Goal: Task Accomplishment & Management: Use online tool/utility

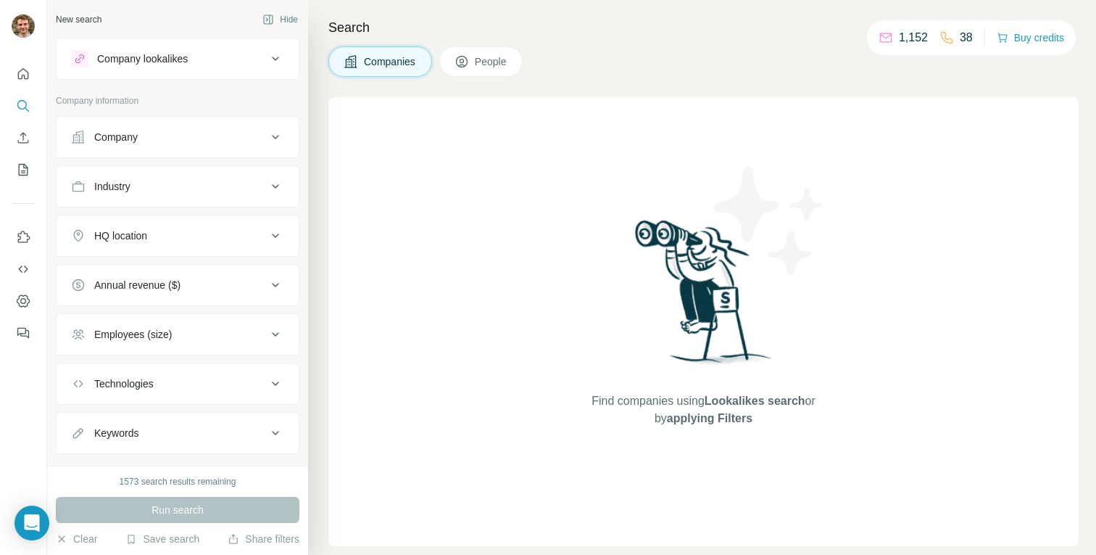
click at [115, 64] on div "Company lookalikes" at bounding box center [142, 58] width 91 height 14
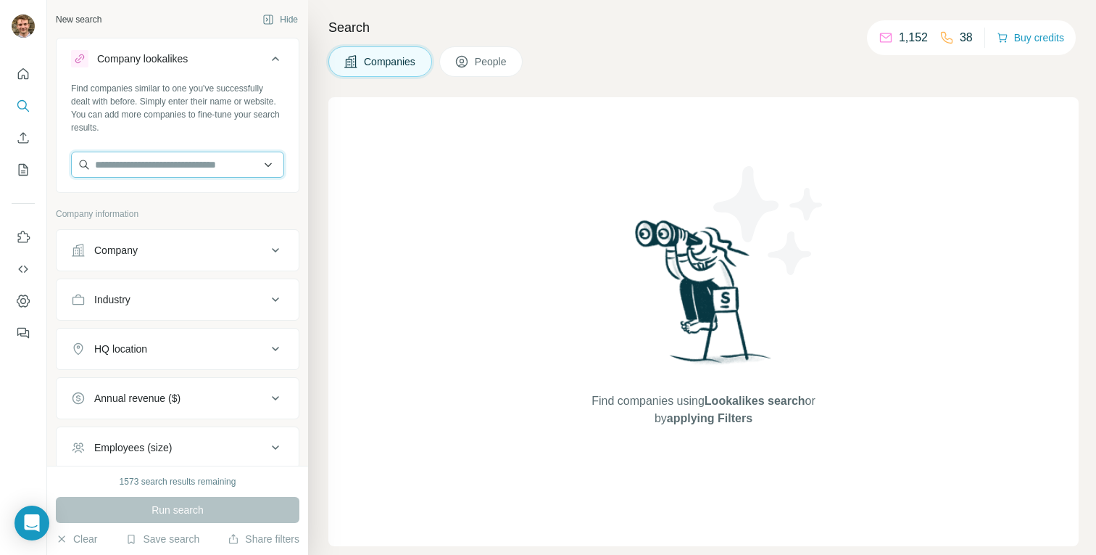
click at [129, 167] on input "text" at bounding box center [177, 165] width 213 height 26
paste input "**********"
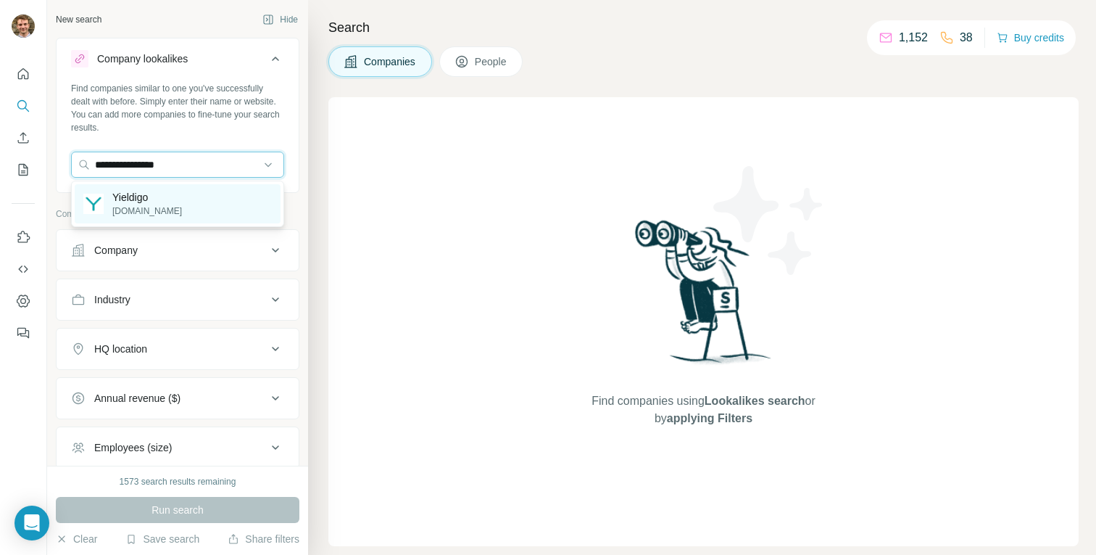
type input "**********"
click at [144, 197] on p "Yieldigo" at bounding box center [147, 197] width 70 height 14
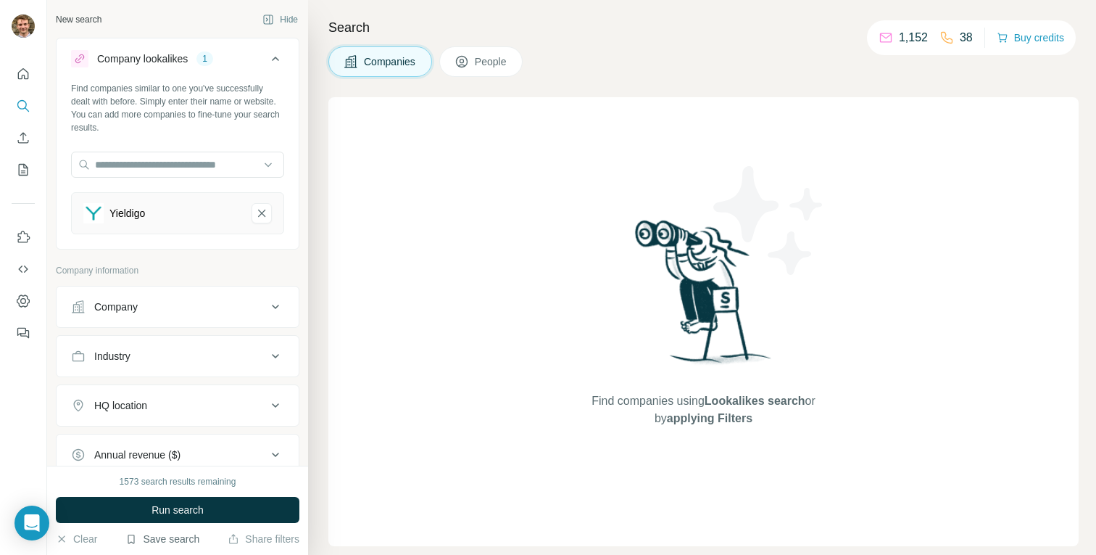
click at [170, 536] on button "Save search" at bounding box center [162, 538] width 74 height 14
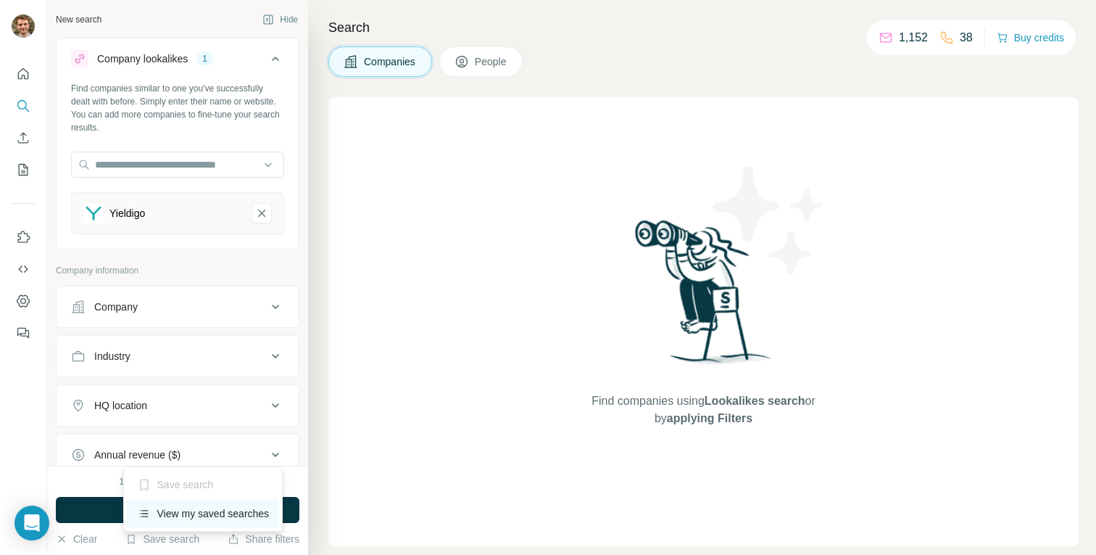
click at [168, 519] on div "View my saved searches" at bounding box center [203, 513] width 153 height 29
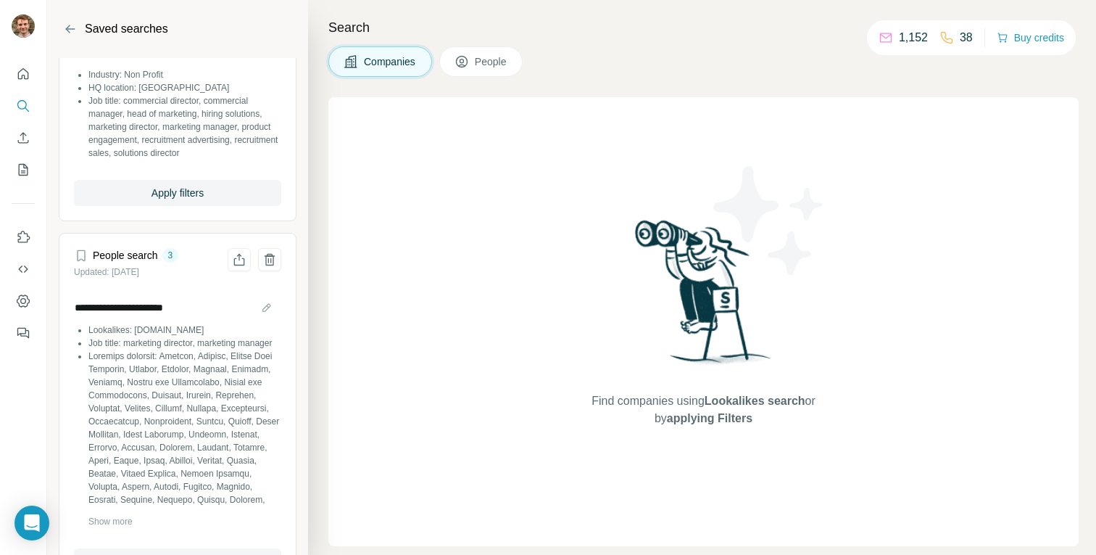
scroll to position [133, 0]
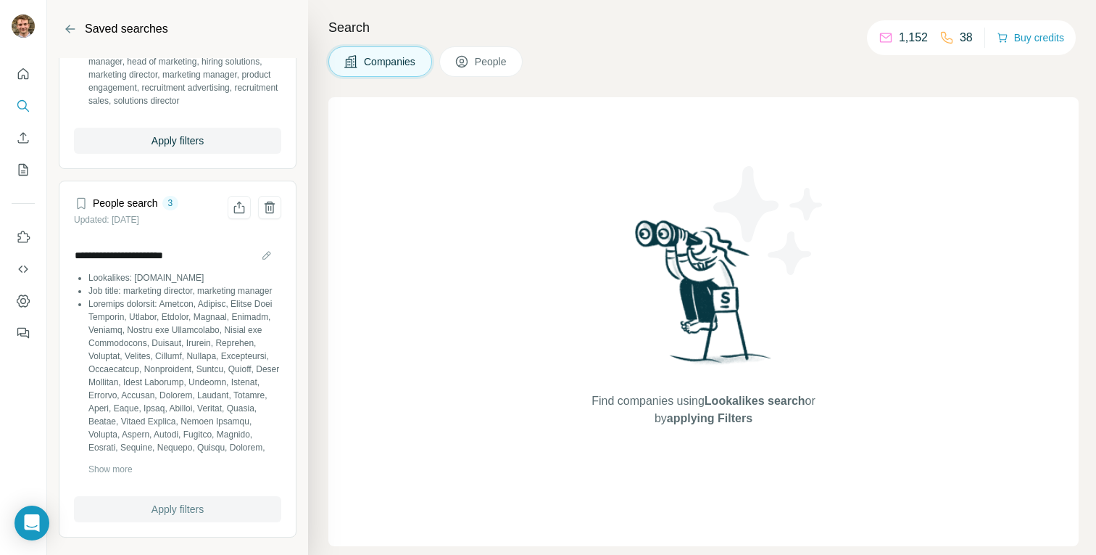
click at [155, 512] on span "Apply filters" at bounding box center [178, 509] width 52 height 14
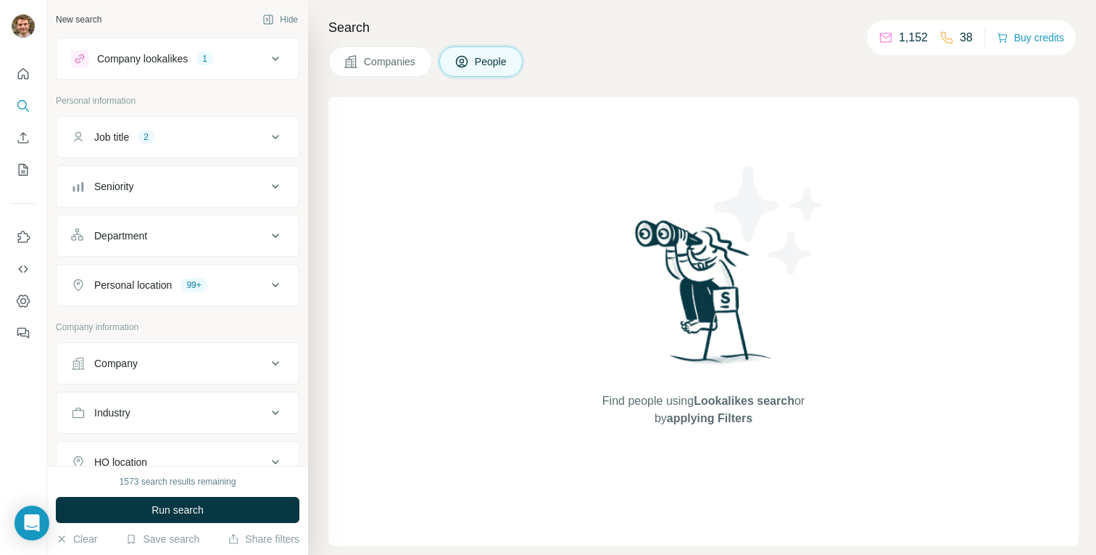
click at [183, 60] on div "Company lookalikes" at bounding box center [142, 58] width 91 height 14
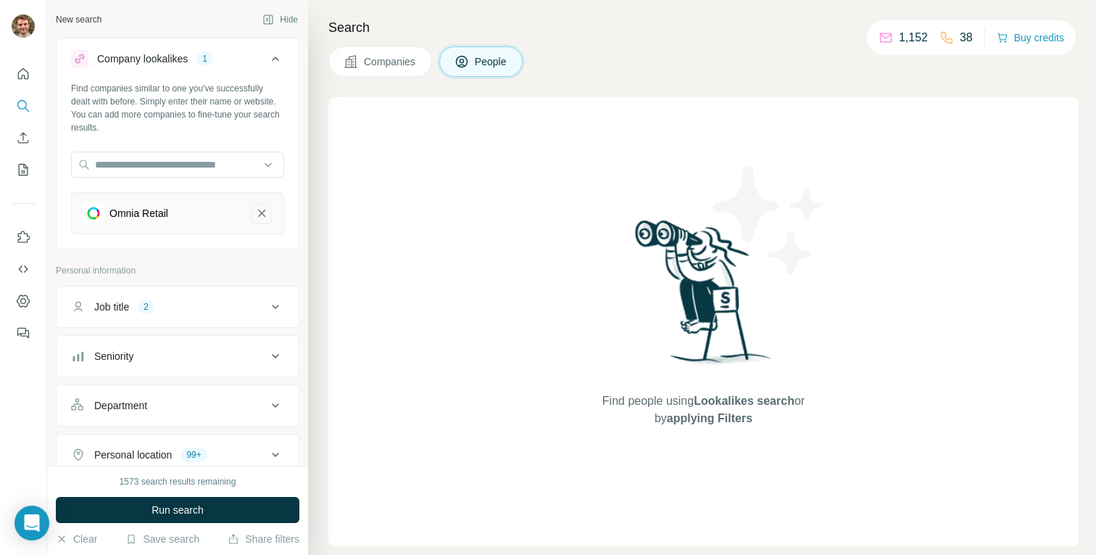
click at [262, 212] on icon "Omnia Retail-remove-button" at bounding box center [261, 212] width 7 height 7
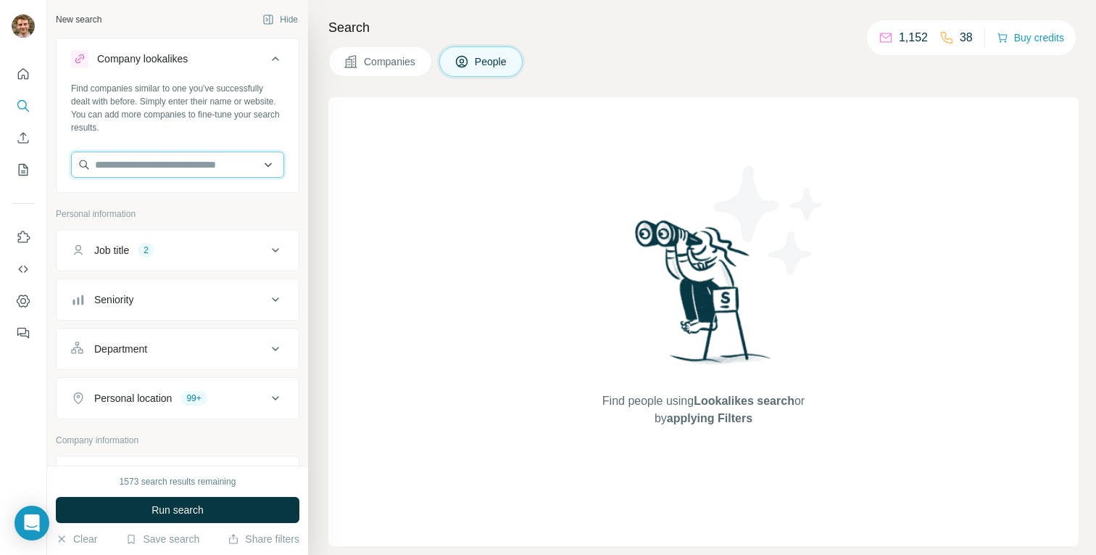
click at [169, 167] on input "text" at bounding box center [177, 165] width 213 height 26
paste input "**********"
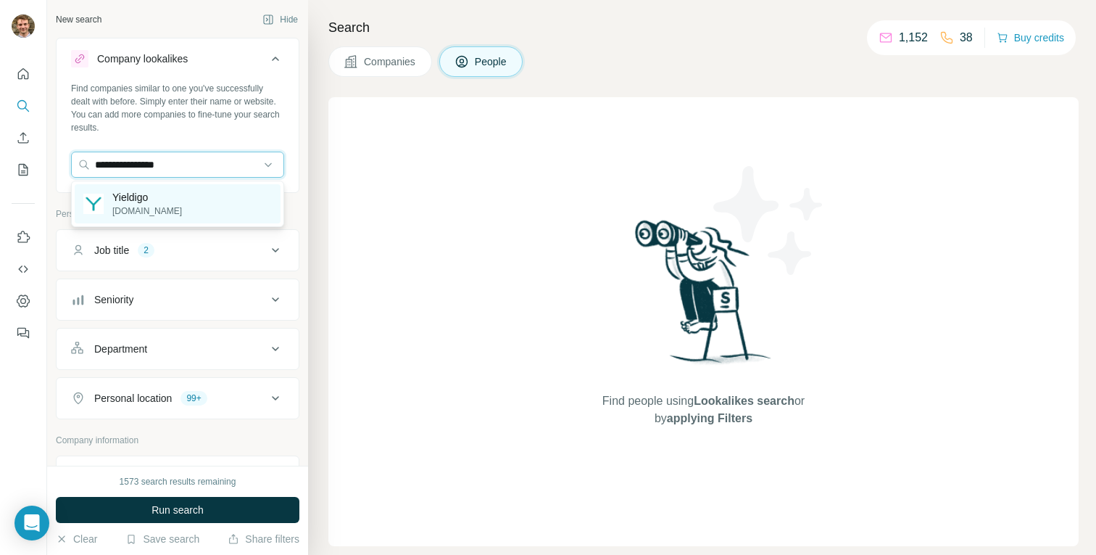
type input "**********"
click at [166, 204] on div "Yieldigo [DOMAIN_NAME]" at bounding box center [178, 203] width 206 height 39
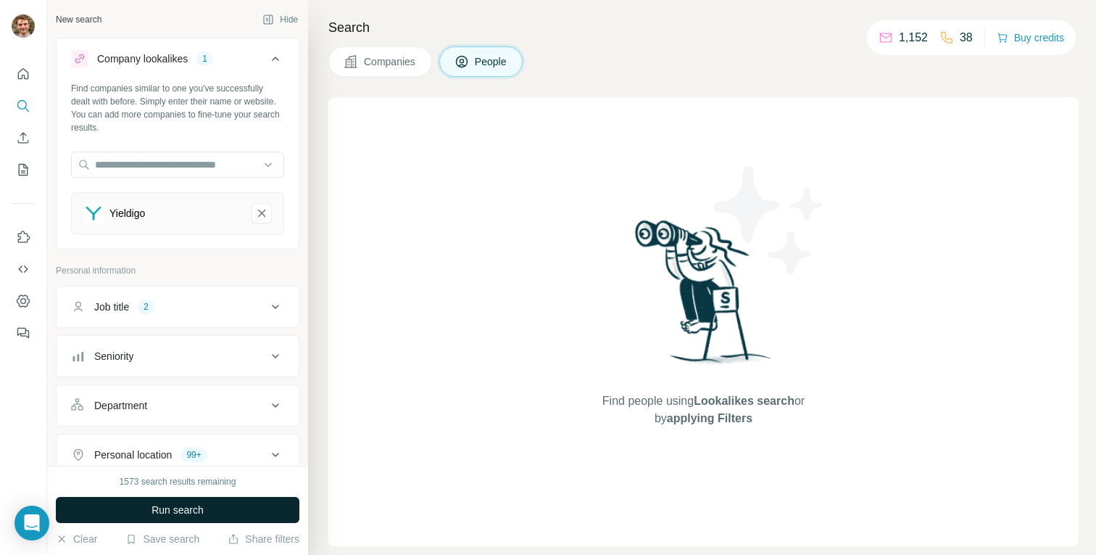
click at [201, 512] on span "Run search" at bounding box center [178, 509] width 52 height 14
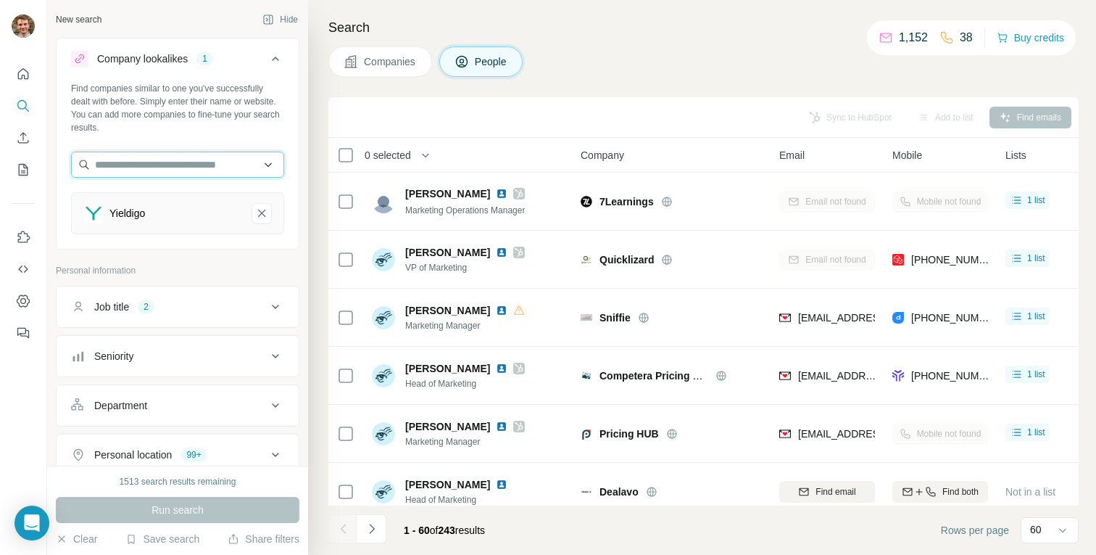
click at [145, 165] on input "text" at bounding box center [177, 165] width 213 height 26
paste input "**********"
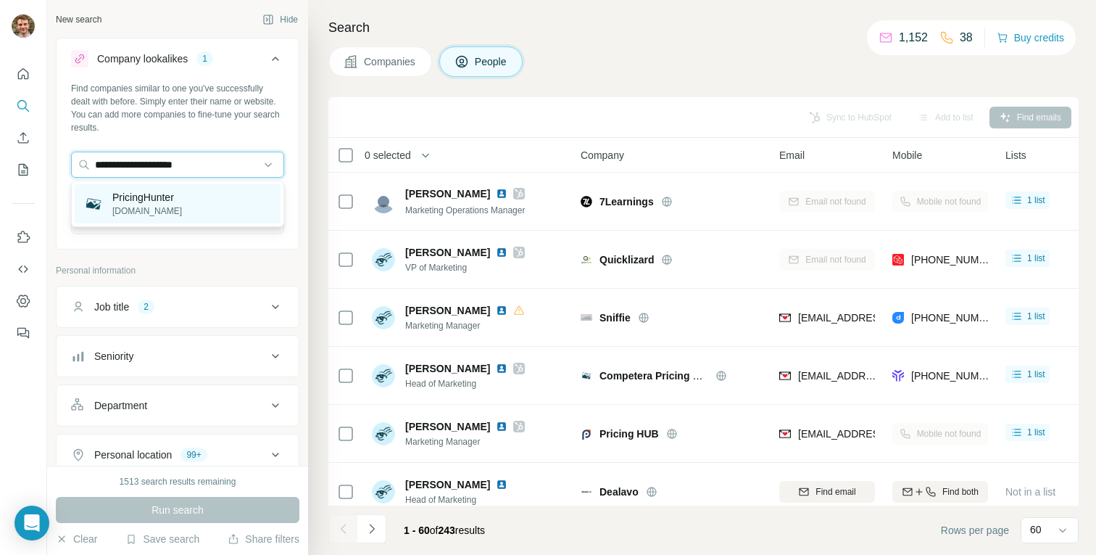
type input "**********"
click at [163, 196] on p "PricingHunter" at bounding box center [147, 197] width 70 height 14
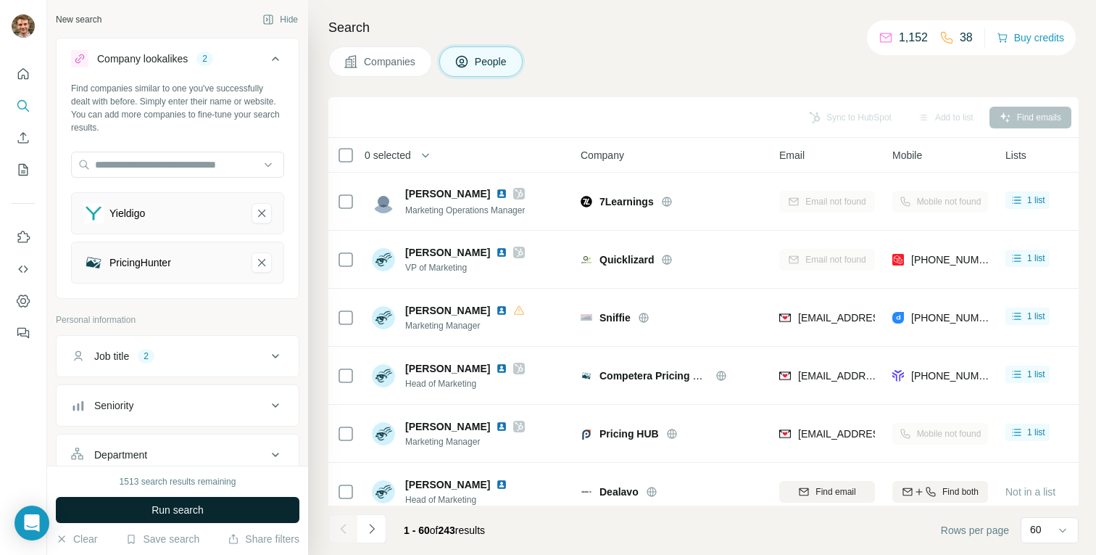
click at [164, 506] on span "Run search" at bounding box center [178, 509] width 52 height 14
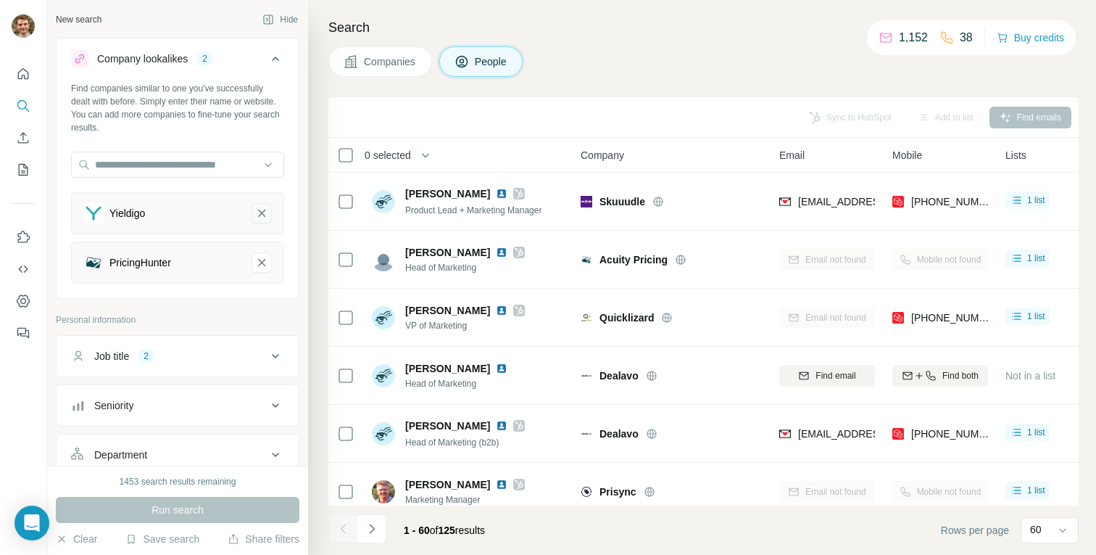
click at [260, 217] on icon "Yieldigo-remove-button" at bounding box center [261, 213] width 13 height 14
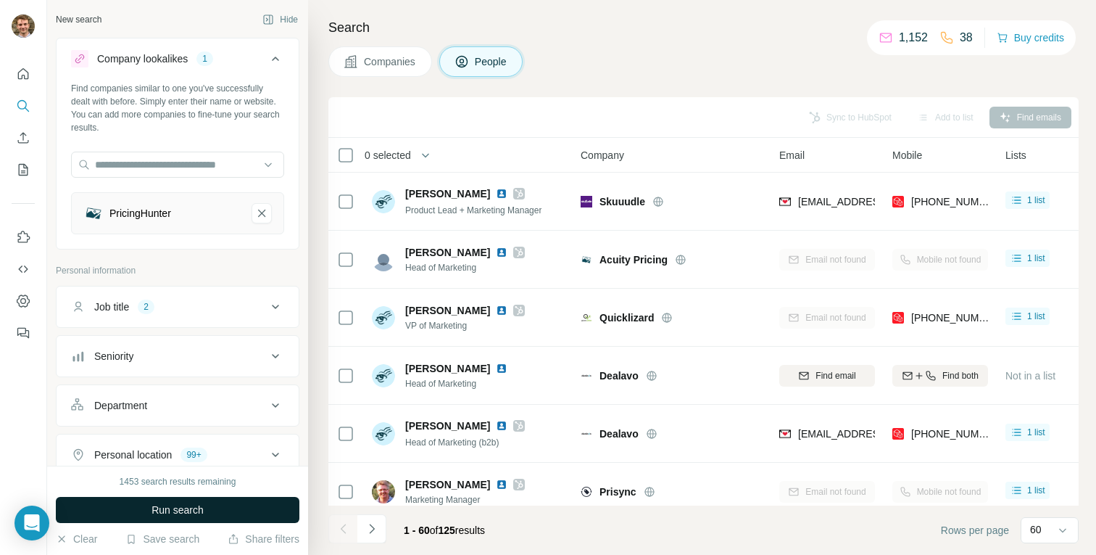
click at [213, 509] on button "Run search" at bounding box center [178, 510] width 244 height 26
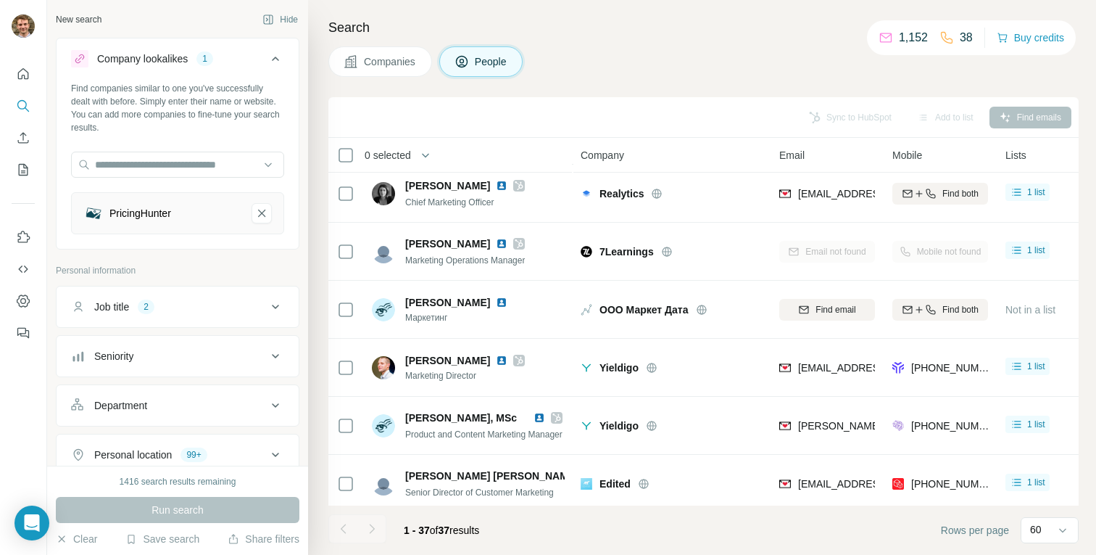
scroll to position [1813, 0]
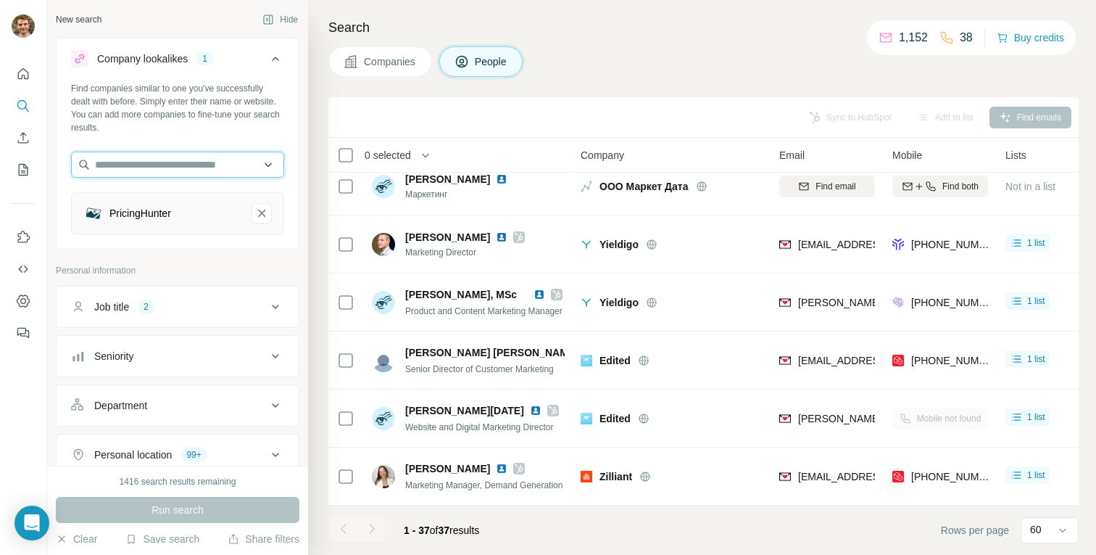
click at [223, 155] on input "text" at bounding box center [177, 165] width 213 height 26
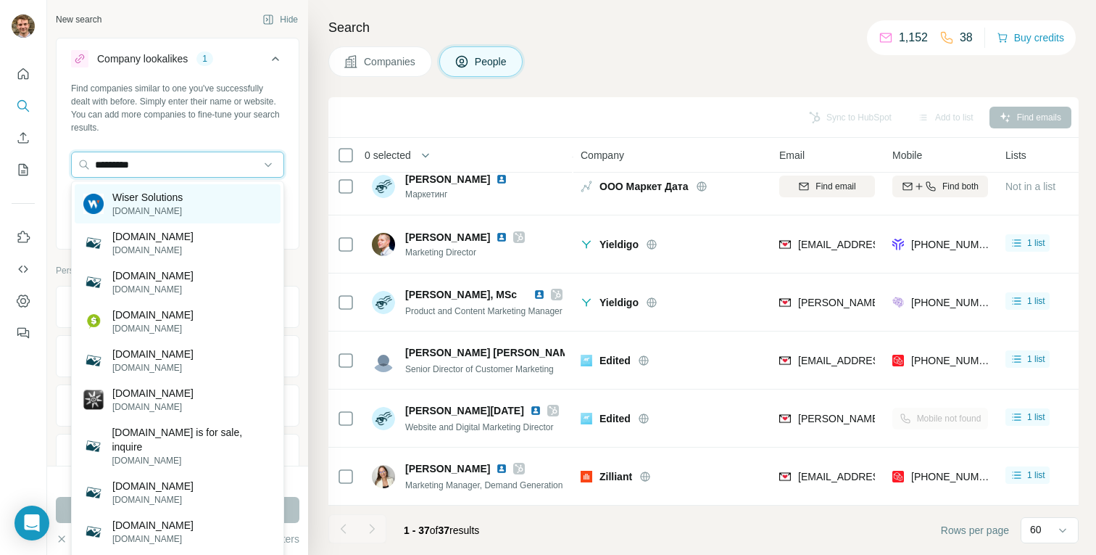
type input "*********"
click at [166, 197] on p "Wiser Solutions" at bounding box center [147, 197] width 70 height 14
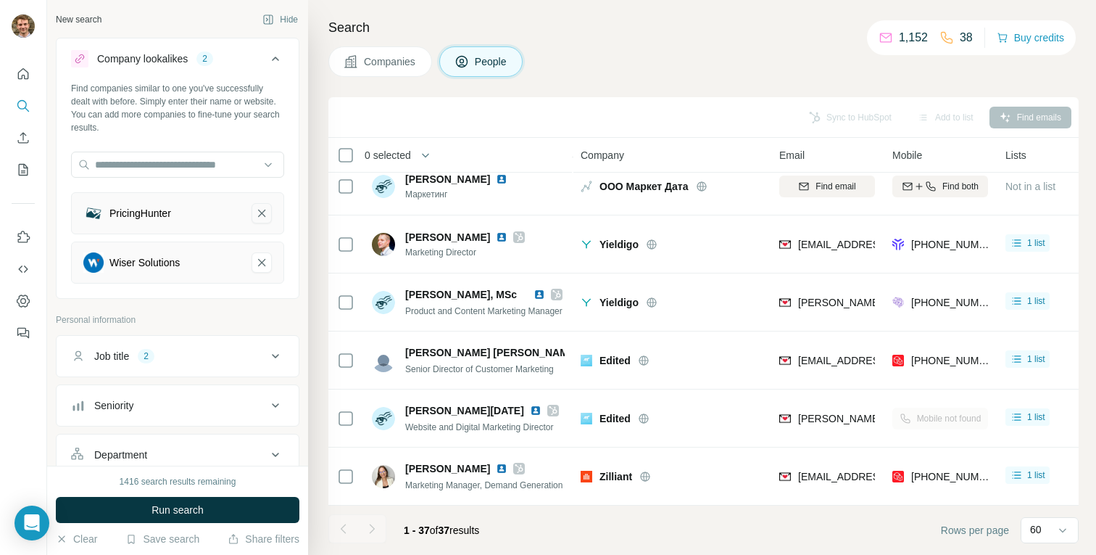
click at [265, 210] on icon "PricingHunter-remove-button" at bounding box center [261, 212] width 7 height 7
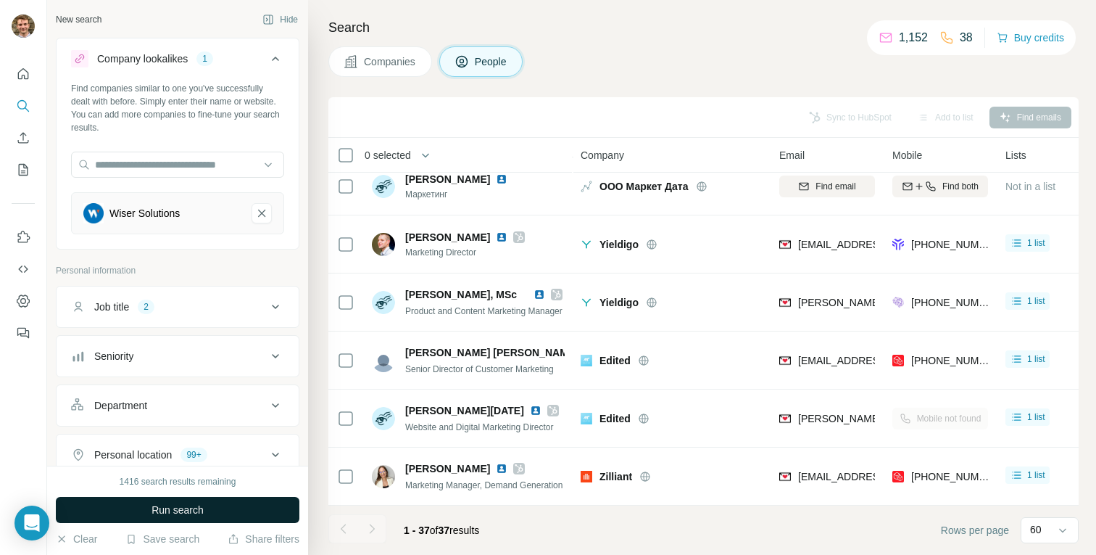
click at [191, 510] on span "Run search" at bounding box center [178, 509] width 52 height 14
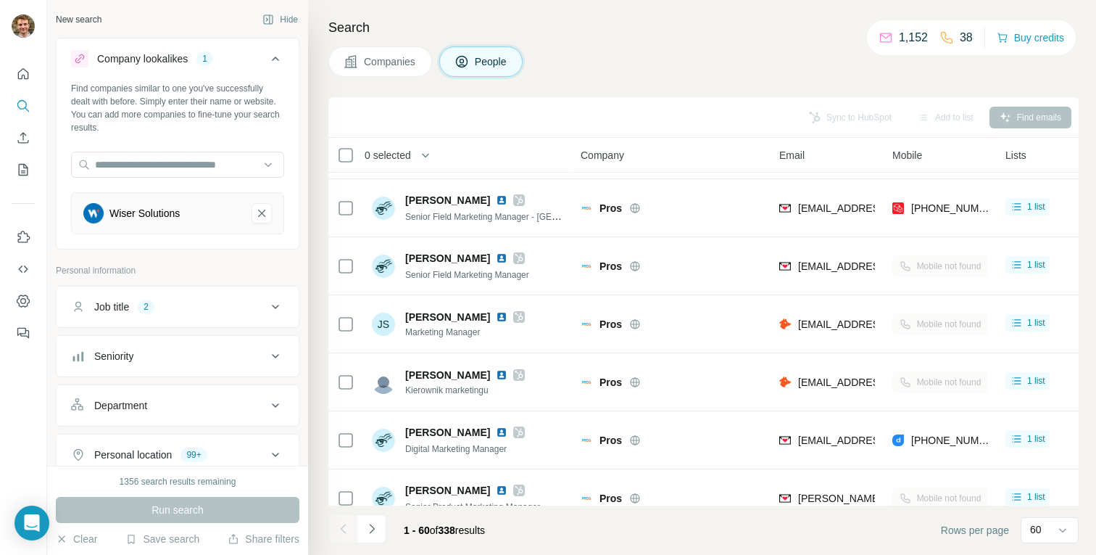
scroll to position [3147, 0]
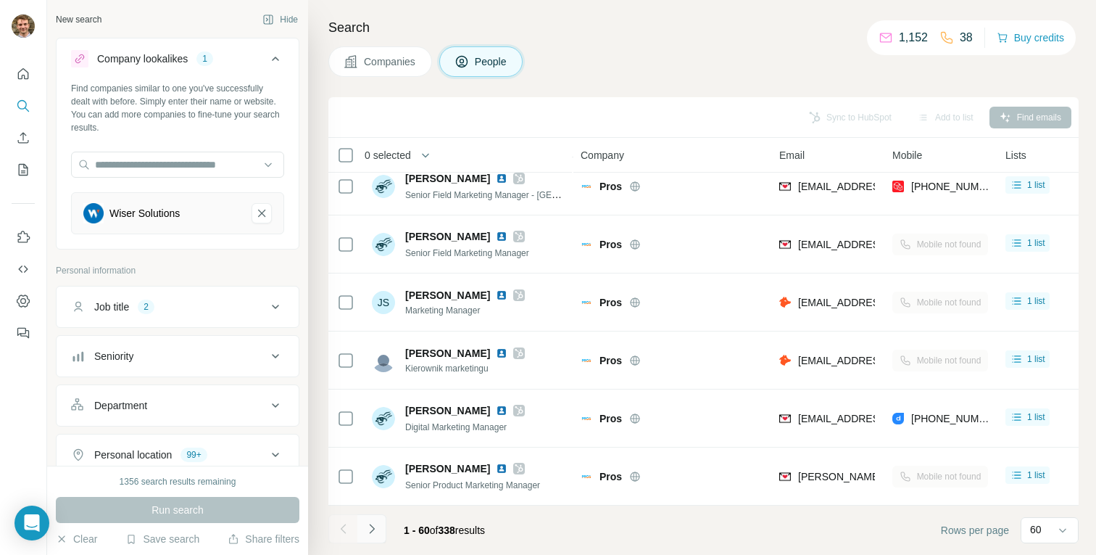
click at [379, 527] on button "Navigate to next page" at bounding box center [371, 528] width 29 height 29
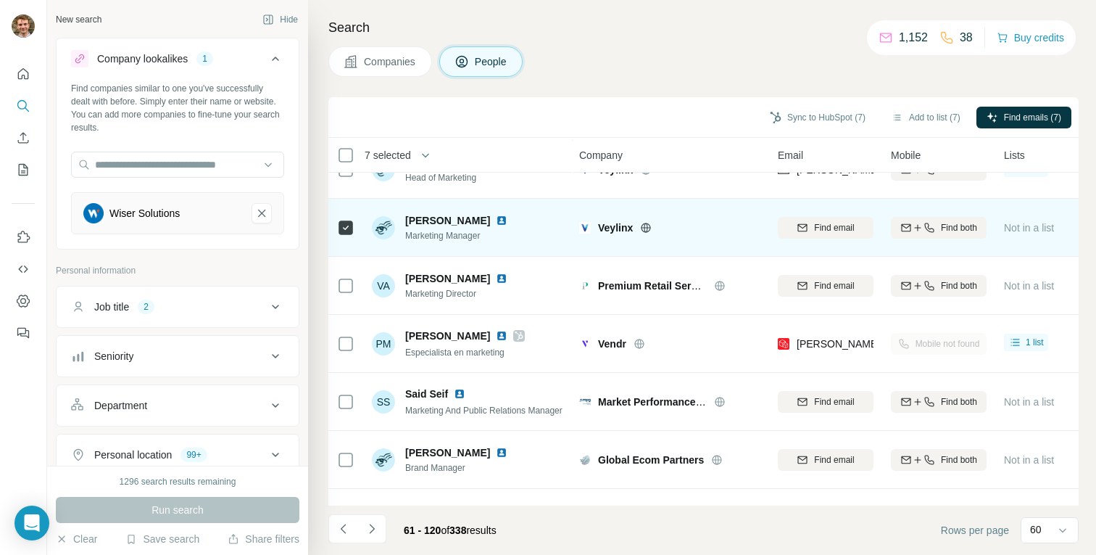
scroll to position [3147, 1]
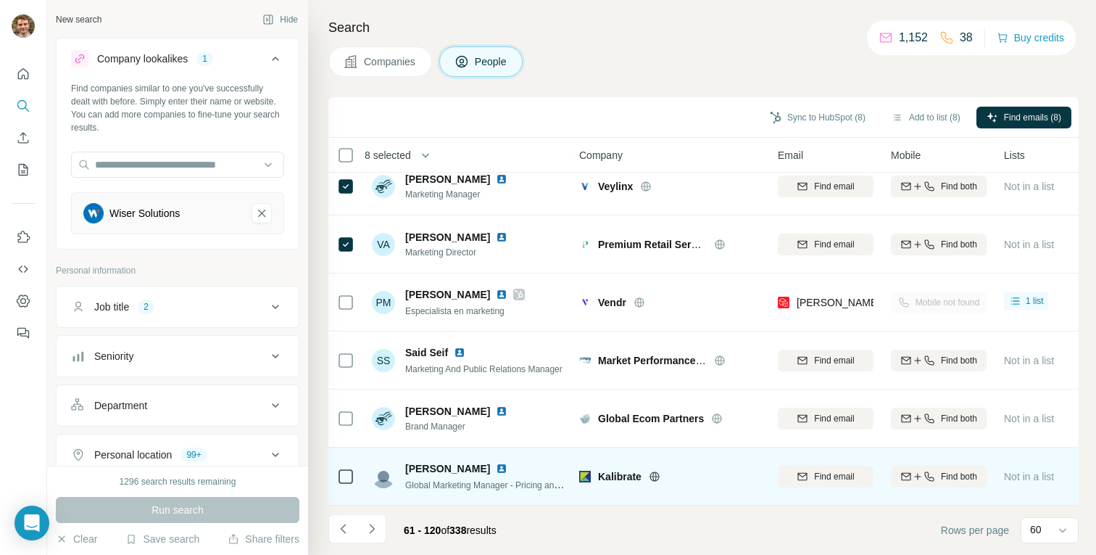
click at [344, 484] on div at bounding box center [345, 476] width 17 height 40
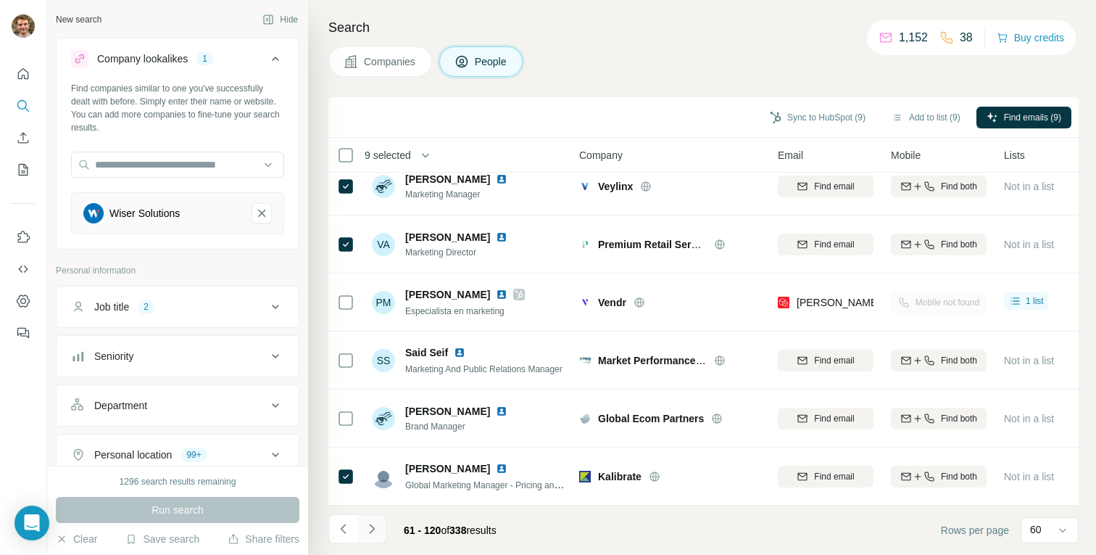
click at [366, 520] on button "Navigate to next page" at bounding box center [371, 528] width 29 height 29
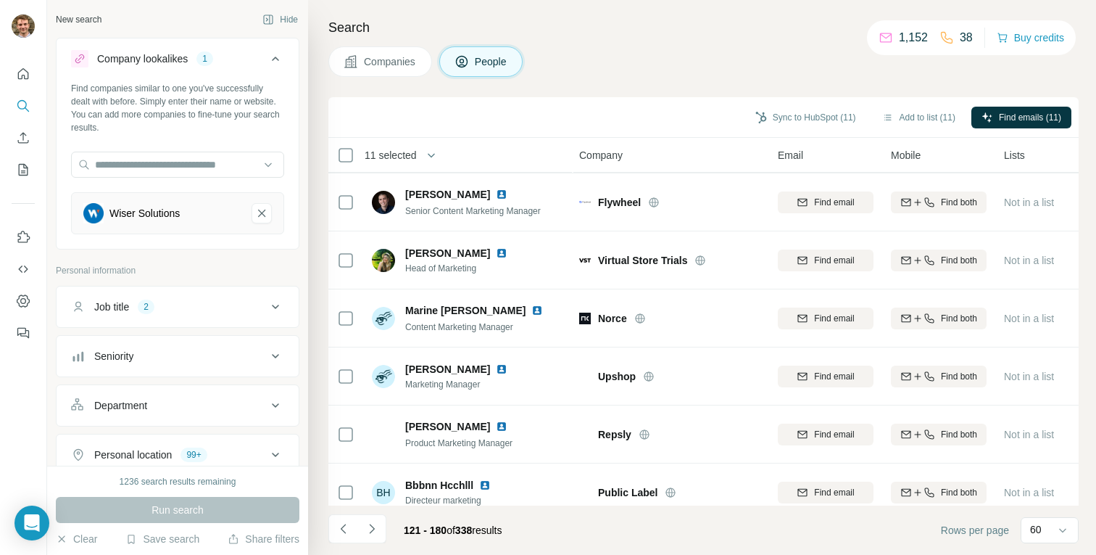
scroll to position [422, 1]
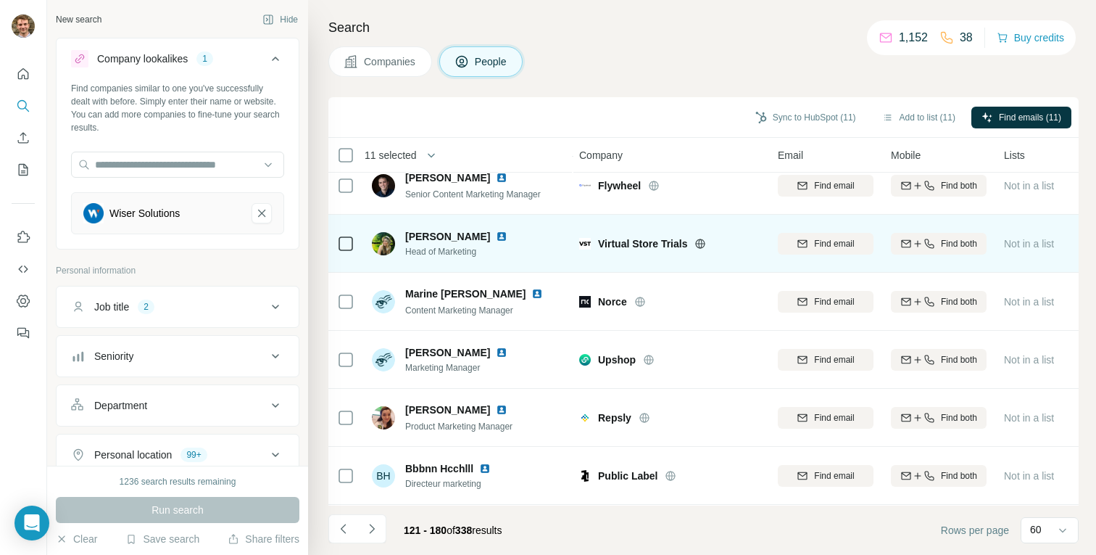
click at [702, 238] on icon at bounding box center [701, 242] width 4 height 9
click at [496, 235] on img at bounding box center [502, 237] width 12 height 12
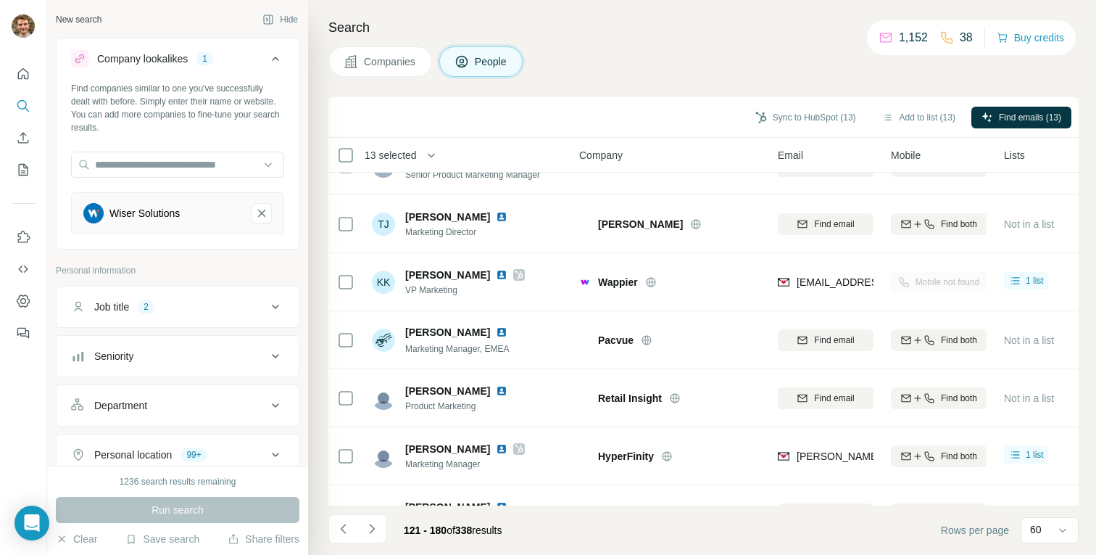
scroll to position [1147, 1]
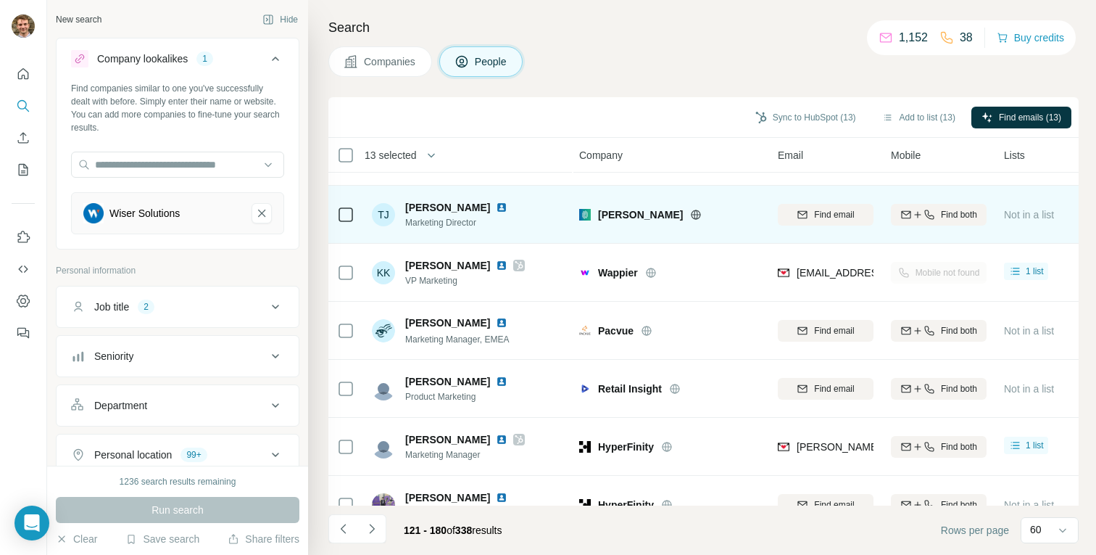
click at [690, 210] on icon at bounding box center [696, 215] width 12 height 12
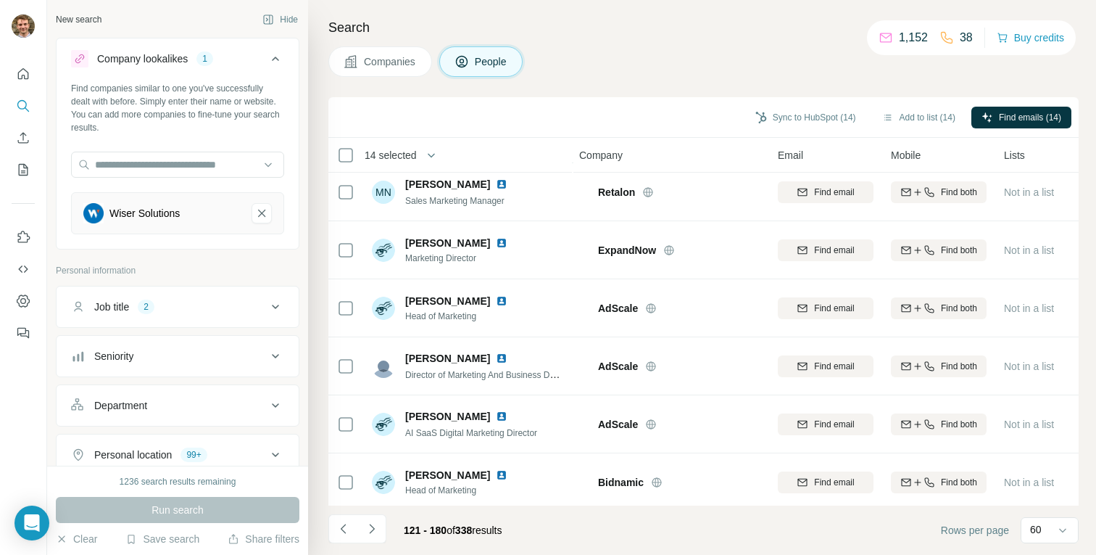
scroll to position [1988, 1]
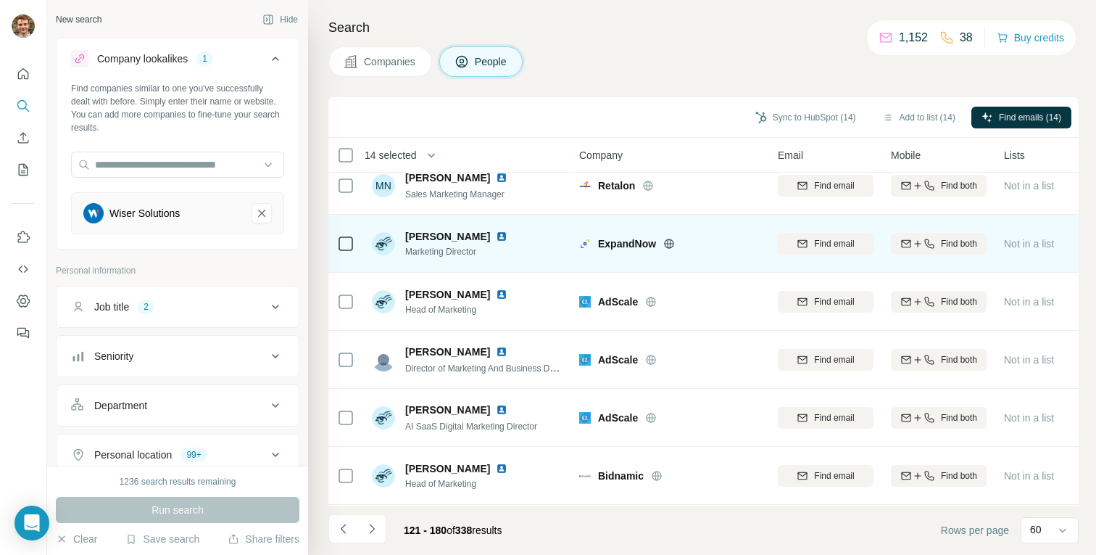
click at [355, 245] on td at bounding box center [345, 244] width 35 height 58
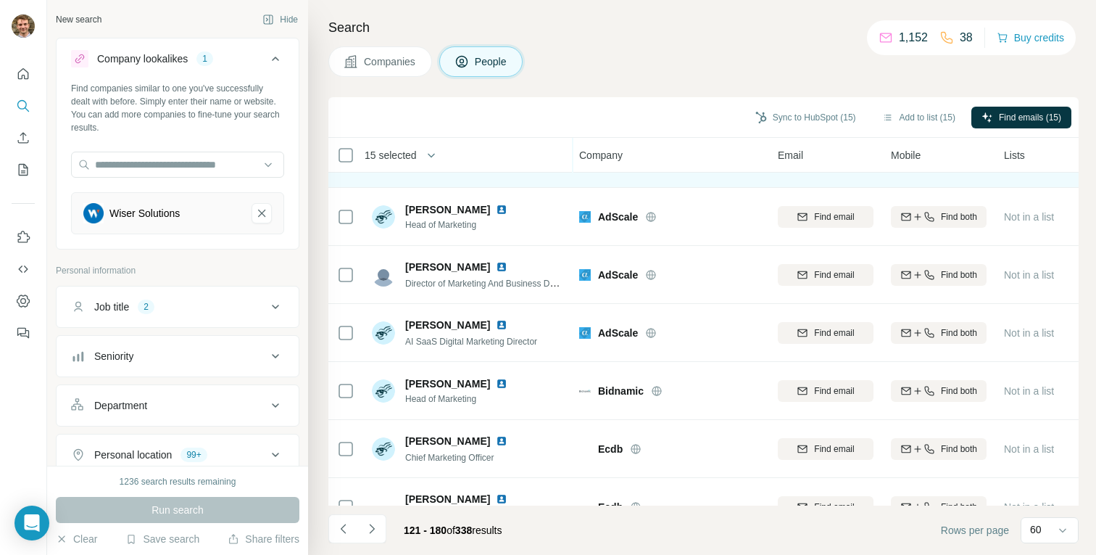
scroll to position [2086, 1]
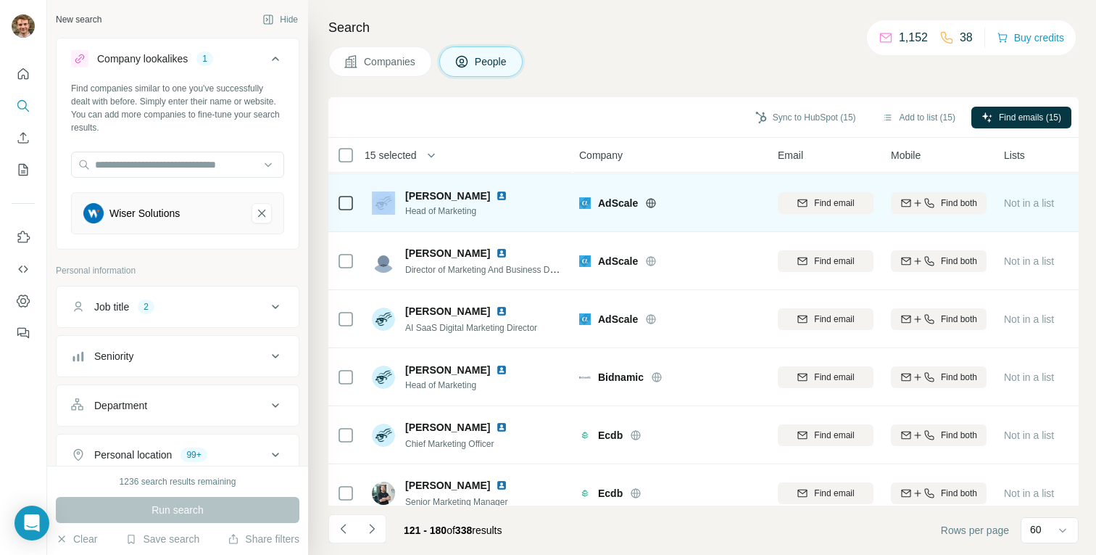
click at [352, 199] on div at bounding box center [345, 202] width 17 height 17
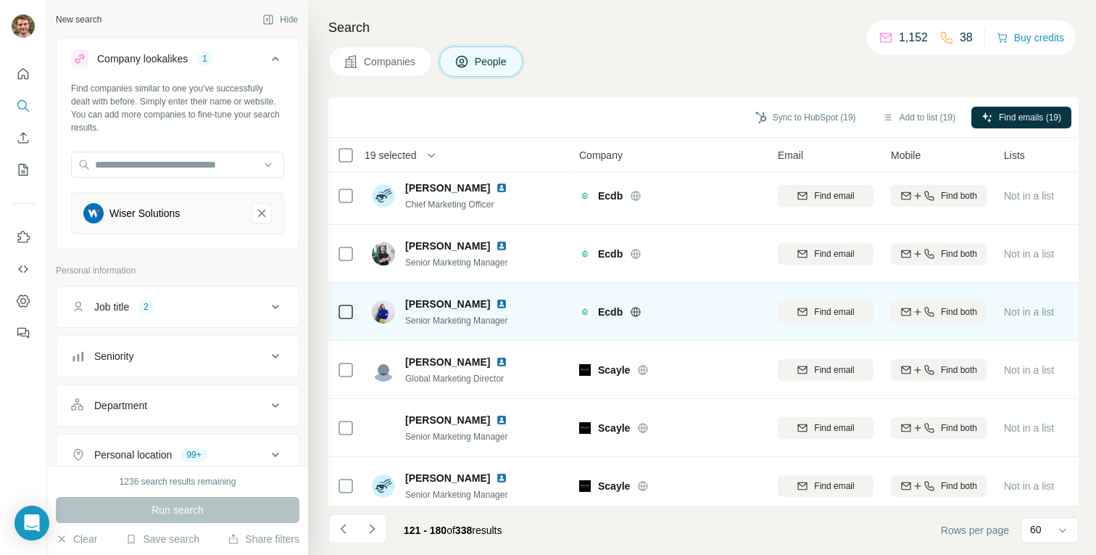
scroll to position [2275, 1]
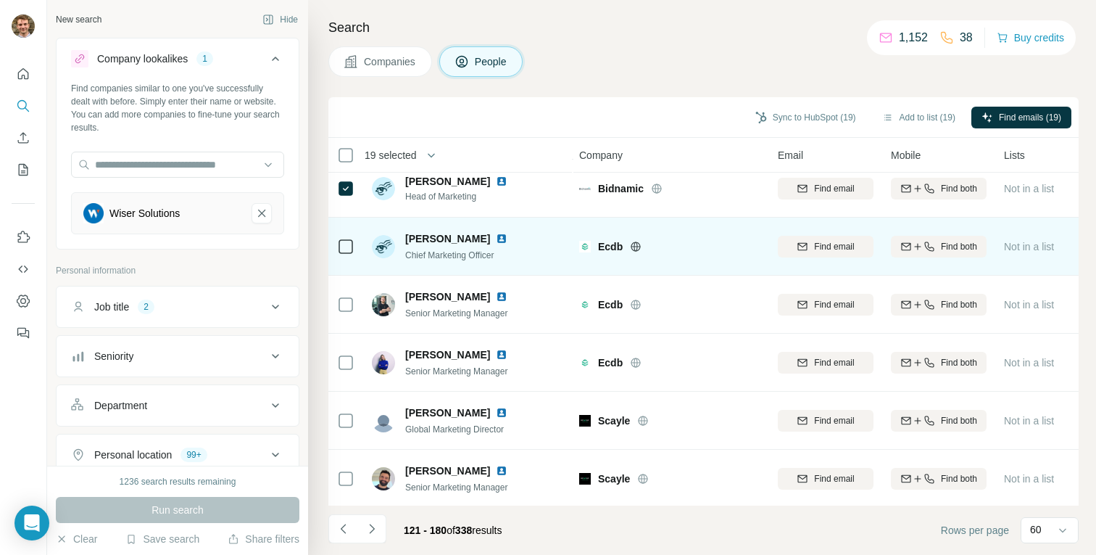
click at [354, 247] on icon at bounding box center [345, 246] width 17 height 17
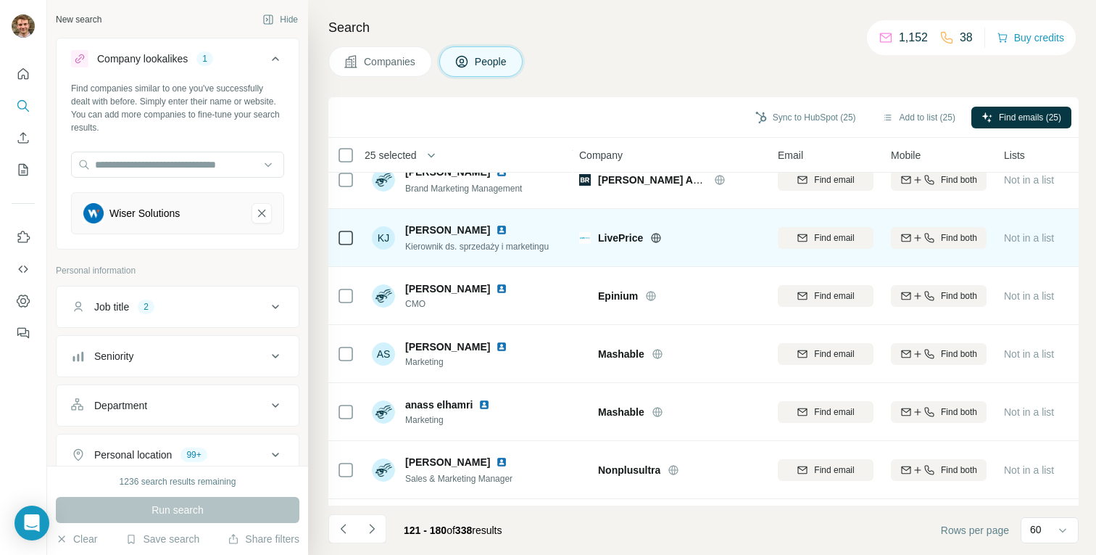
scroll to position [3147, 1]
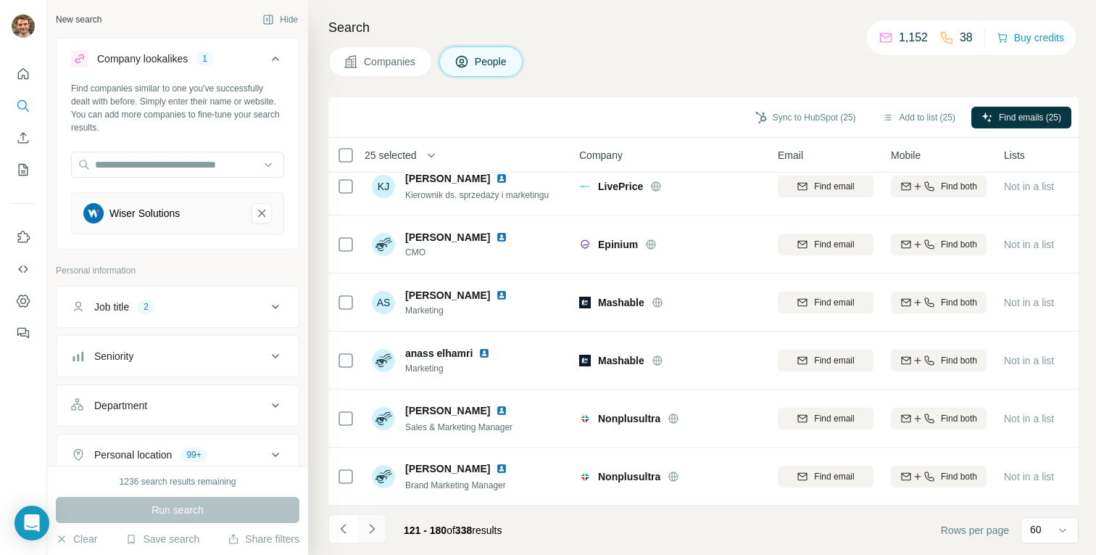
click at [366, 525] on icon "Navigate to next page" at bounding box center [372, 528] width 14 height 14
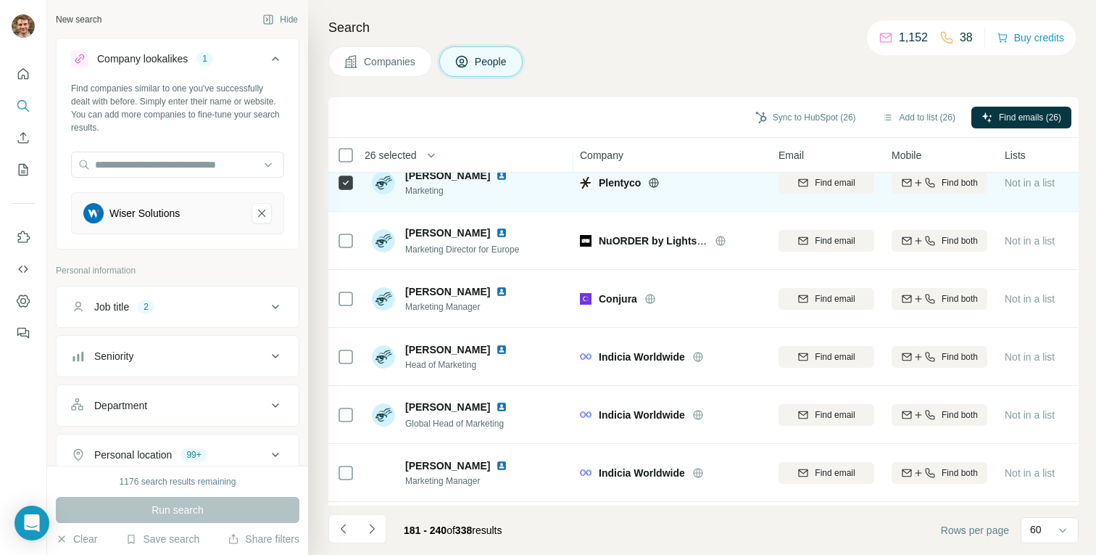
scroll to position [252, 1]
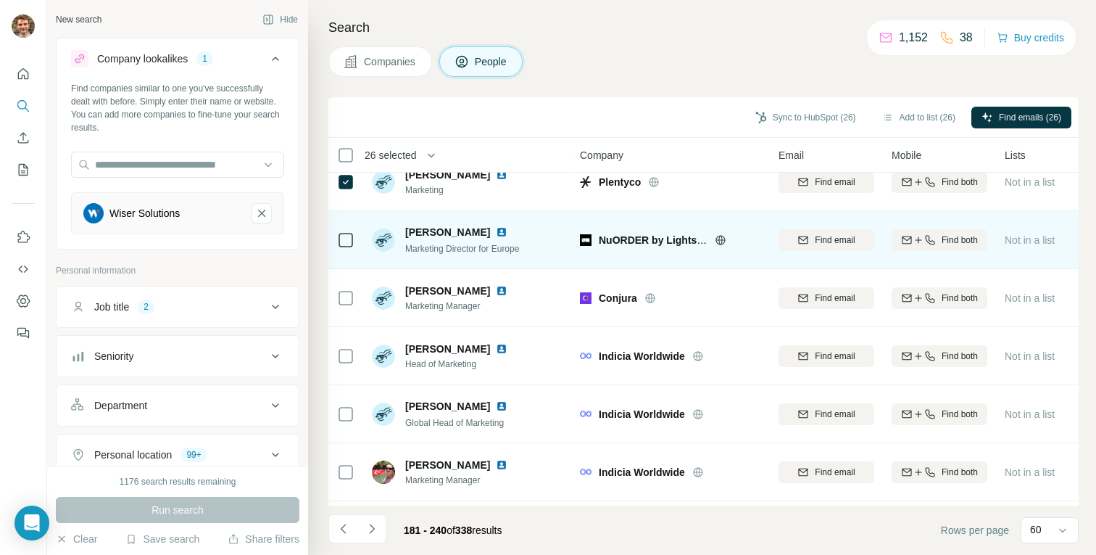
click at [718, 239] on icon at bounding box center [719, 239] width 9 height 1
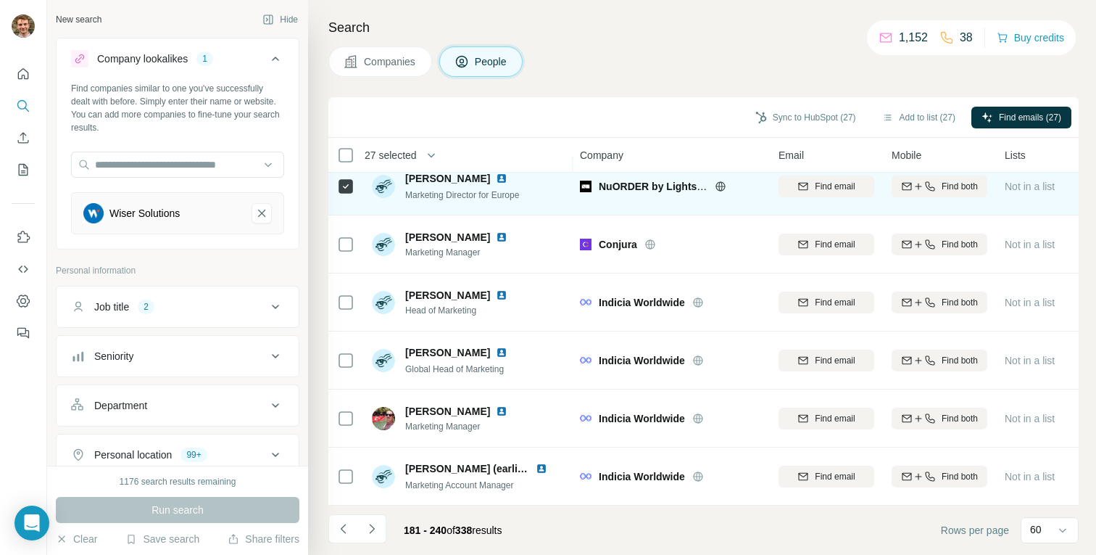
scroll to position [312, 1]
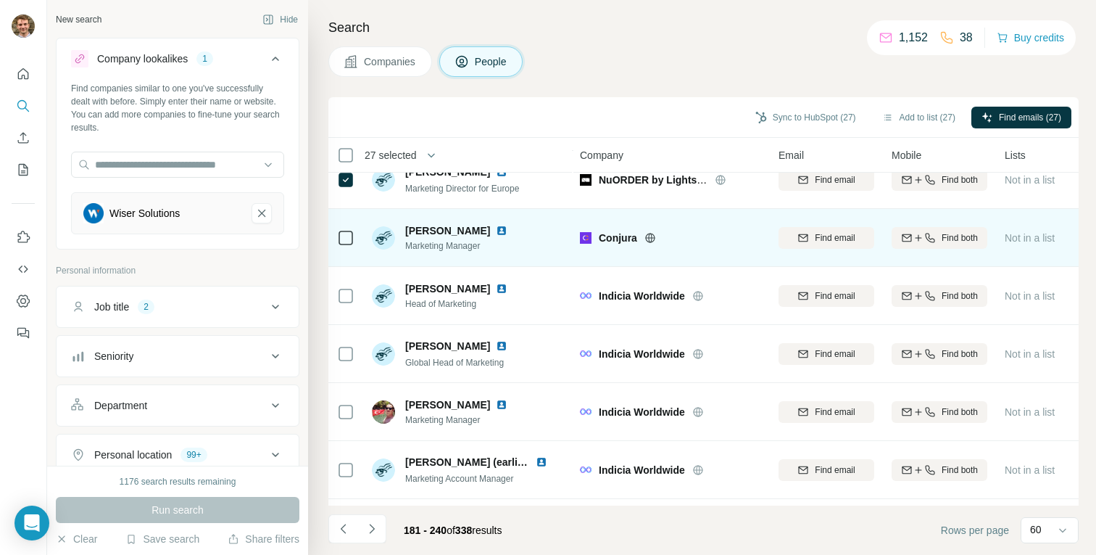
click at [655, 237] on icon at bounding box center [650, 238] width 12 height 12
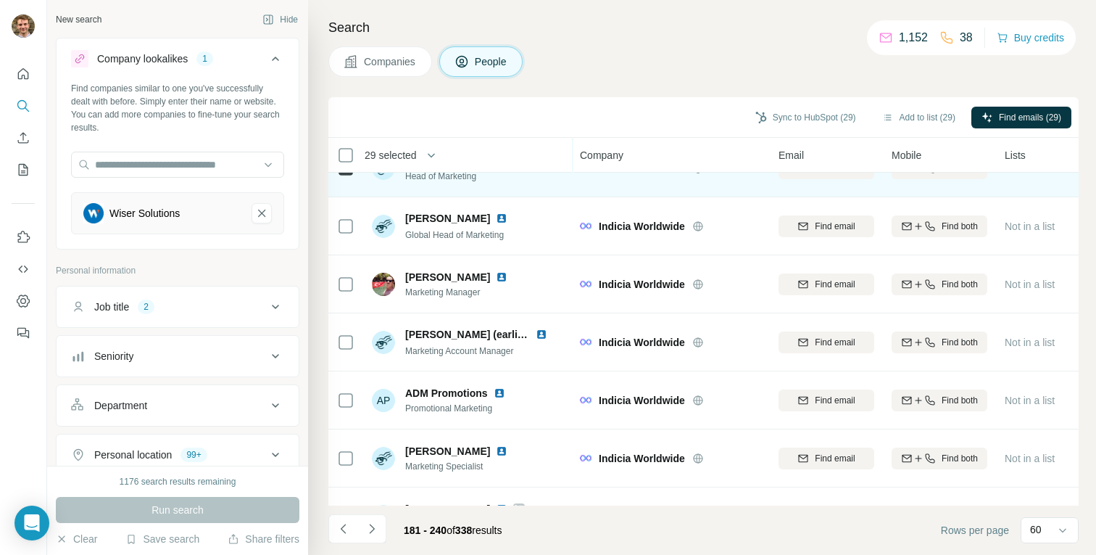
scroll to position [456, 1]
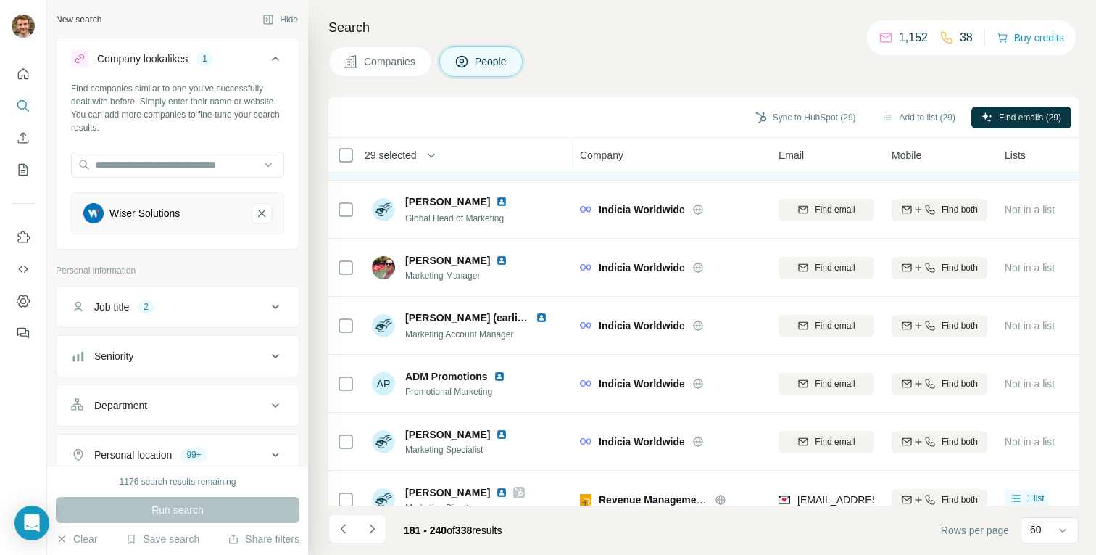
click at [347, 221] on div at bounding box center [345, 209] width 17 height 40
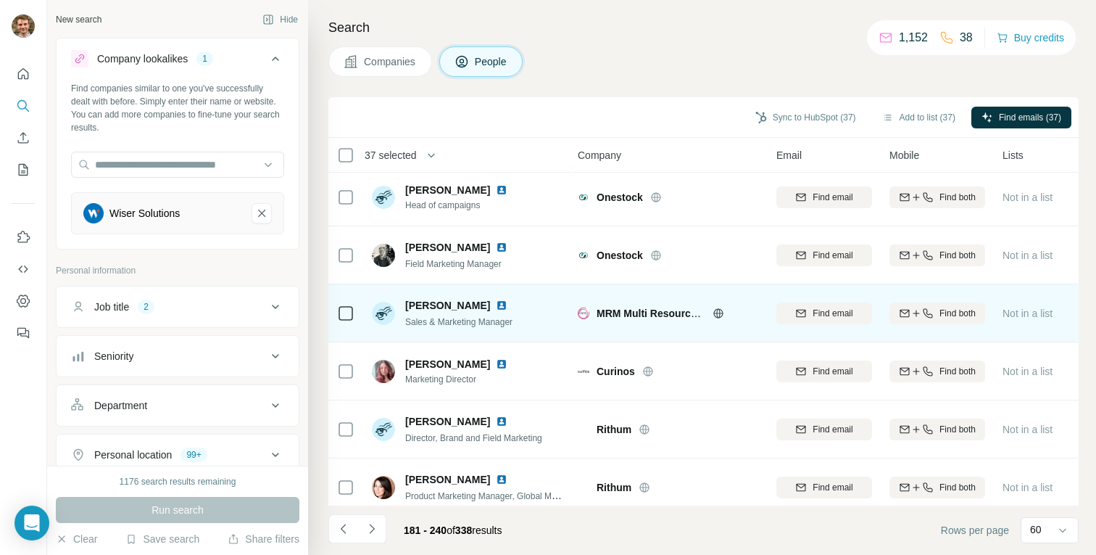
scroll to position [2095, 3]
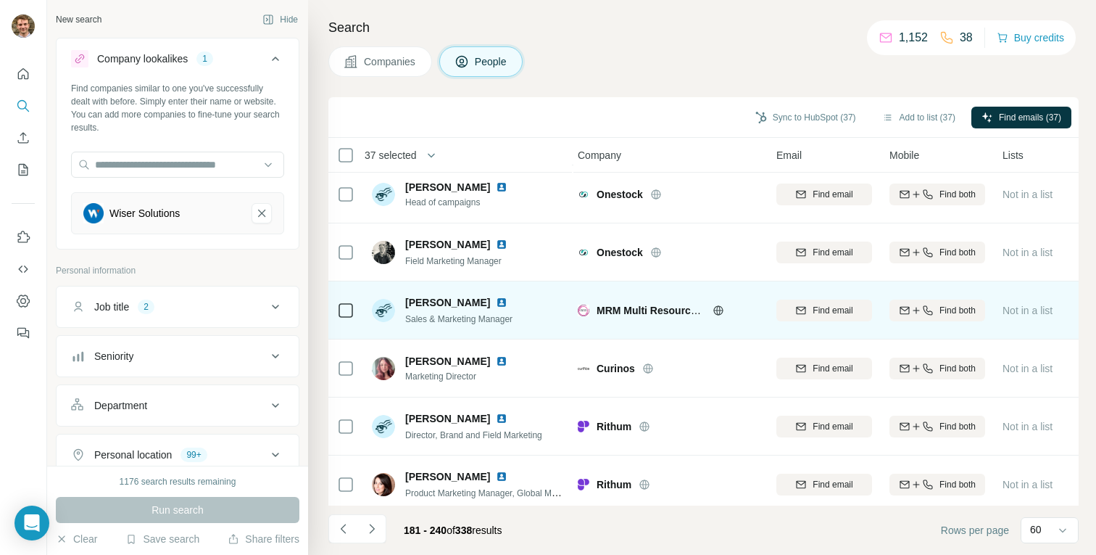
click at [718, 310] on icon at bounding box center [717, 310] width 9 height 1
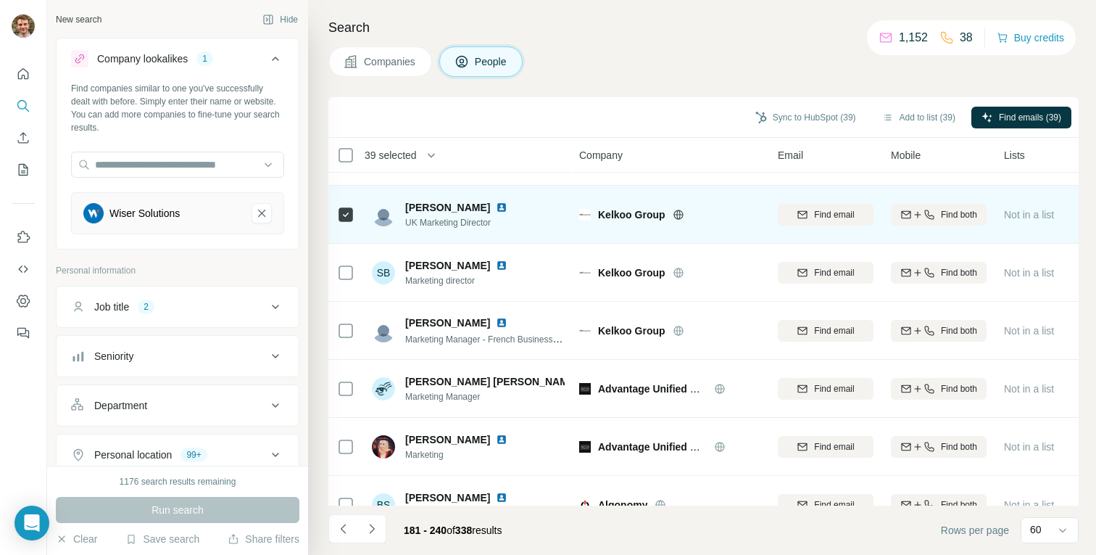
scroll to position [2734, 1]
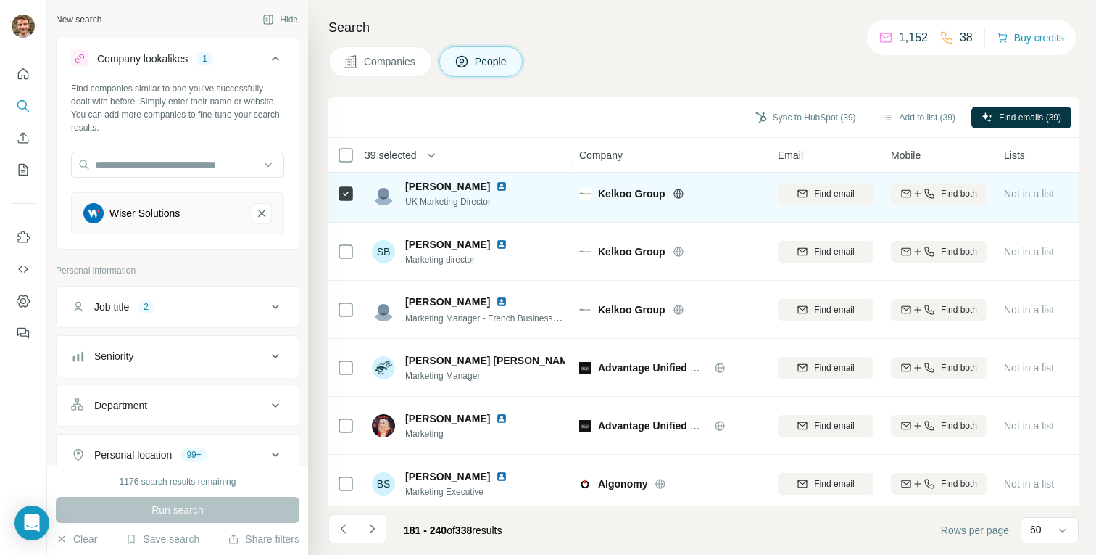
click at [673, 195] on icon at bounding box center [679, 194] width 12 height 12
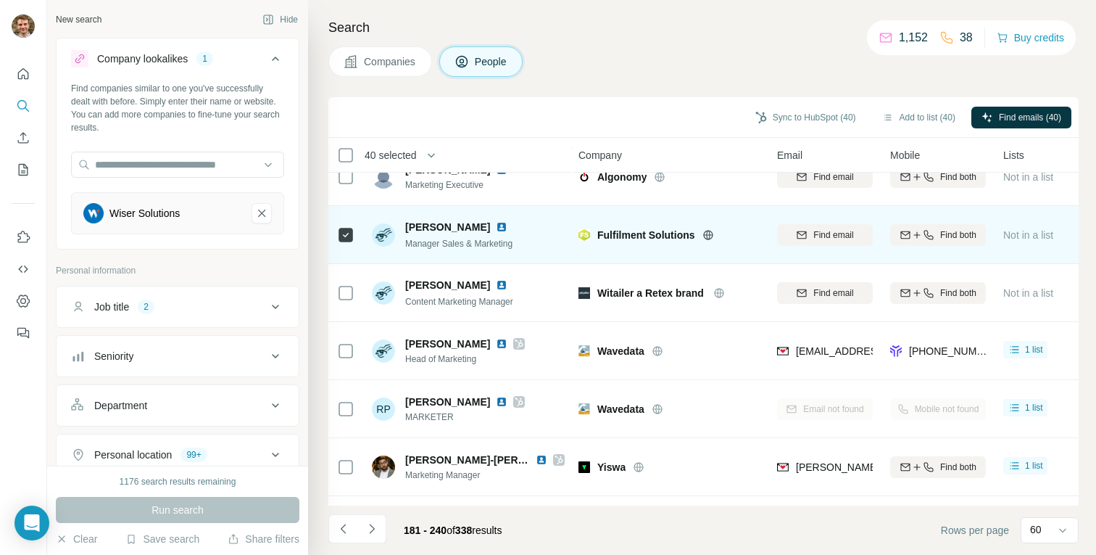
scroll to position [3147, 2]
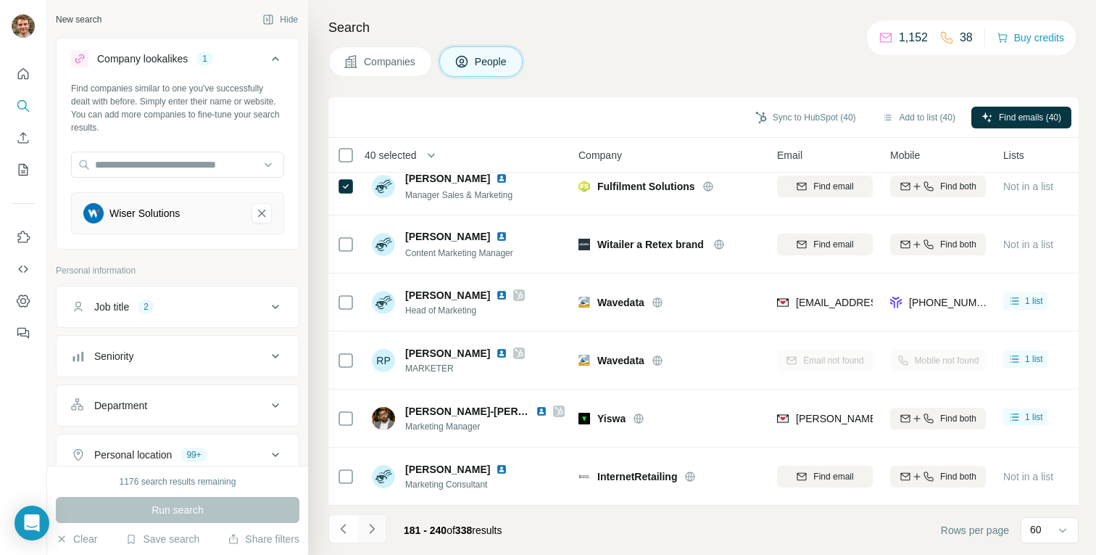
click at [370, 525] on icon "Navigate to next page" at bounding box center [371, 527] width 5 height 9
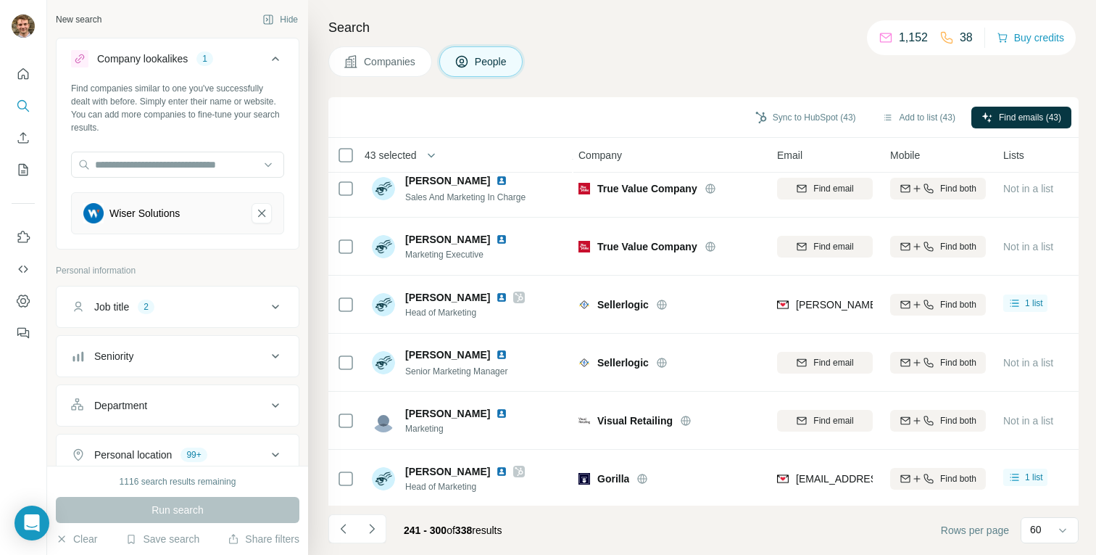
scroll to position [2555, 2]
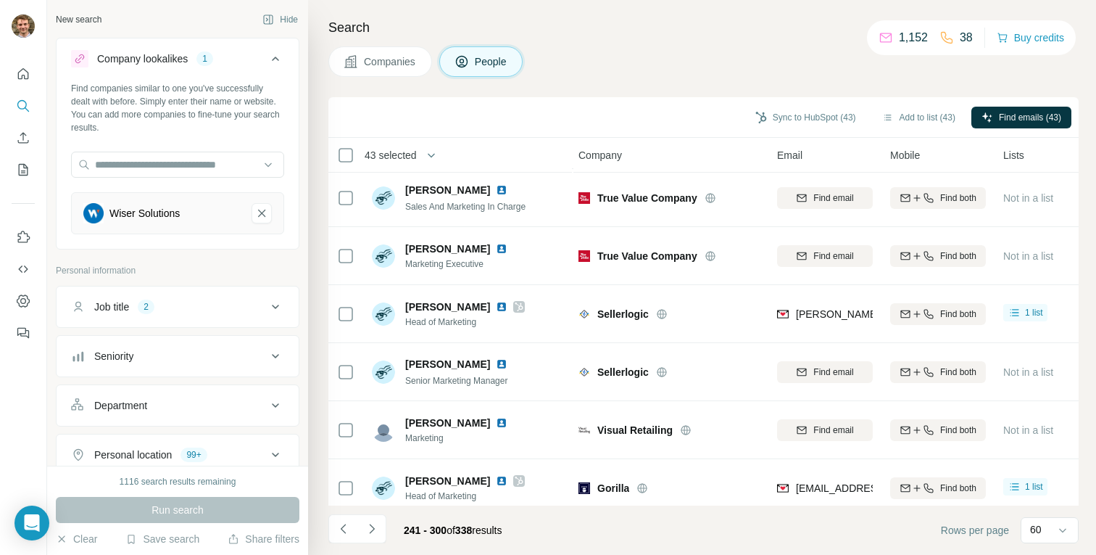
click at [346, 361] on div at bounding box center [345, 372] width 17 height 40
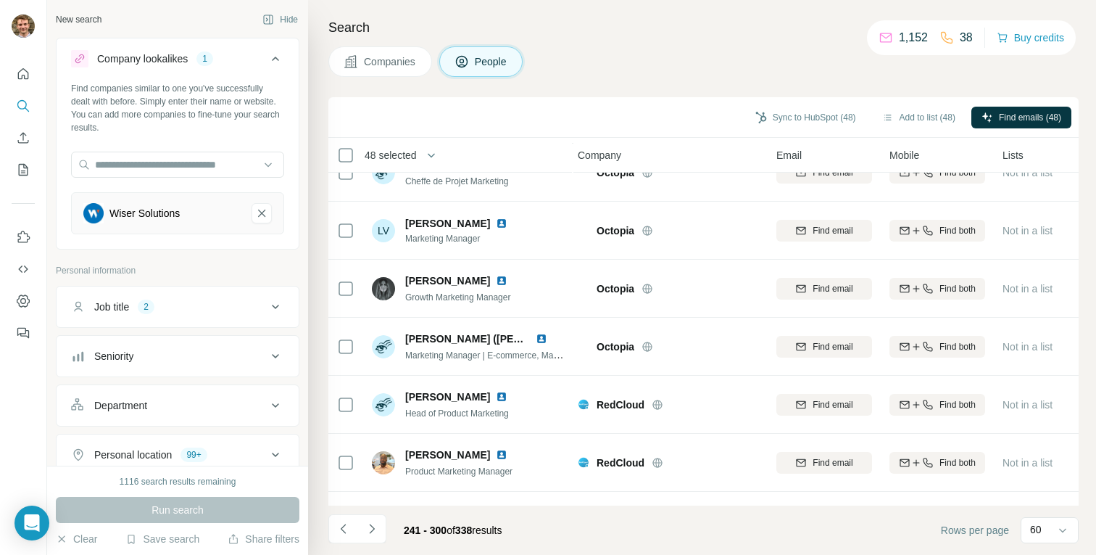
scroll to position [1442, 3]
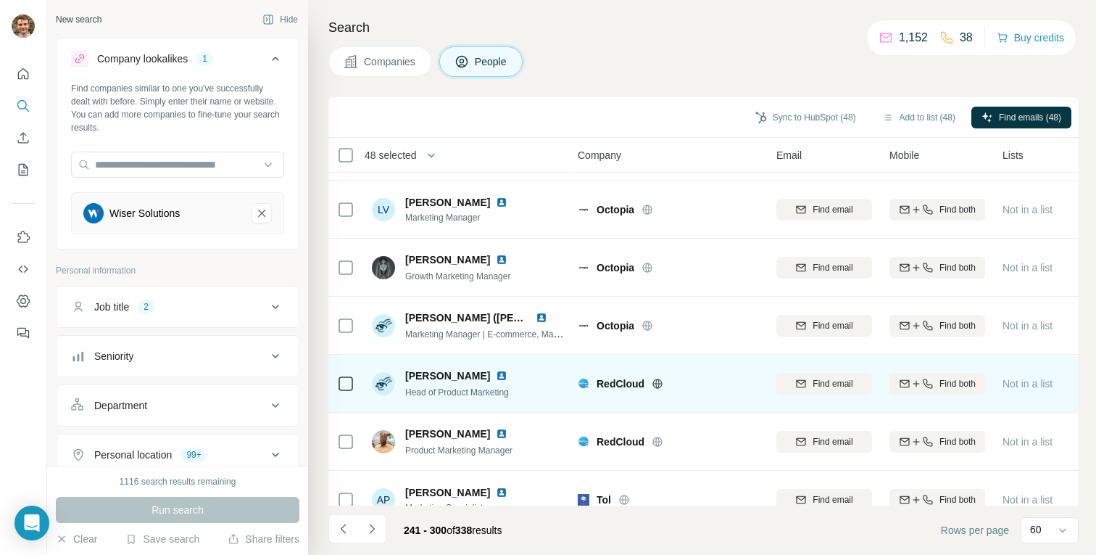
click at [345, 394] on div at bounding box center [345, 383] width 17 height 40
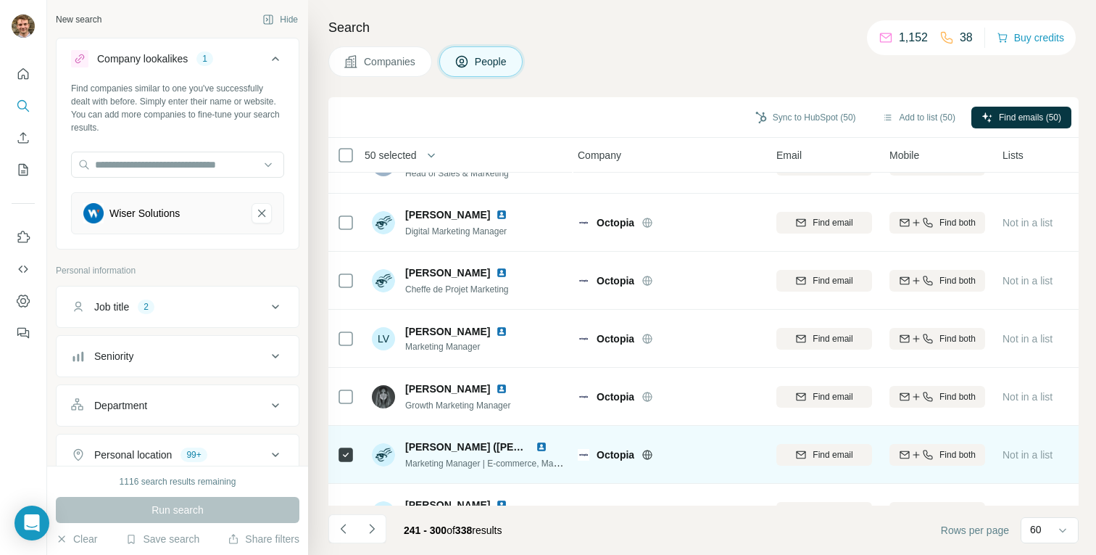
scroll to position [1305, 3]
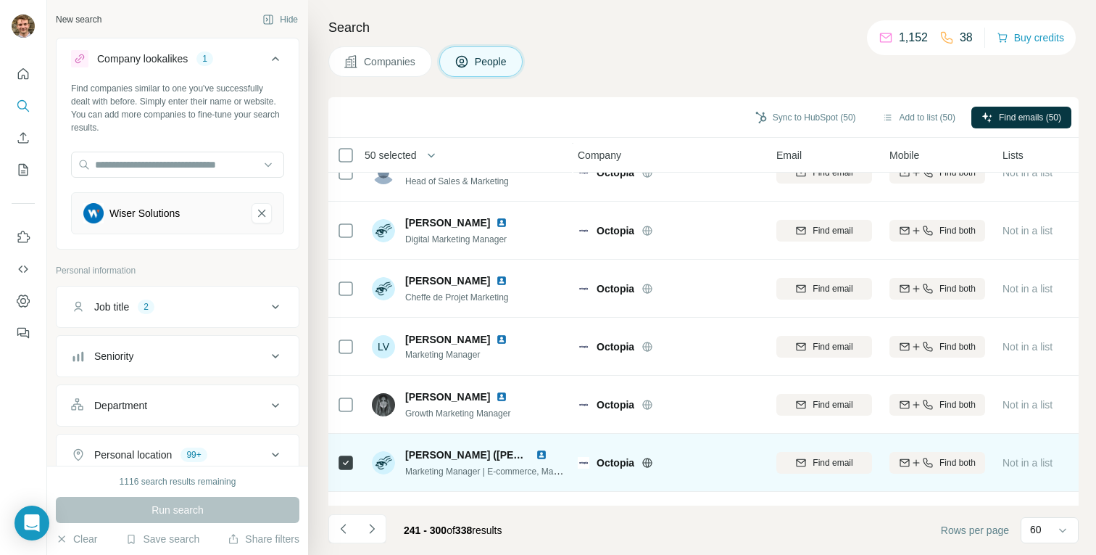
click at [351, 329] on div at bounding box center [345, 346] width 17 height 40
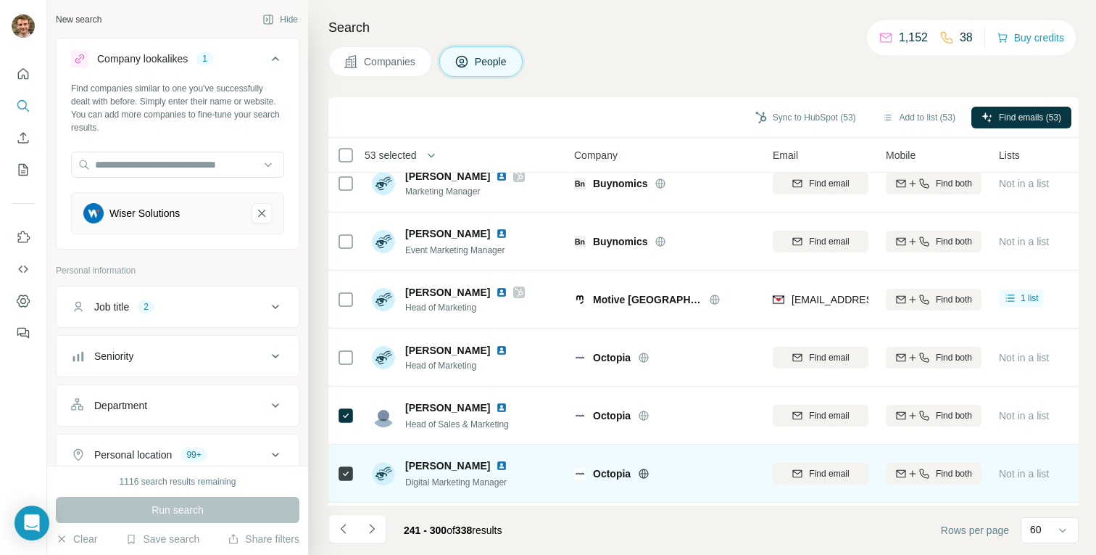
scroll to position [1081, 7]
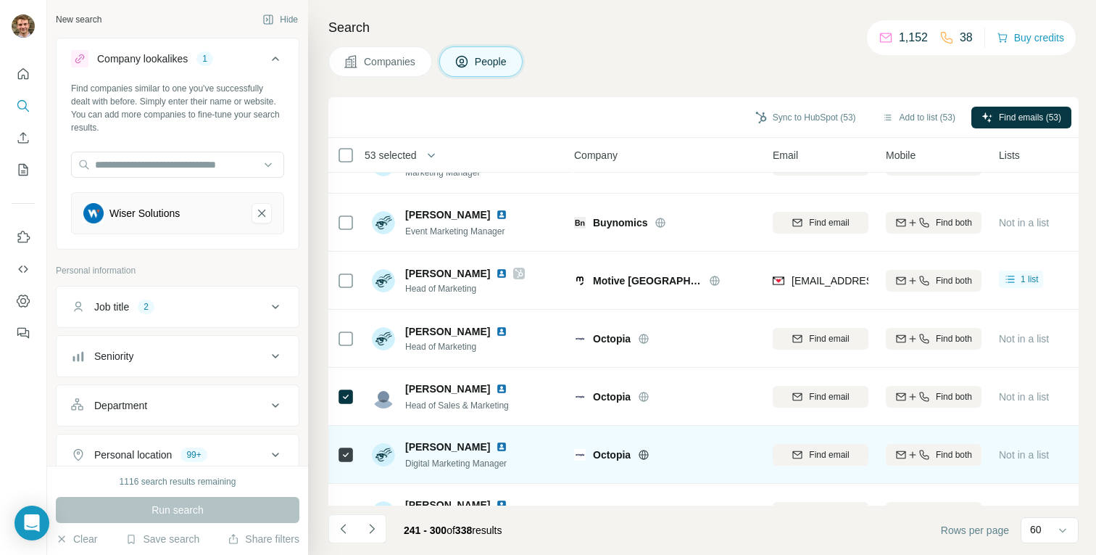
click at [344, 353] on div at bounding box center [345, 338] width 17 height 40
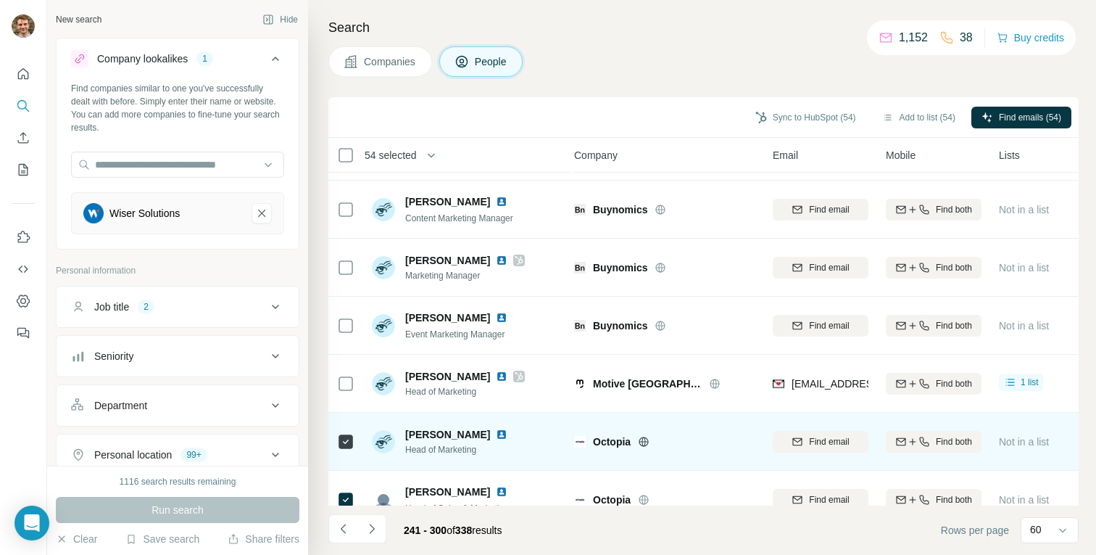
click at [344, 338] on div at bounding box center [345, 325] width 17 height 40
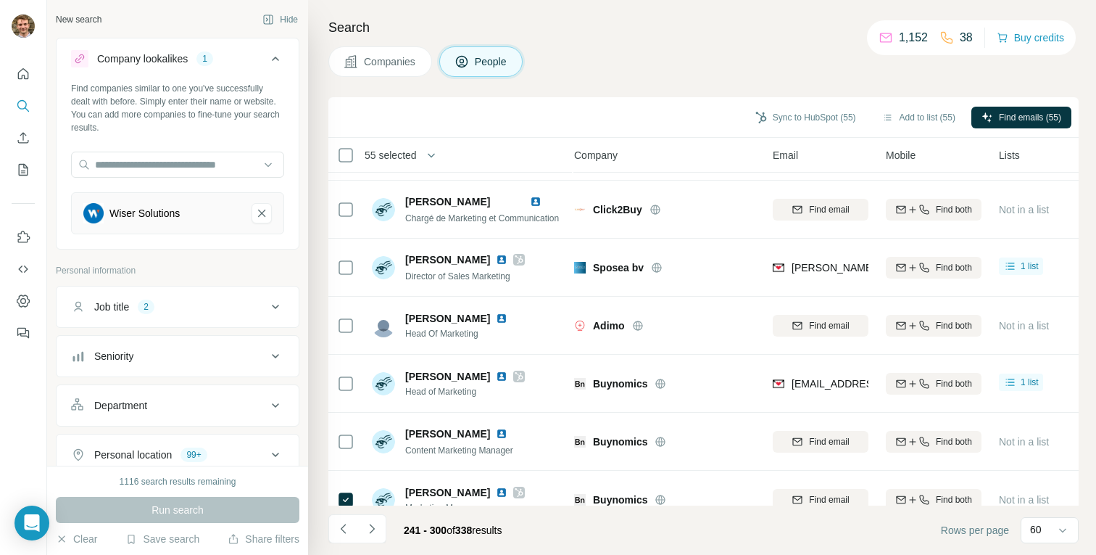
click at [344, 338] on div at bounding box center [345, 325] width 17 height 40
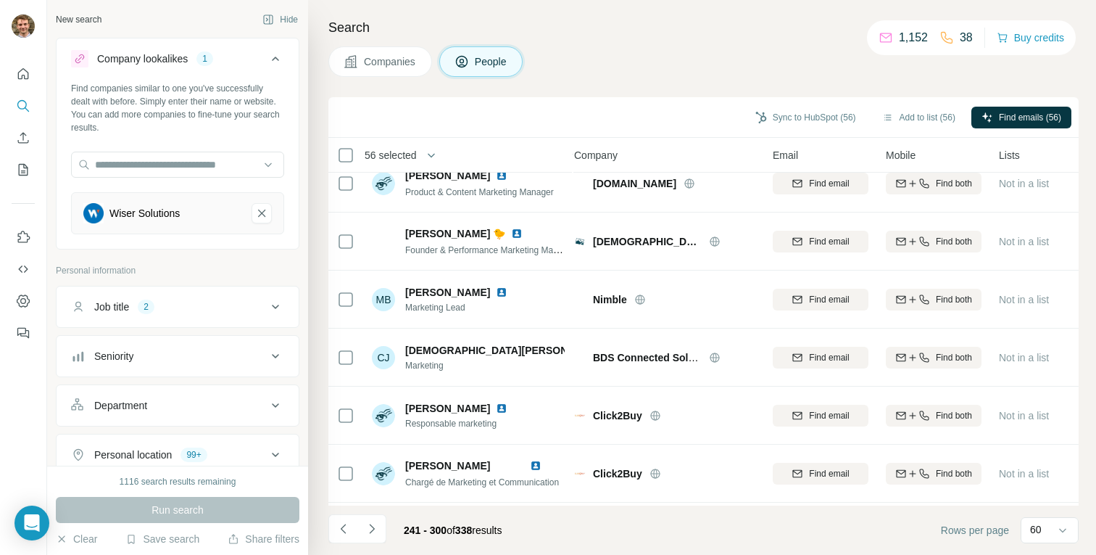
scroll to position [487, 7]
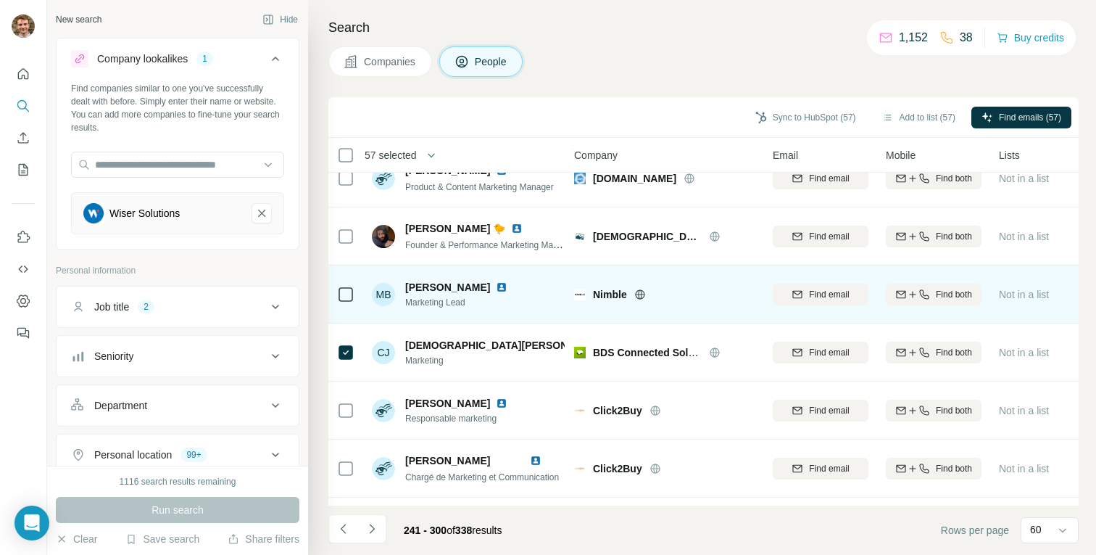
click at [344, 311] on div at bounding box center [345, 294] width 17 height 40
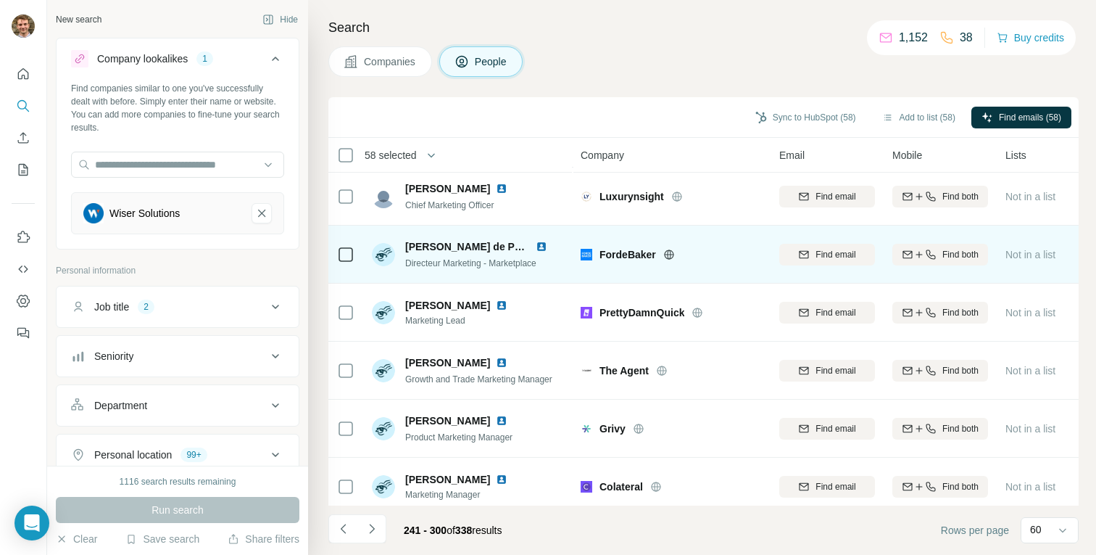
scroll to position [0, 0]
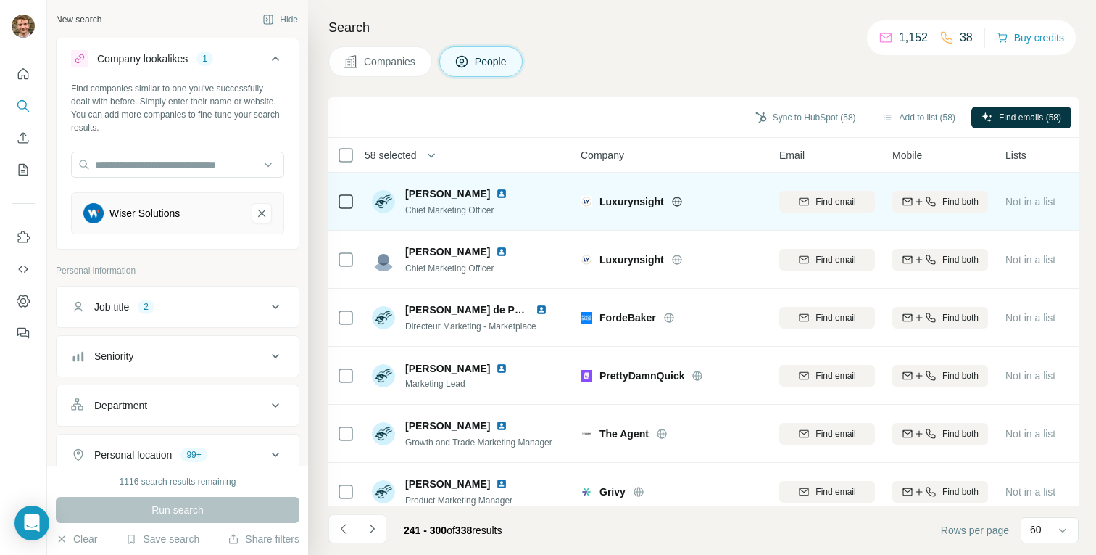
click at [353, 198] on icon at bounding box center [345, 201] width 17 height 17
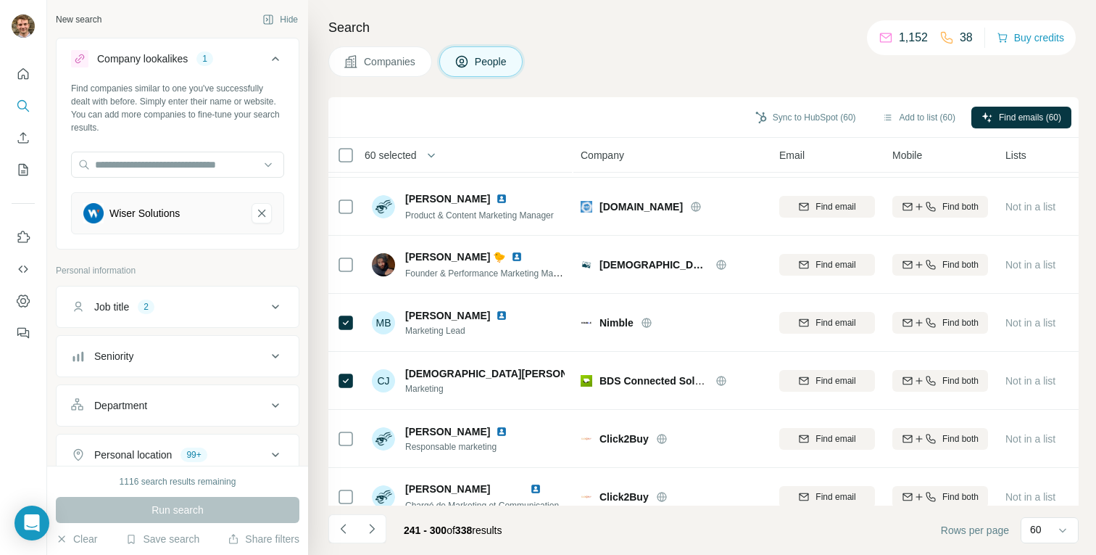
scroll to position [468, 0]
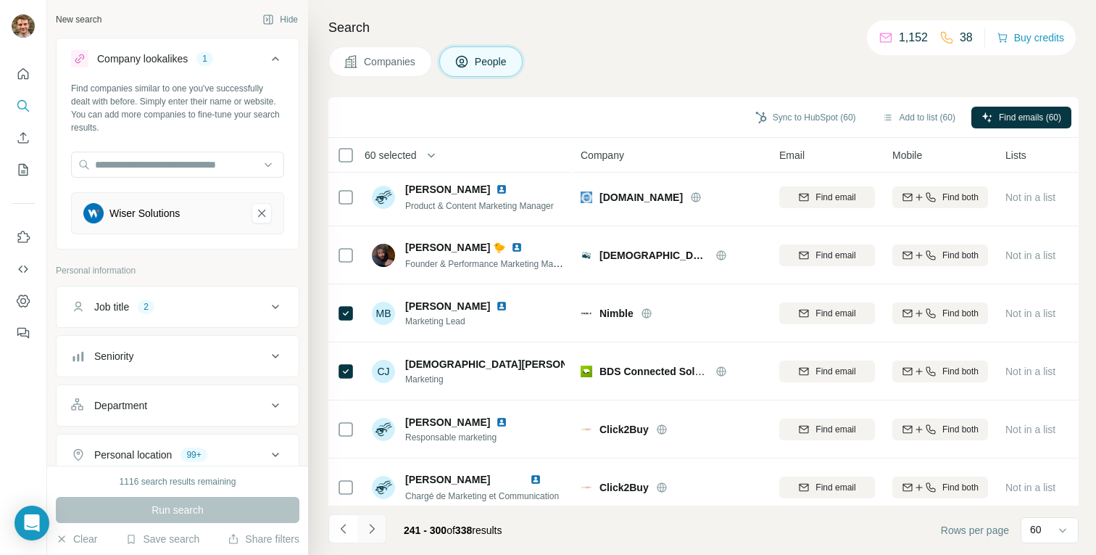
click at [375, 524] on icon "Navigate to next page" at bounding box center [372, 528] width 14 height 14
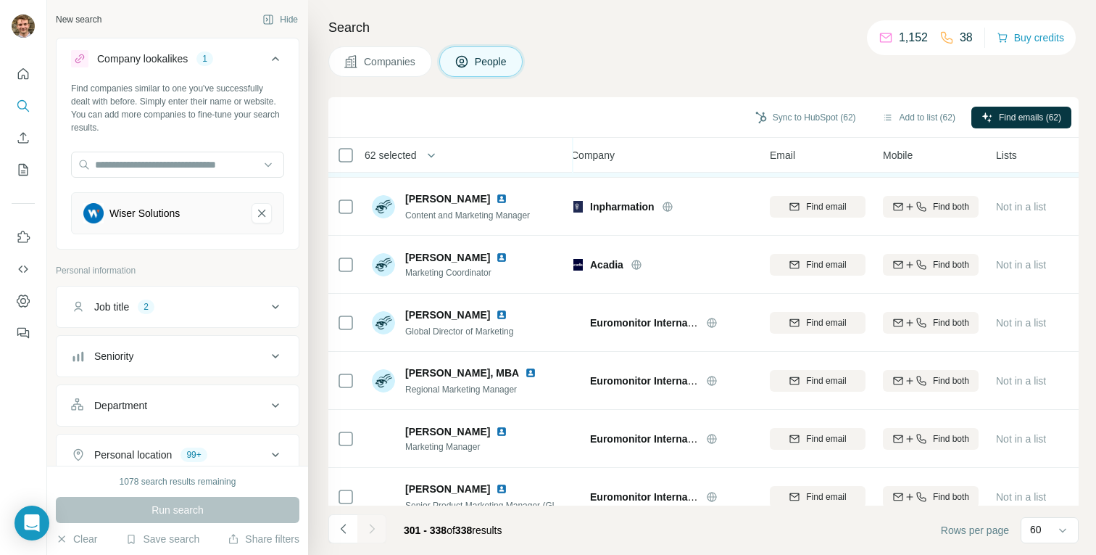
scroll to position [1101, 6]
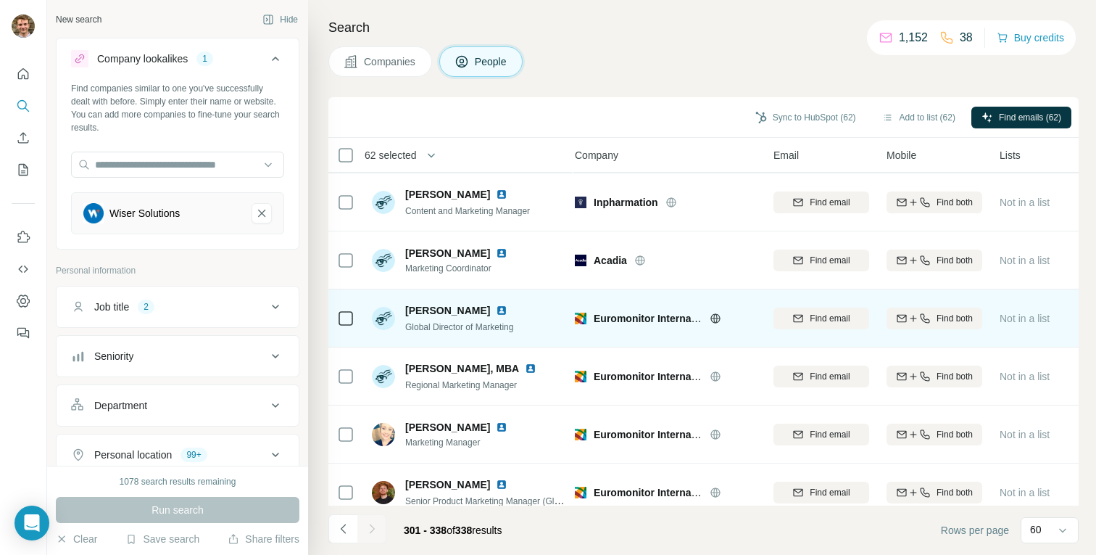
click at [714, 320] on icon at bounding box center [715, 317] width 4 height 9
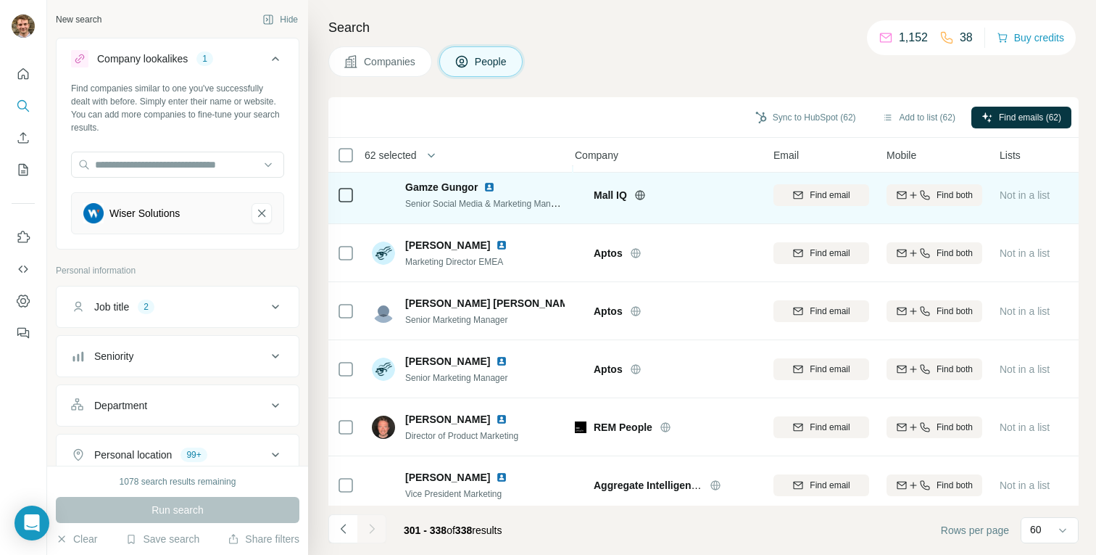
scroll to position [1809, 6]
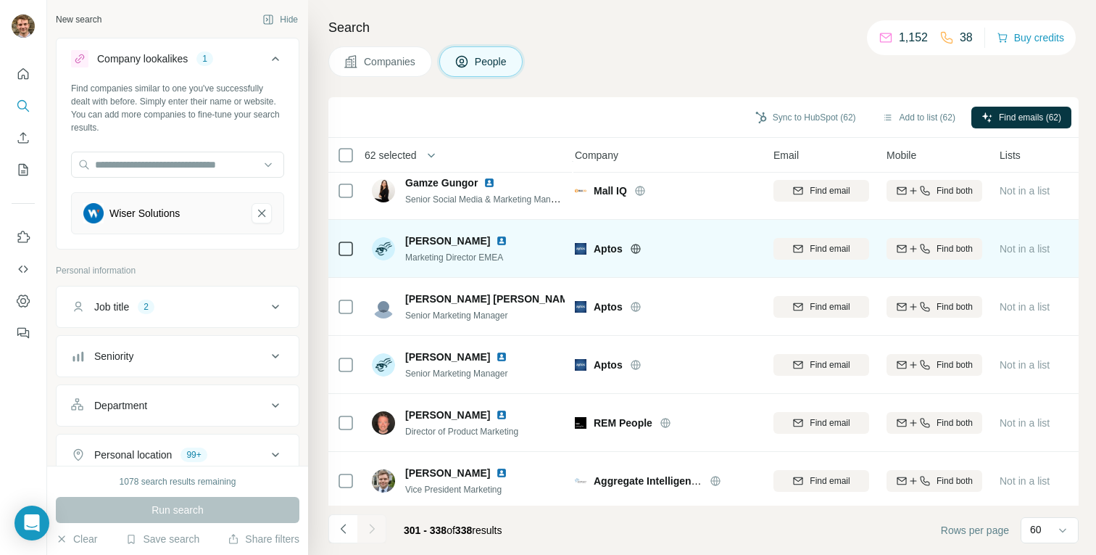
click at [636, 249] on icon at bounding box center [636, 249] width 12 height 12
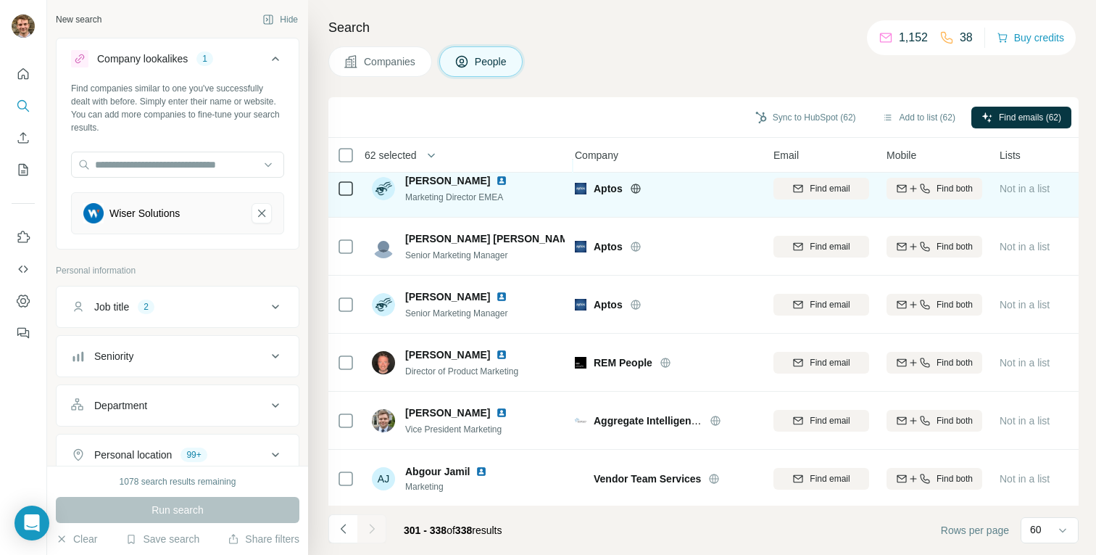
scroll to position [1871, 6]
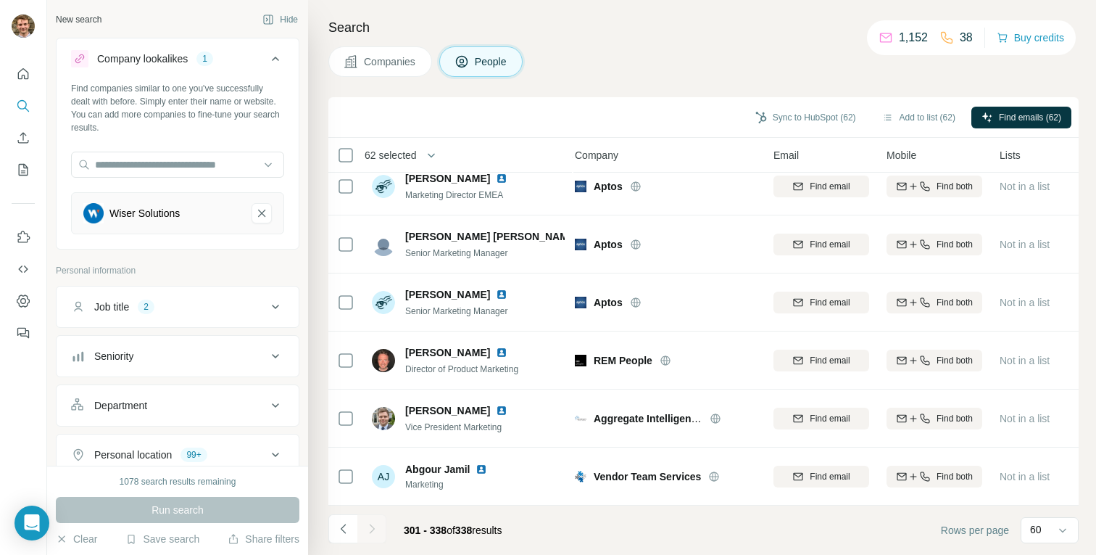
click at [368, 526] on div at bounding box center [371, 528] width 29 height 29
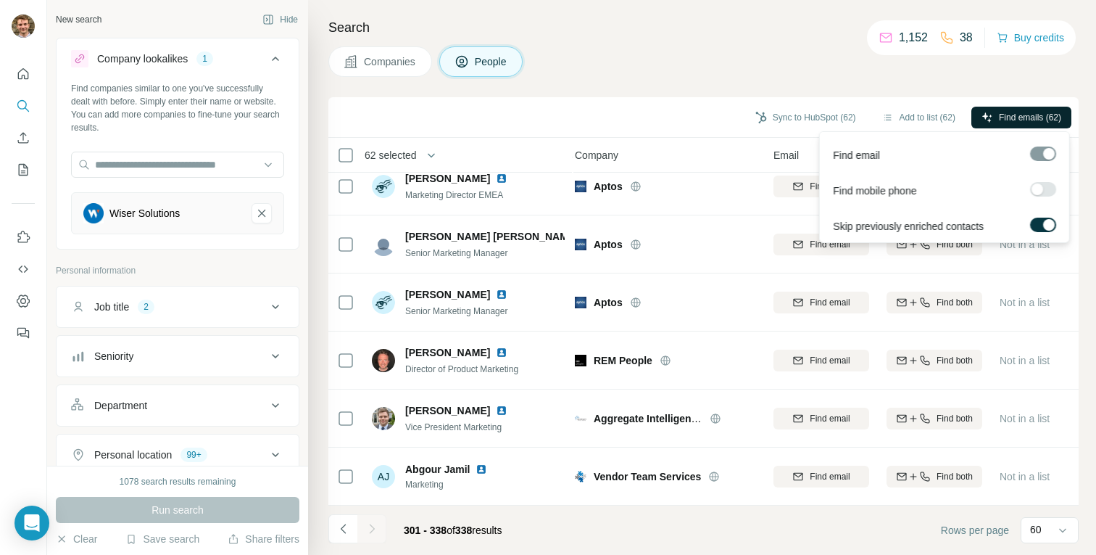
click at [1010, 116] on span "Find emails (62)" at bounding box center [1030, 117] width 62 height 13
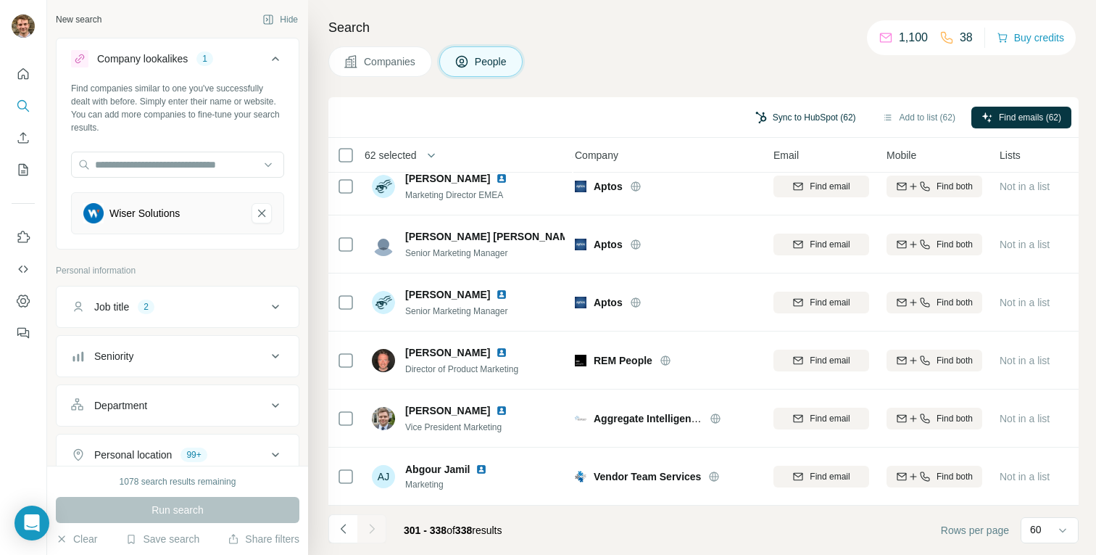
click at [792, 119] on button "Sync to HubSpot (62)" at bounding box center [805, 118] width 121 height 22
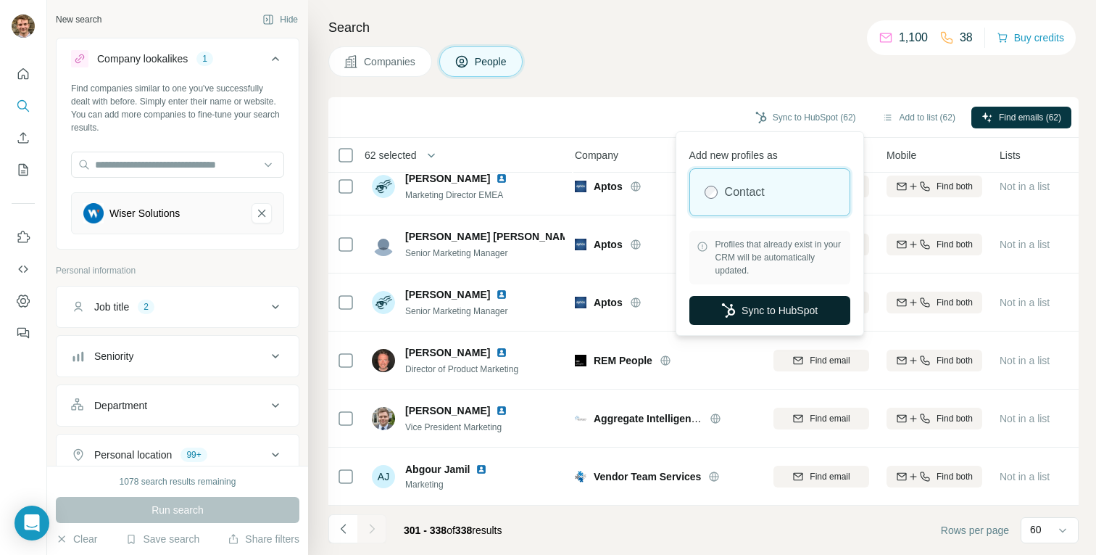
click at [745, 312] on button "Sync to HubSpot" at bounding box center [769, 310] width 161 height 29
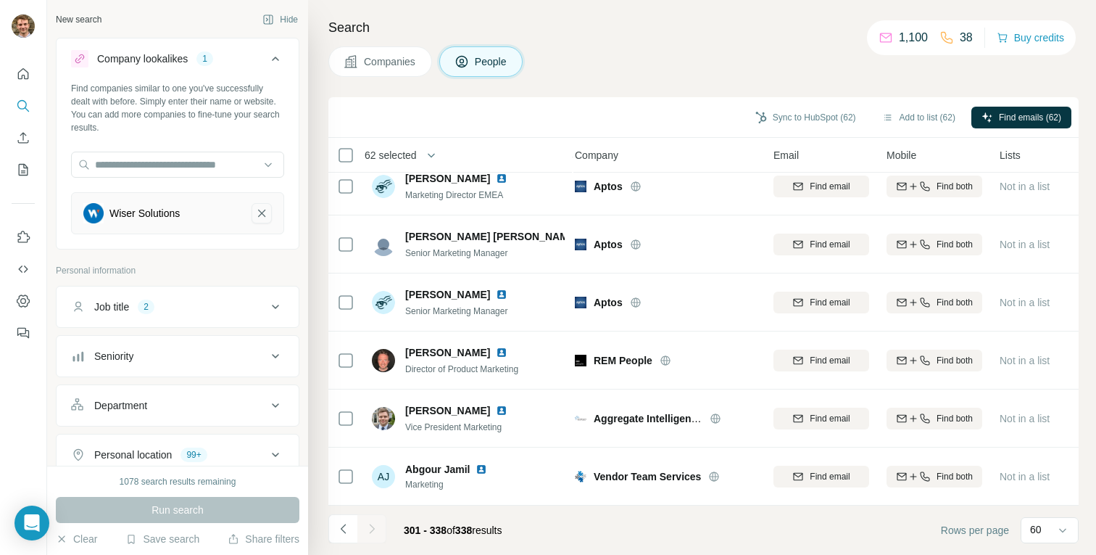
click at [269, 215] on button "Wiser Solutions-remove-button" at bounding box center [262, 213] width 20 height 20
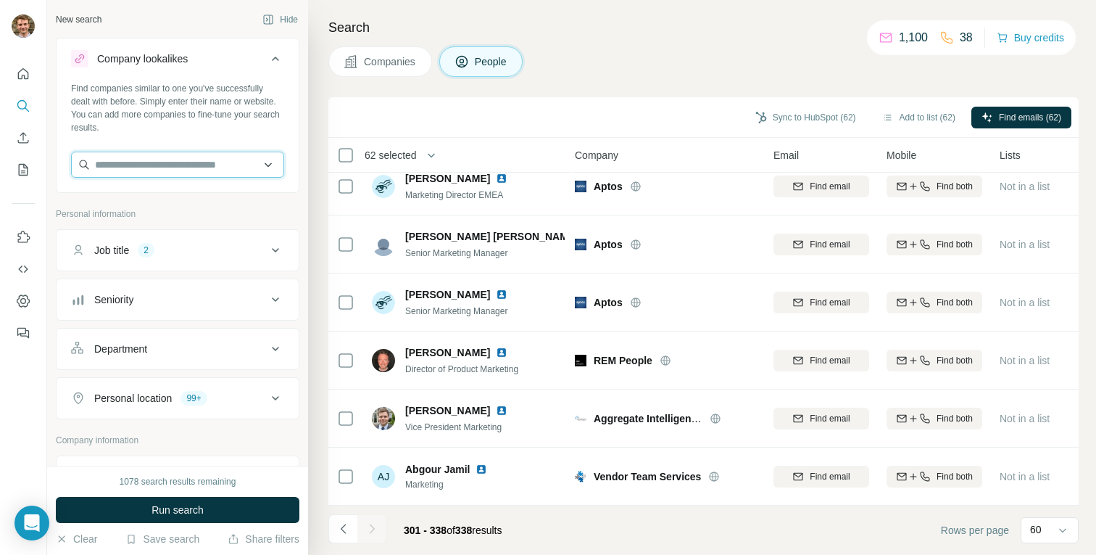
click at [187, 170] on input "text" at bounding box center [177, 165] width 213 height 26
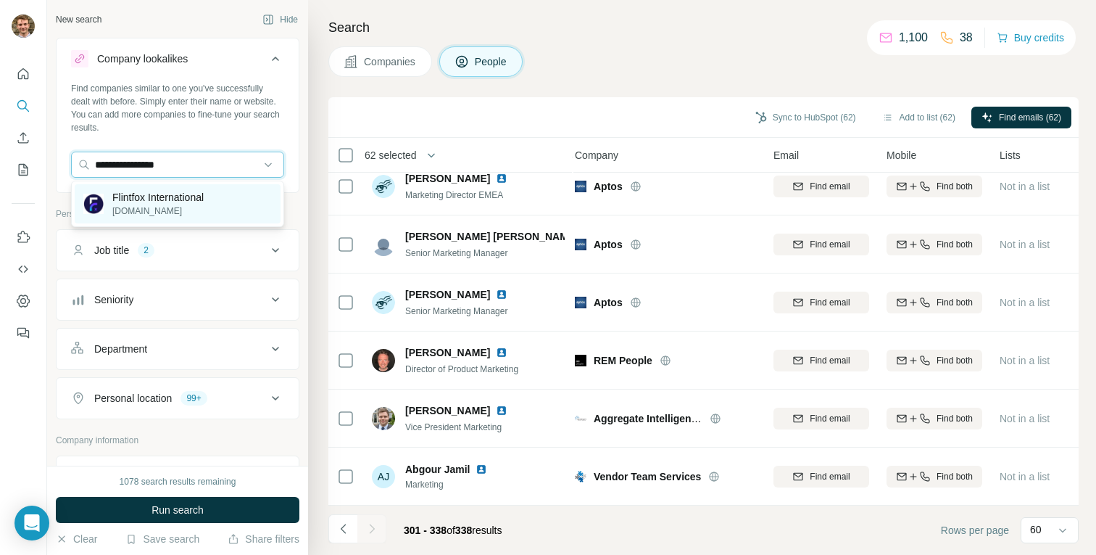
type input "**********"
click at [181, 194] on p "Flintfox International" at bounding box center [157, 197] width 91 height 14
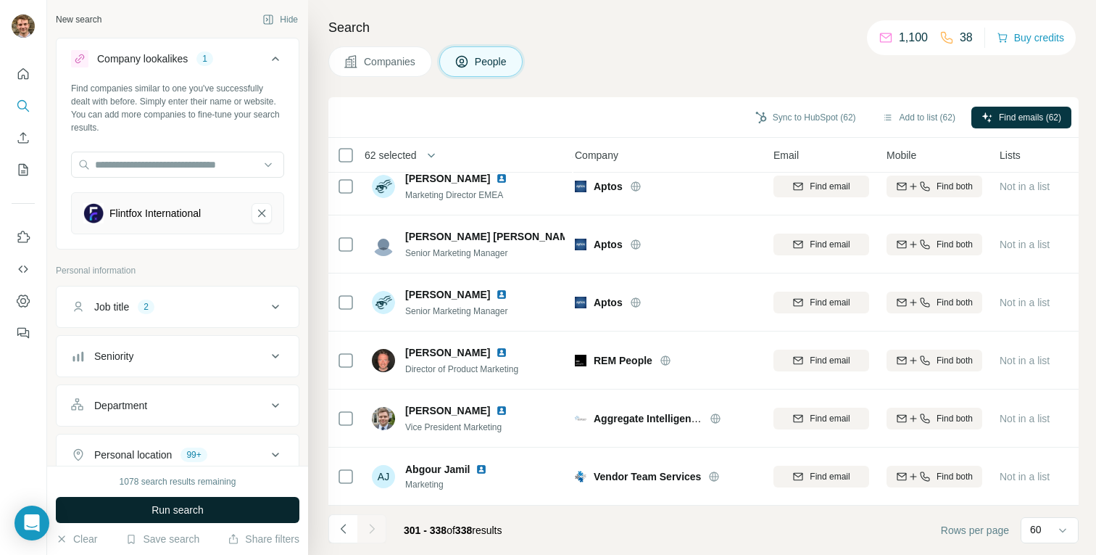
click at [184, 501] on button "Run search" at bounding box center [178, 510] width 244 height 26
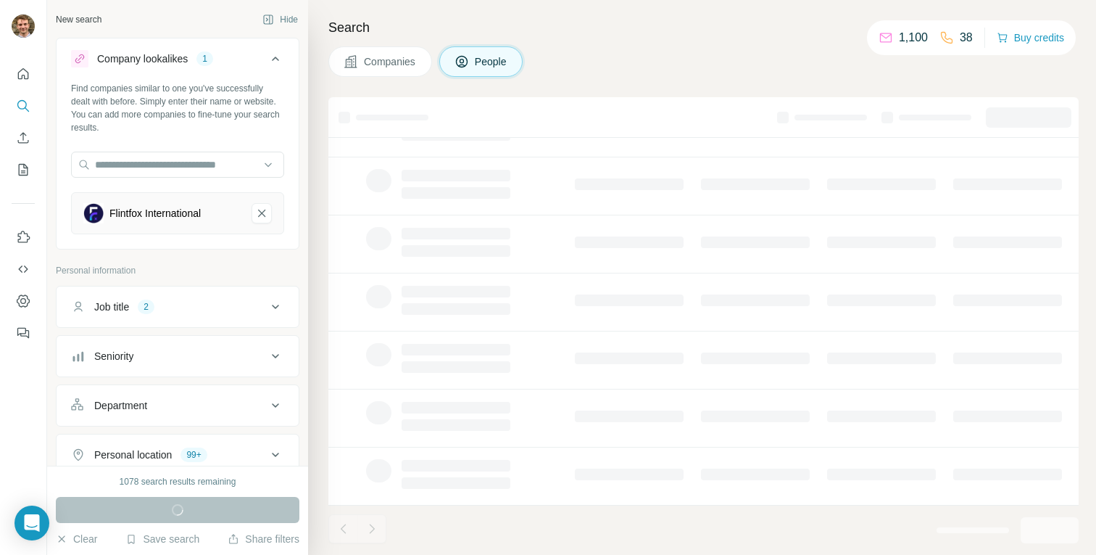
scroll to position [0, 6]
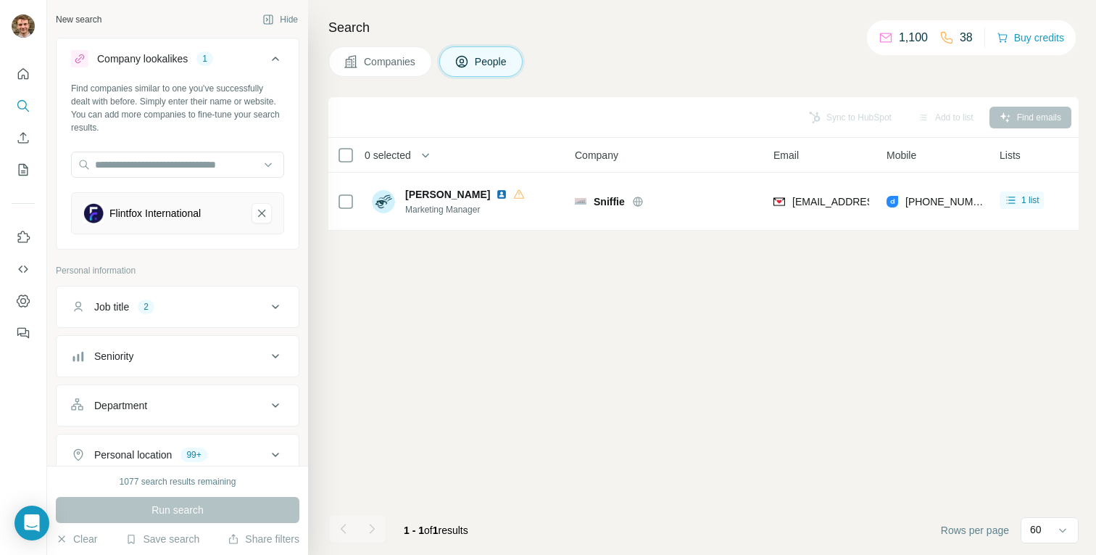
click at [779, 69] on div "Companies People" at bounding box center [703, 61] width 750 height 30
click at [444, 354] on div "Sync to HubSpot Add to list Find emails 0 selected People Company Email Mobile …" at bounding box center [703, 325] width 750 height 457
click at [172, 154] on input "text" at bounding box center [177, 165] width 213 height 26
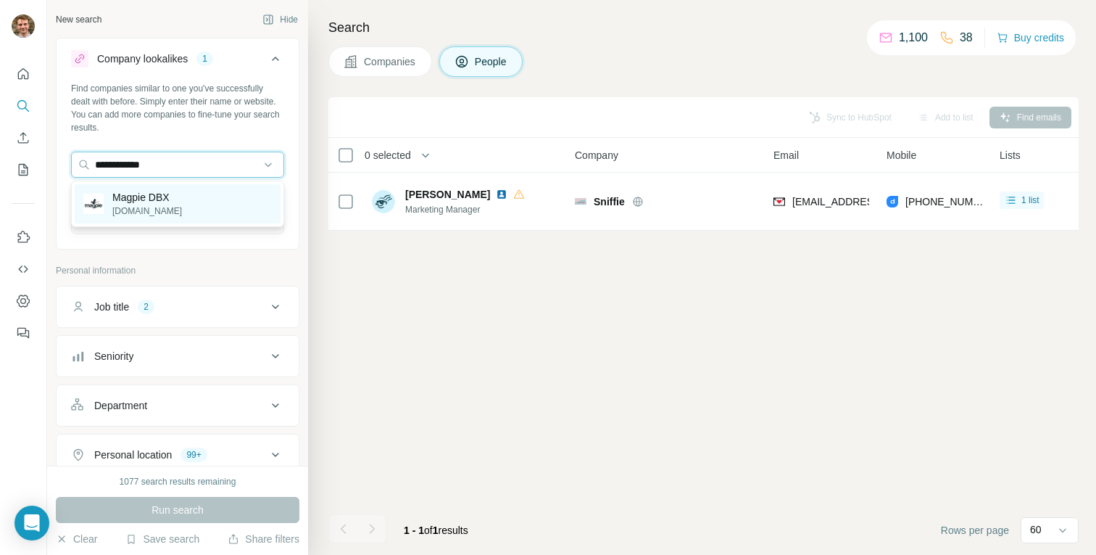
type input "**********"
click at [123, 208] on p "[DOMAIN_NAME]" at bounding box center [147, 210] width 70 height 13
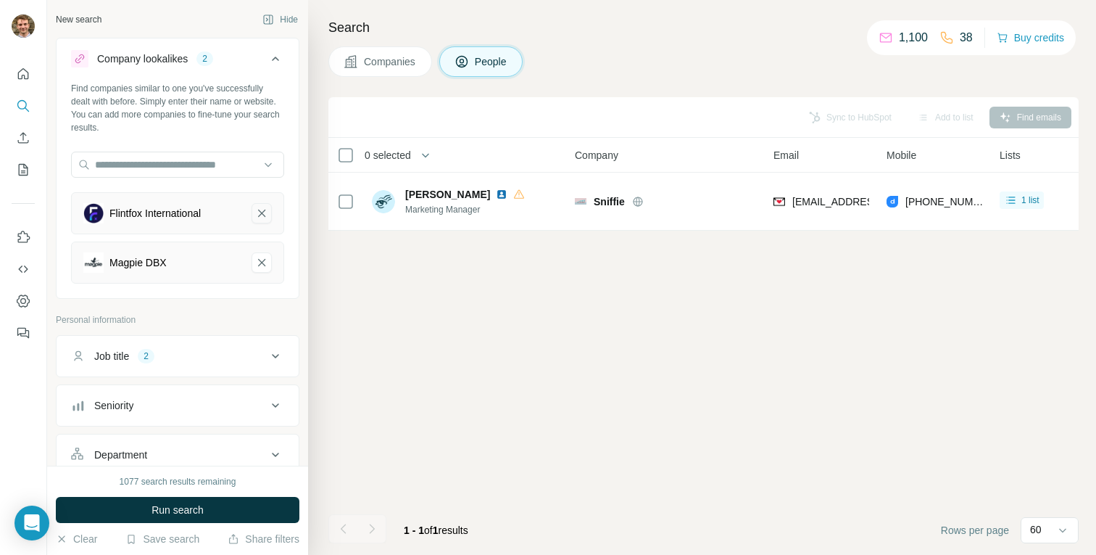
click at [262, 216] on icon "Flintfox International-remove-button" at bounding box center [261, 213] width 13 height 14
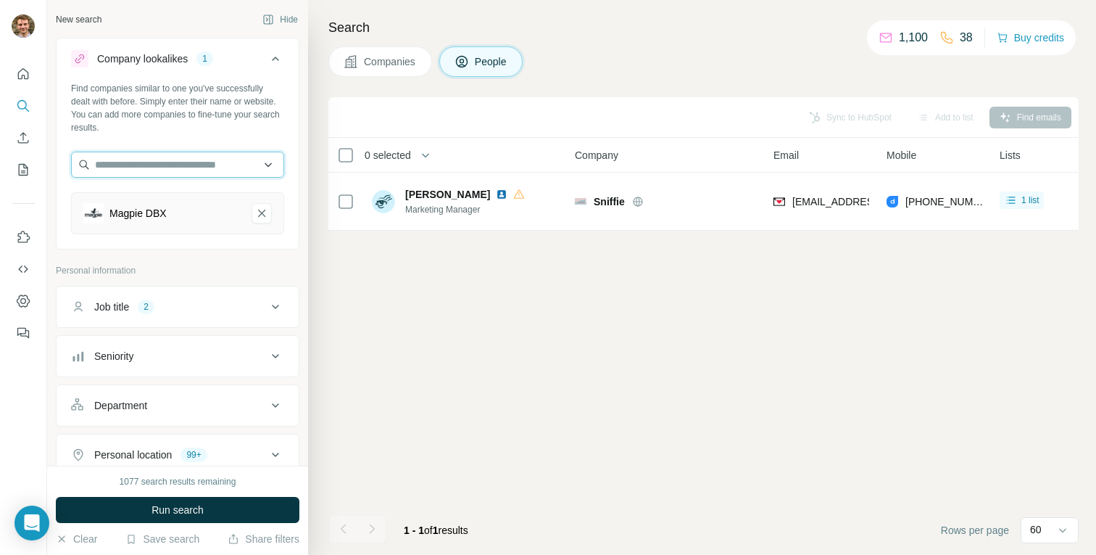
click at [207, 156] on input "text" at bounding box center [177, 165] width 213 height 26
click at [107, 163] on input "**********" at bounding box center [177, 165] width 213 height 26
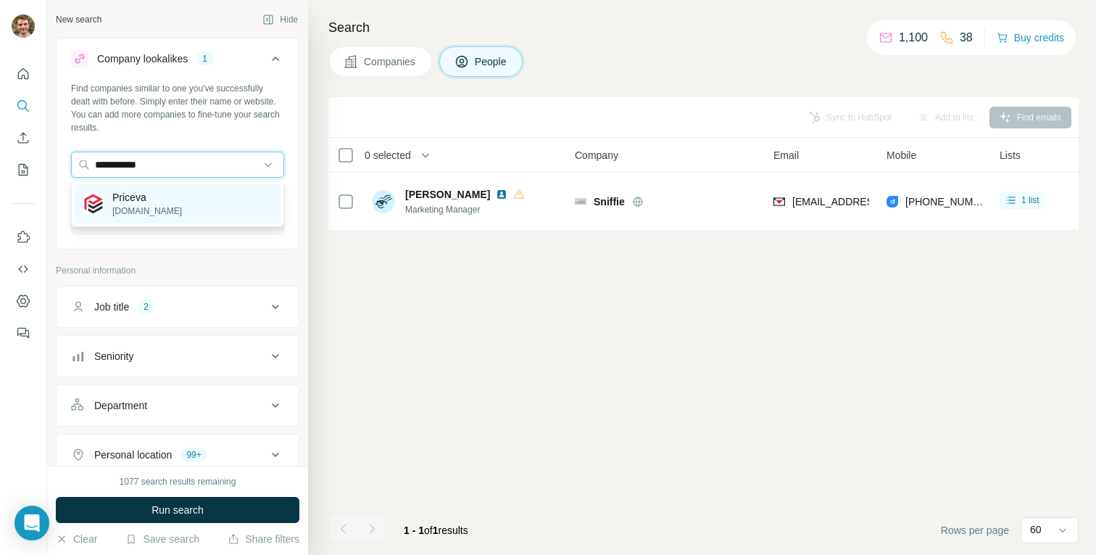
type input "**********"
click at [130, 193] on p "Priceva" at bounding box center [147, 197] width 70 height 14
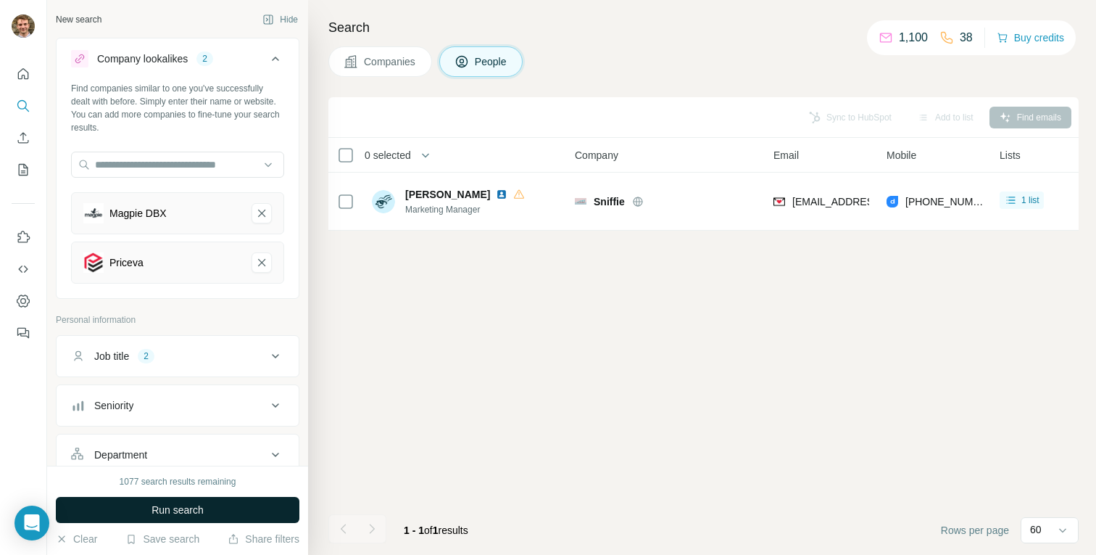
click at [168, 512] on span "Run search" at bounding box center [178, 509] width 52 height 14
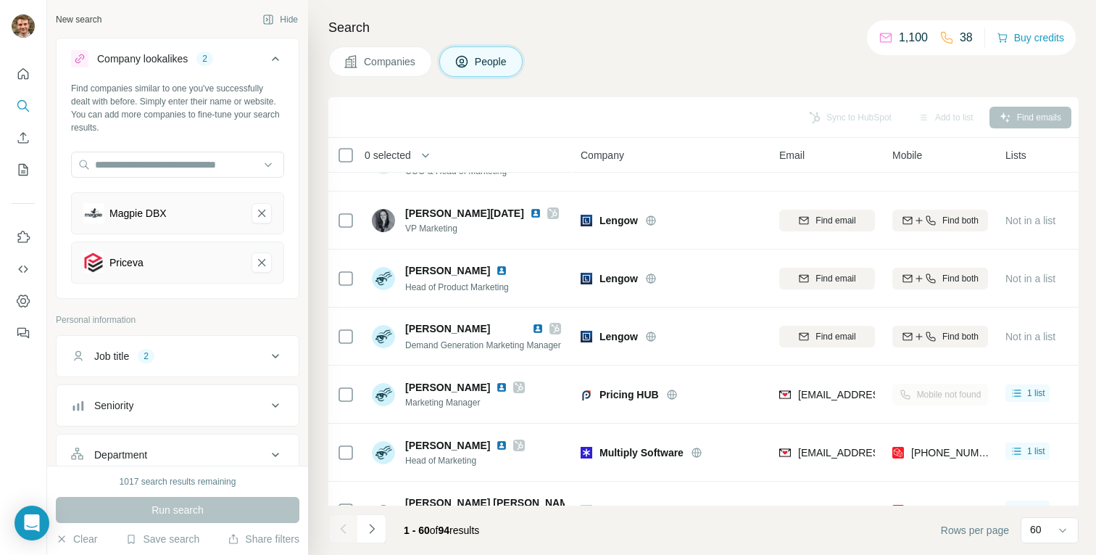
scroll to position [1841, 0]
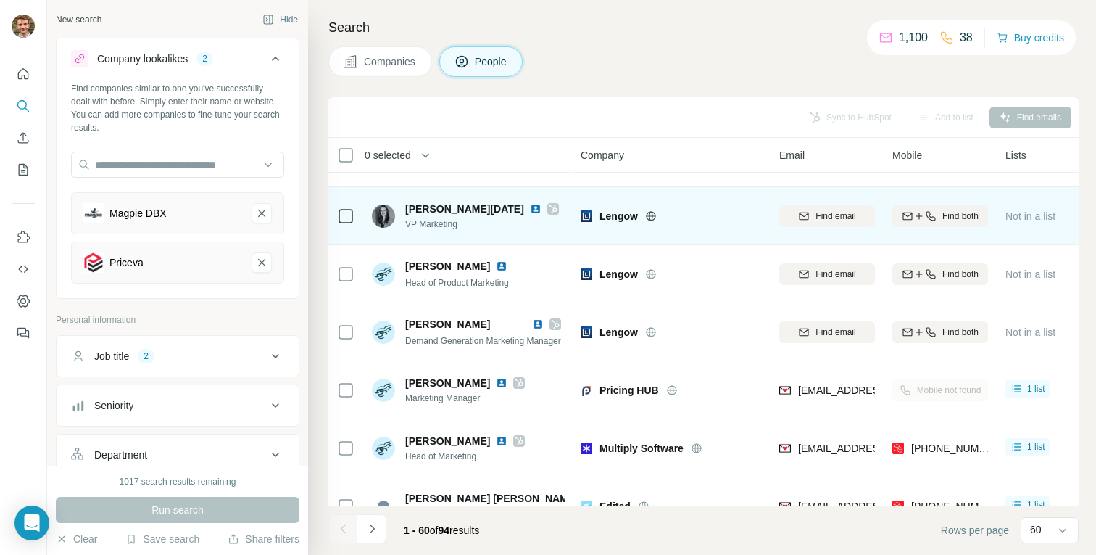
click at [650, 212] on icon at bounding box center [651, 216] width 12 height 12
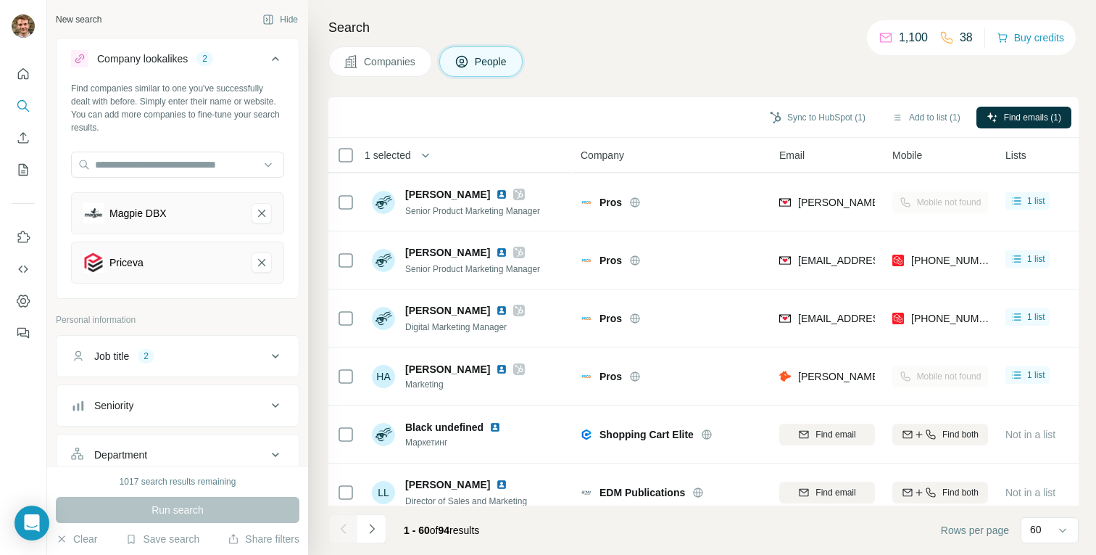
scroll to position [3147, 0]
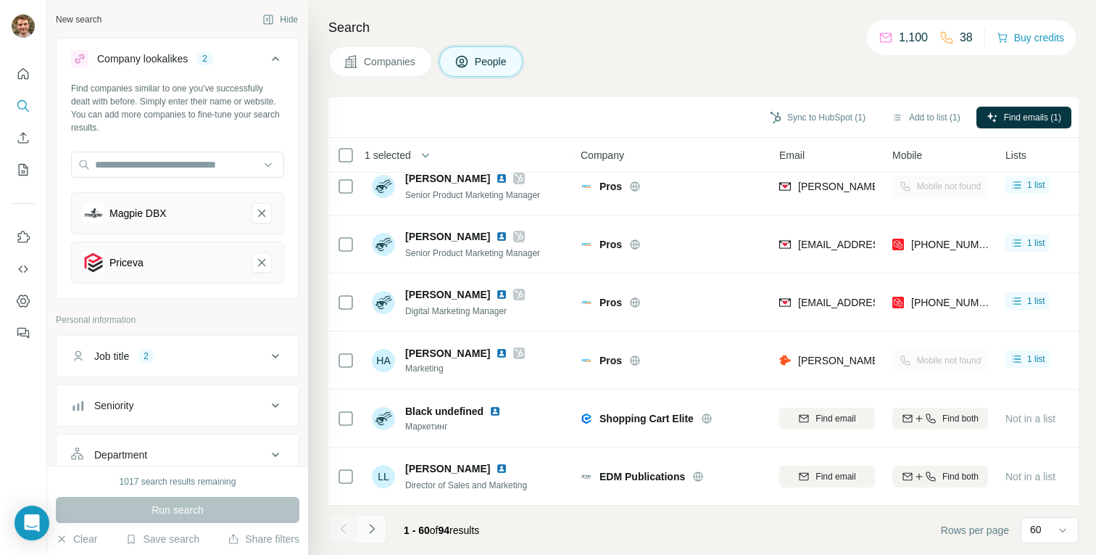
click at [370, 523] on icon "Navigate to next page" at bounding box center [372, 528] width 14 height 14
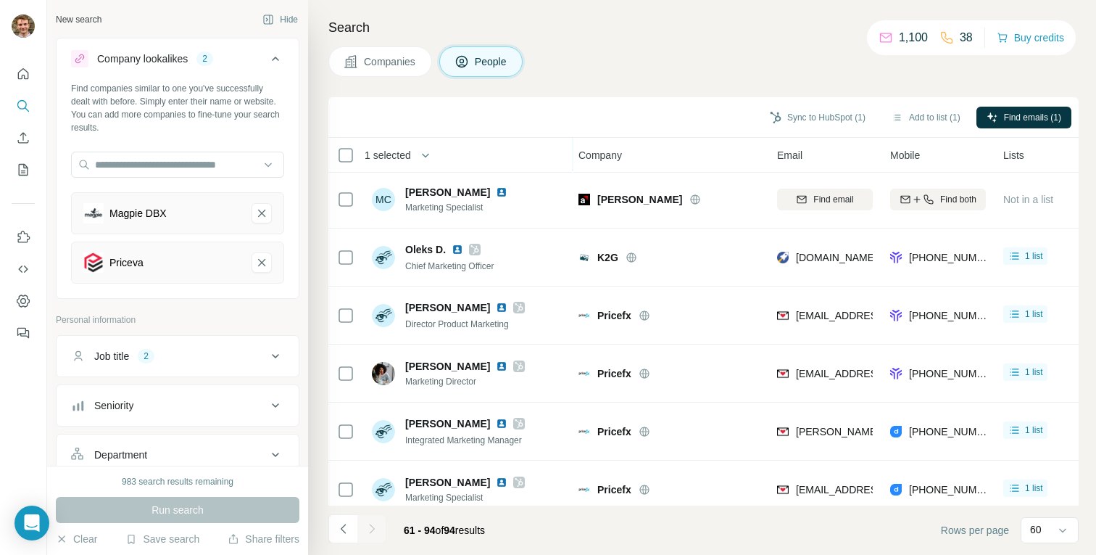
scroll to position [1639, 2]
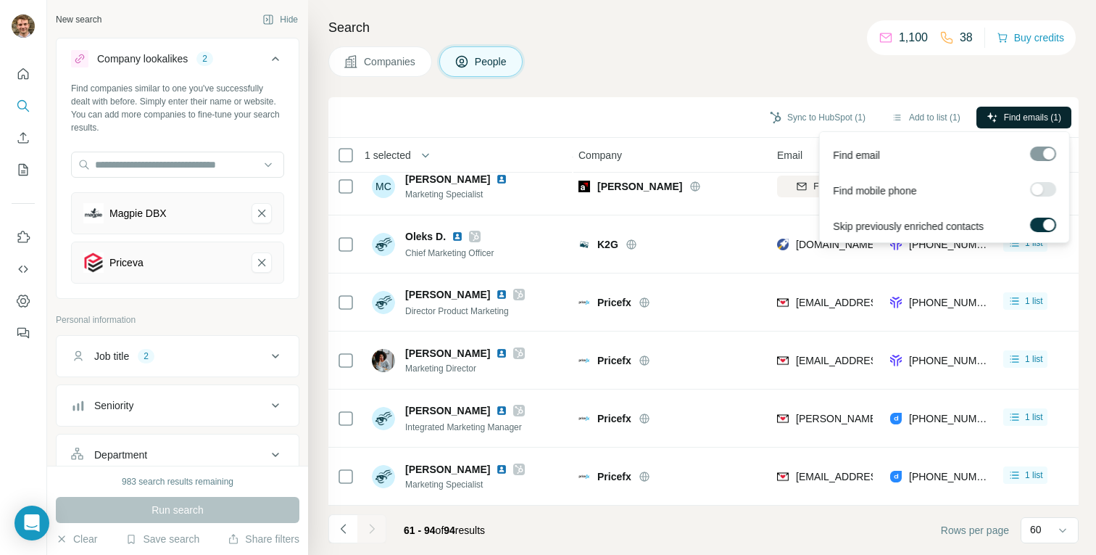
click at [1011, 120] on span "Find emails (1)" at bounding box center [1032, 117] width 57 height 13
click at [262, 214] on icon "Magpie DBX-remove-button" at bounding box center [261, 213] width 13 height 14
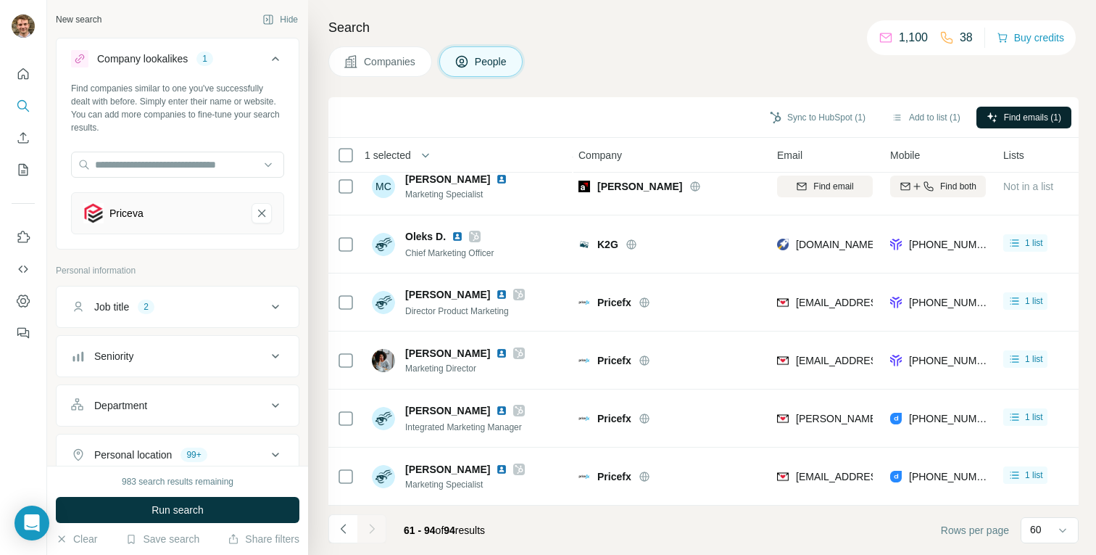
click at [262, 214] on icon "Priceva-remove-button" at bounding box center [261, 213] width 13 height 14
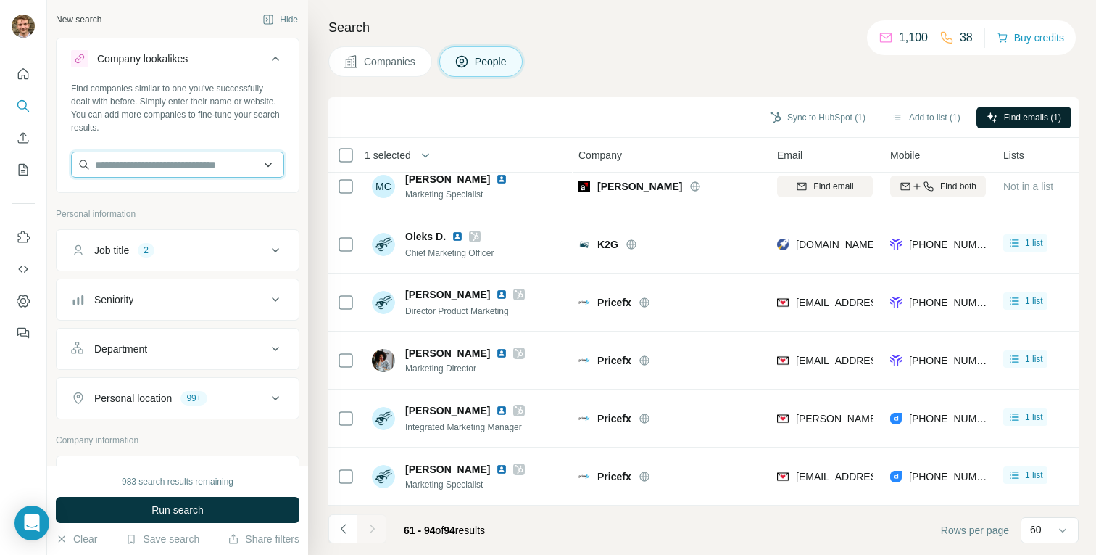
click at [210, 168] on input "text" at bounding box center [177, 165] width 213 height 26
paste input "**********"
type input "**********"
click at [820, 114] on button "Sync to HubSpot (1)" at bounding box center [818, 118] width 116 height 22
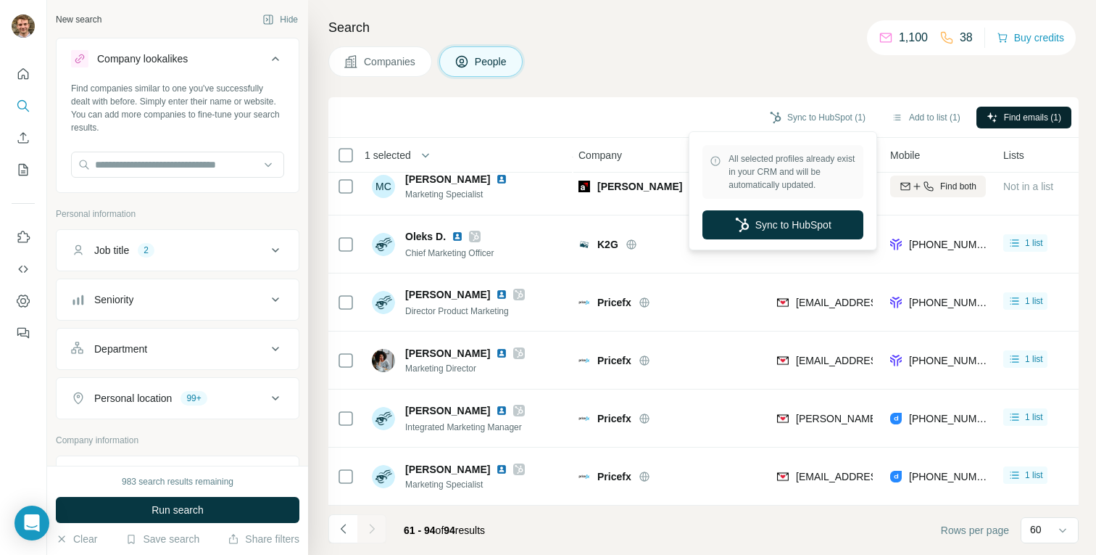
click at [780, 239] on div "All selected profiles already exist in your CRM and will be automatically updat…" at bounding box center [782, 191] width 181 height 112
click at [770, 227] on button "Sync to HubSpot" at bounding box center [782, 224] width 161 height 29
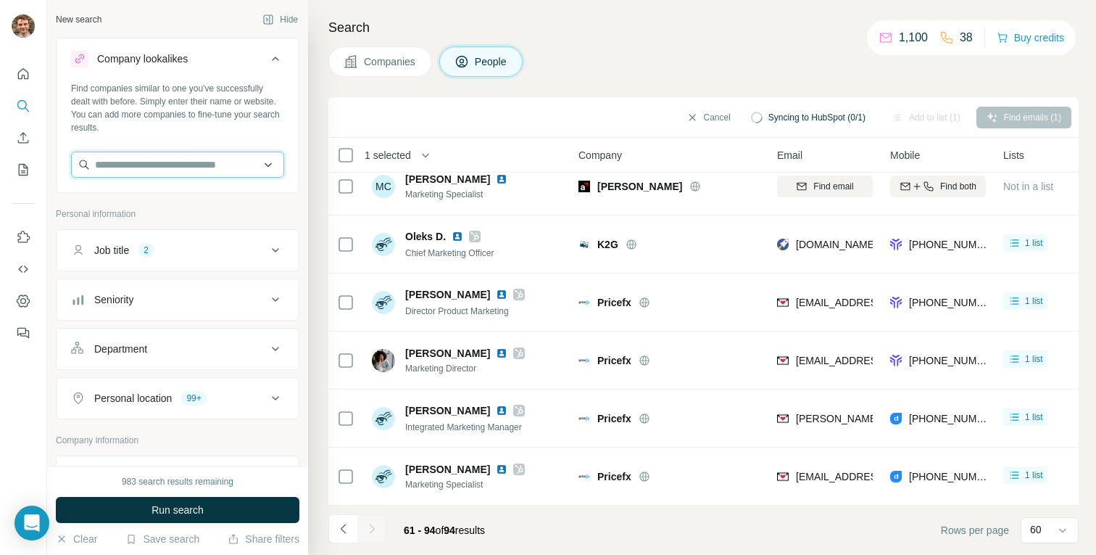
click at [194, 165] on input "text" at bounding box center [177, 165] width 213 height 26
paste input "**********"
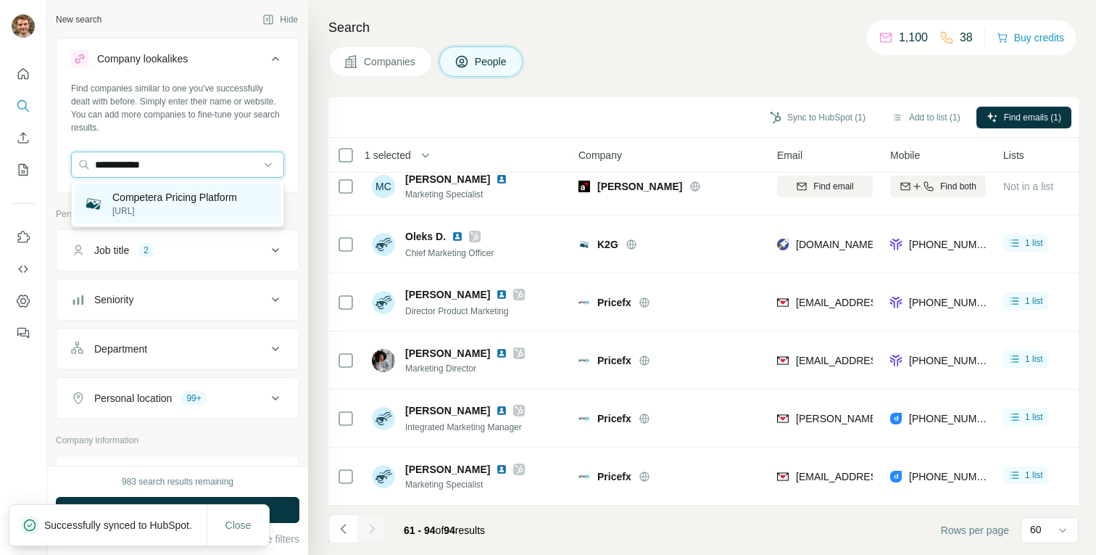
type input "**********"
click at [180, 204] on p "[URL]" at bounding box center [174, 210] width 125 height 13
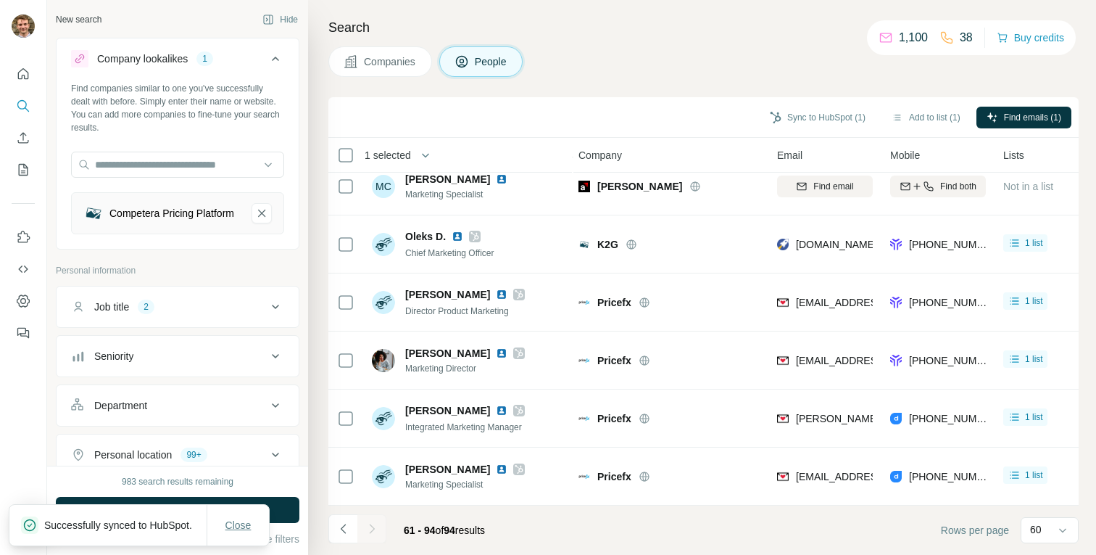
click at [244, 518] on span "Close" at bounding box center [238, 525] width 26 height 14
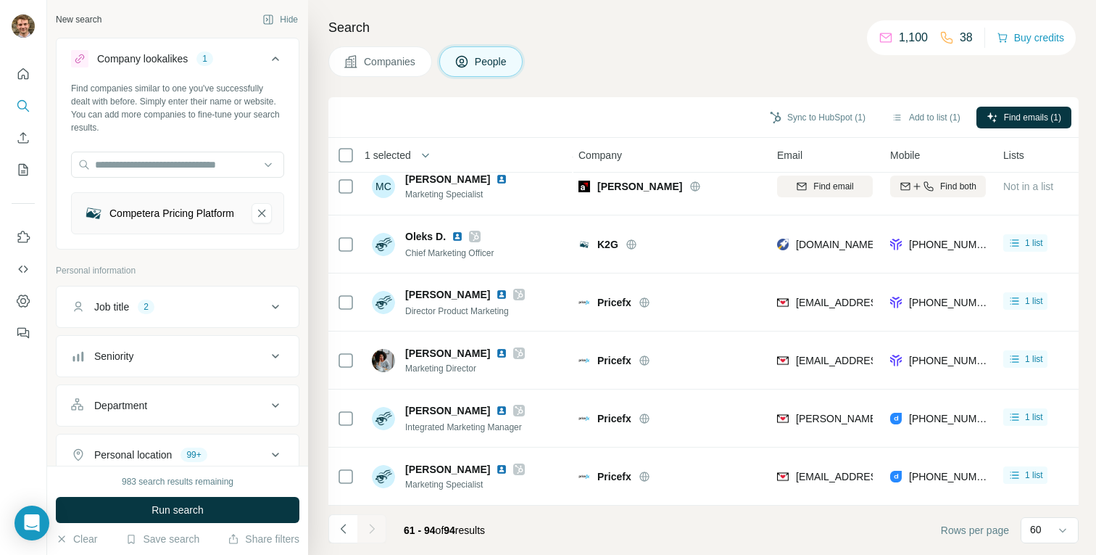
click at [242, 508] on button "Run search" at bounding box center [178, 510] width 244 height 26
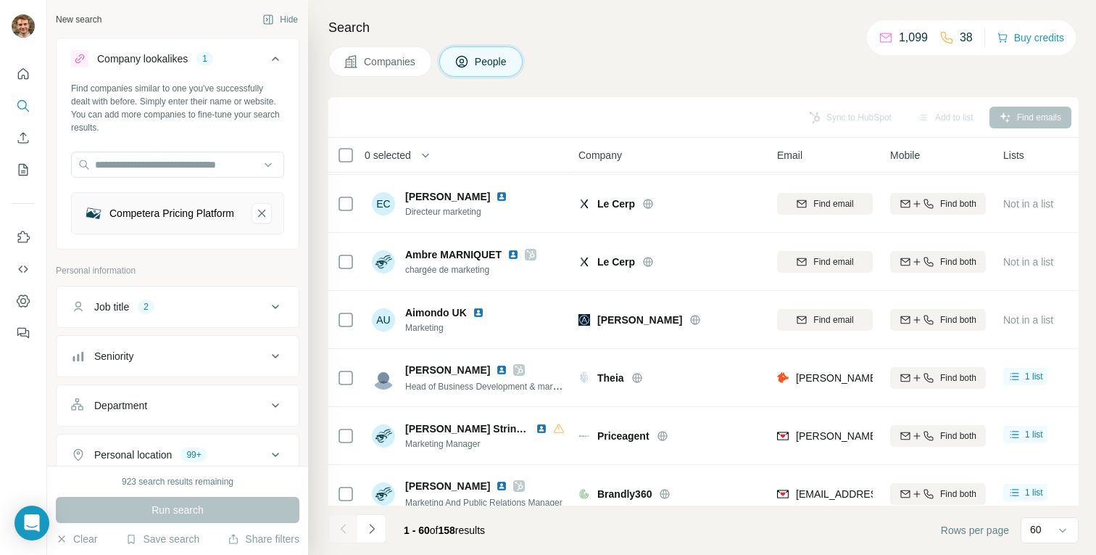
scroll to position [3147, 2]
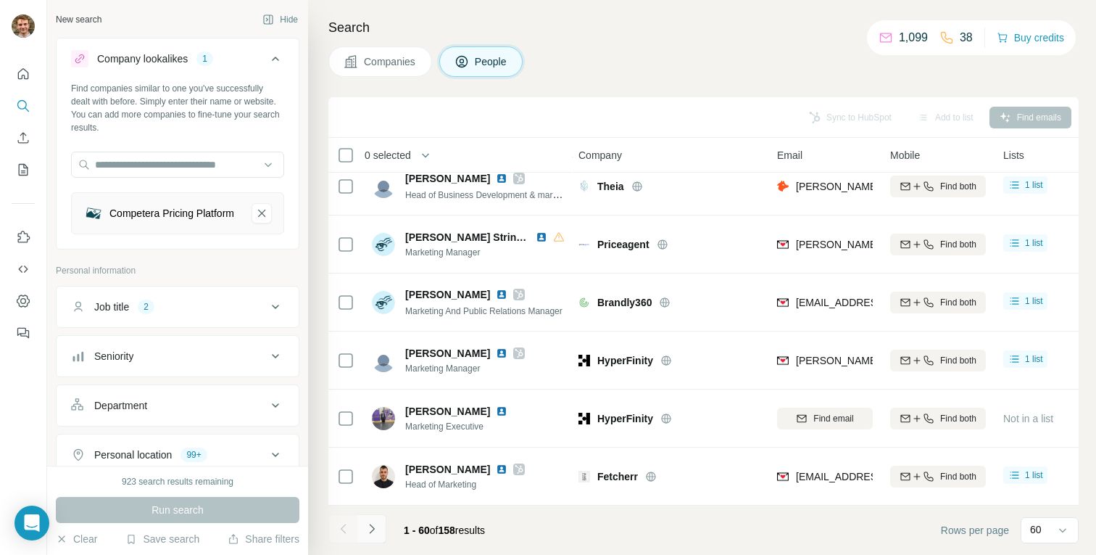
click at [370, 531] on icon "Navigate to next page" at bounding box center [371, 527] width 5 height 9
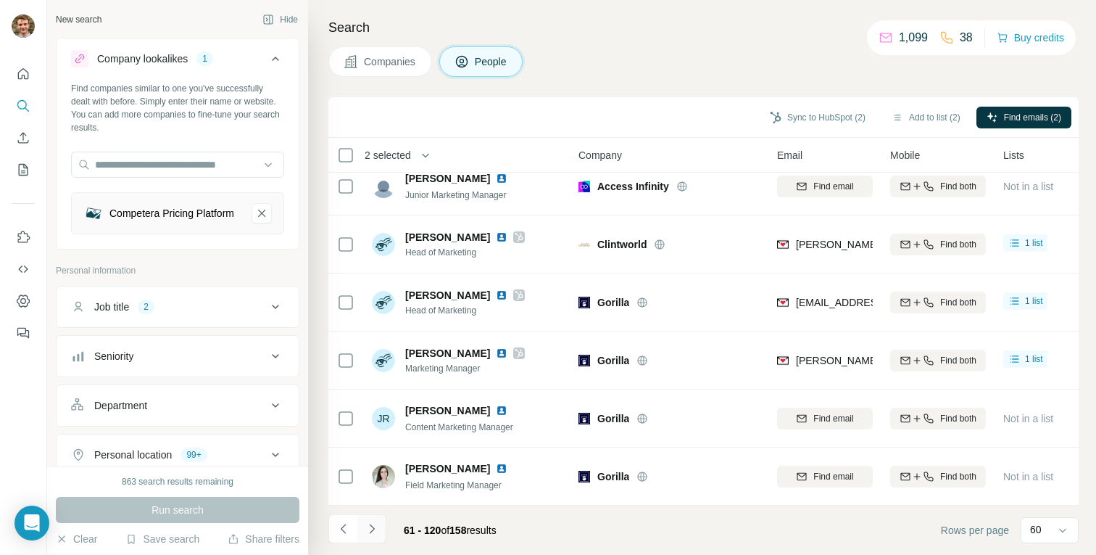
click at [371, 528] on icon "Navigate to next page" at bounding box center [372, 528] width 14 height 14
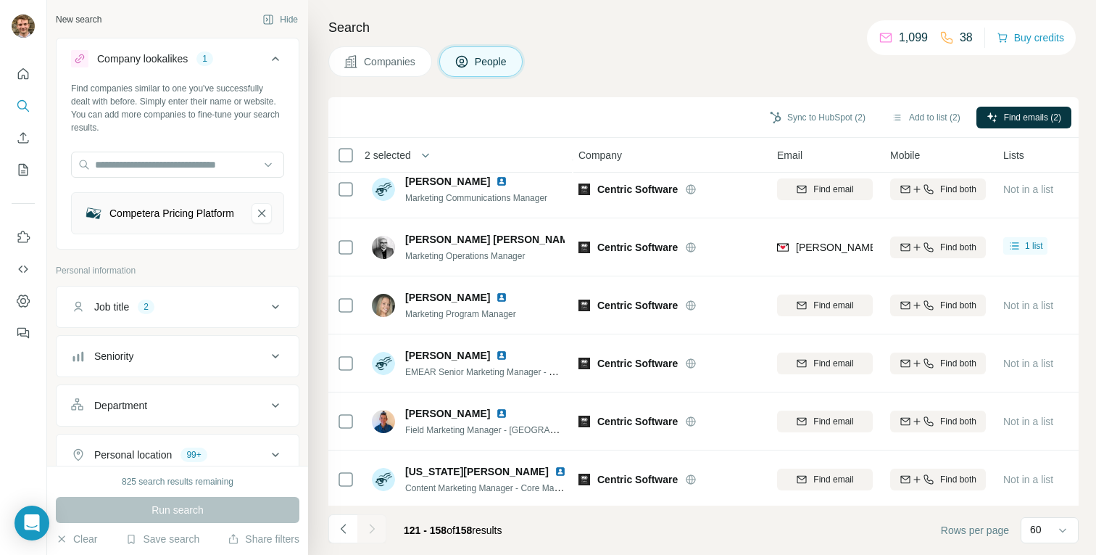
scroll to position [1871, 2]
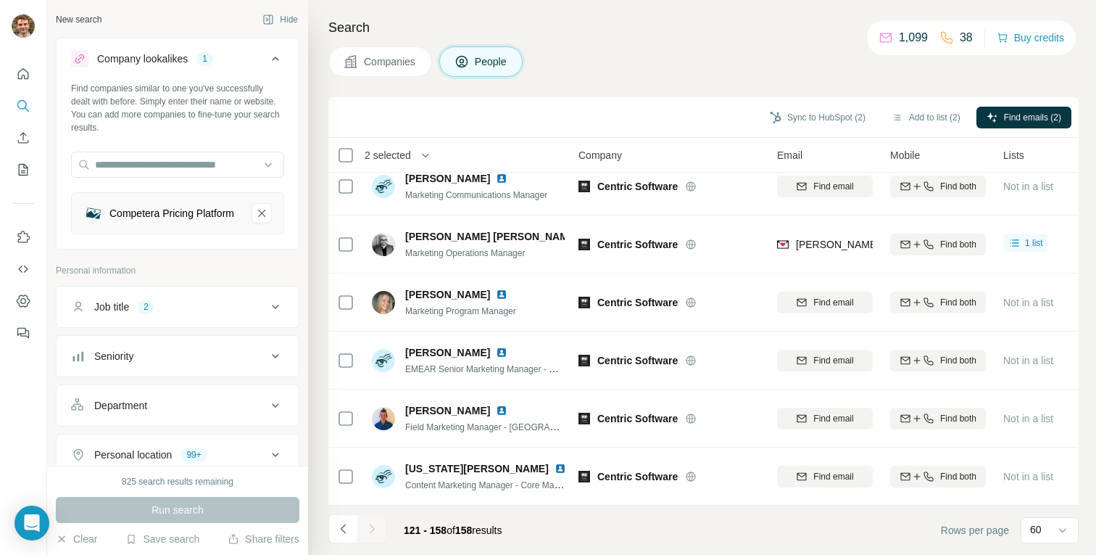
click at [370, 526] on div at bounding box center [371, 528] width 29 height 29
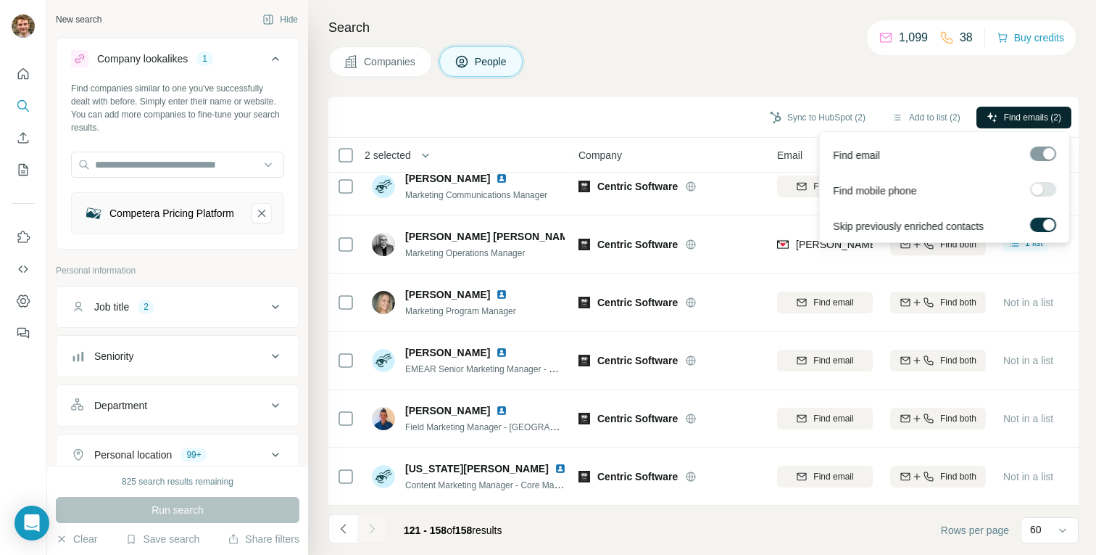
click at [1018, 119] on span "Find emails (2)" at bounding box center [1032, 117] width 57 height 13
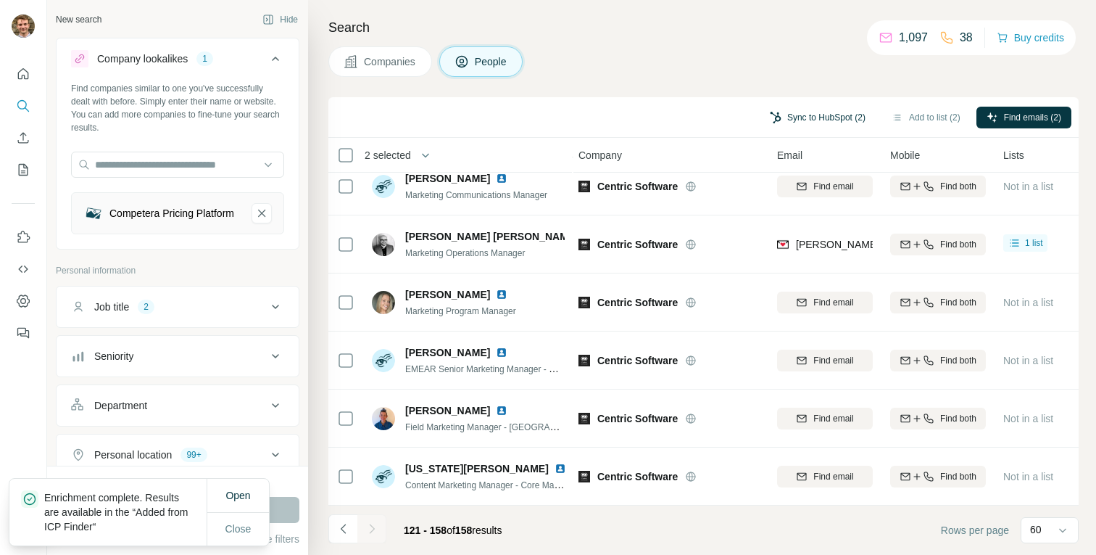
click at [773, 115] on button "Sync to HubSpot (2)" at bounding box center [818, 118] width 116 height 22
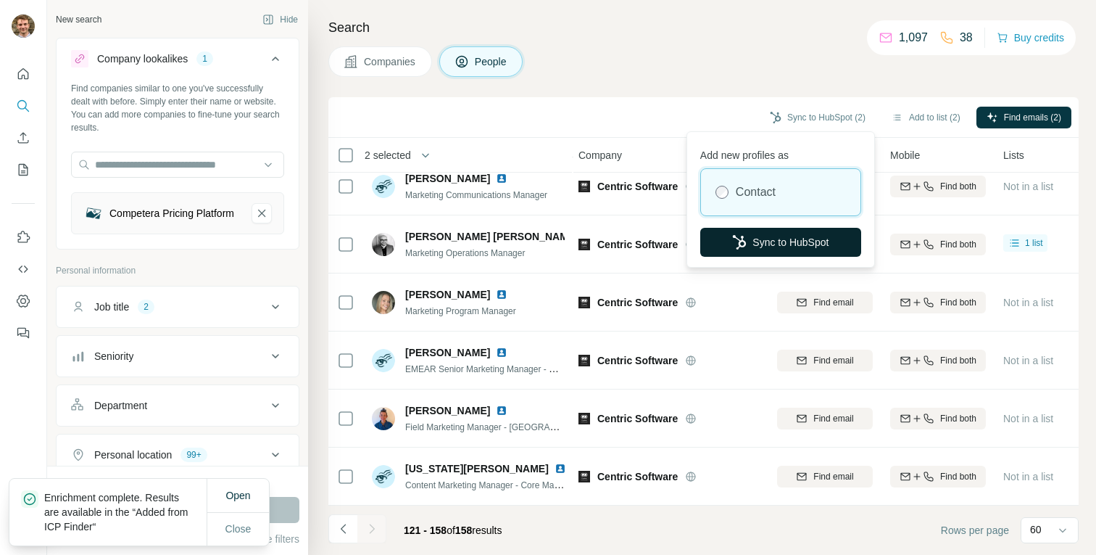
click at [784, 245] on button "Sync to HubSpot" at bounding box center [780, 242] width 161 height 29
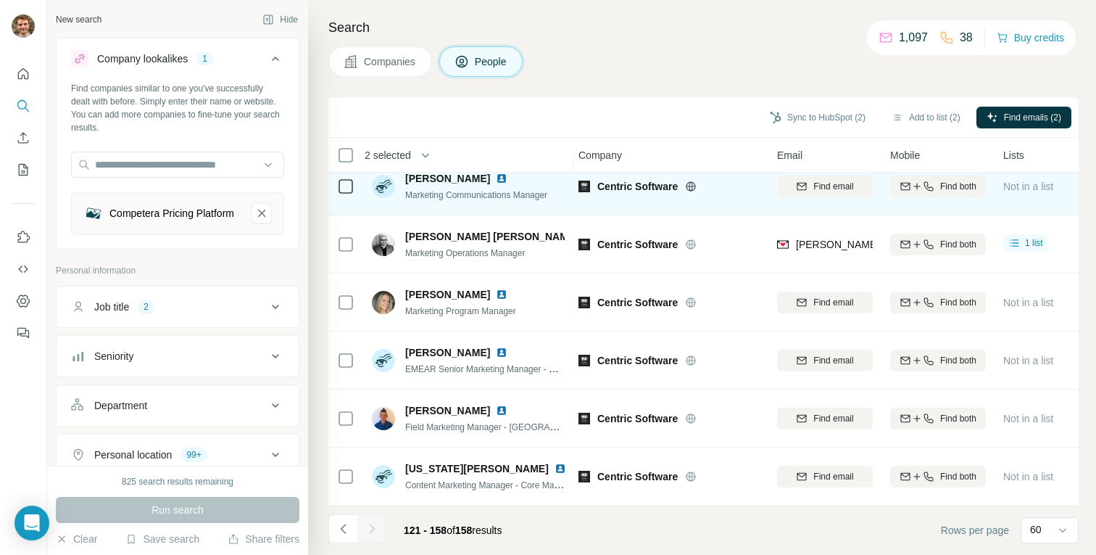
scroll to position [1857, 2]
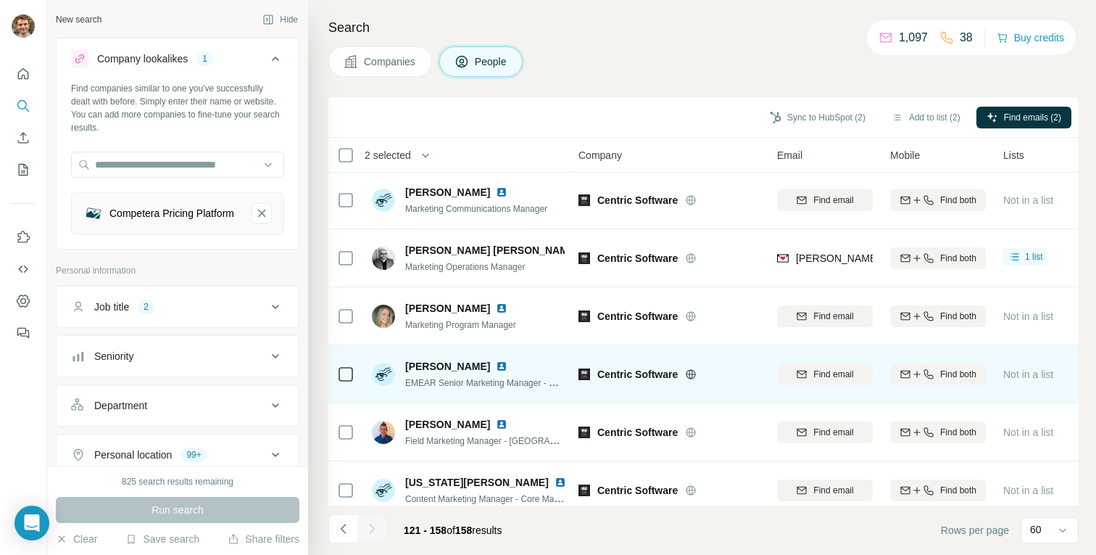
click at [361, 362] on td at bounding box center [345, 374] width 35 height 58
click at [357, 366] on td at bounding box center [345, 374] width 35 height 58
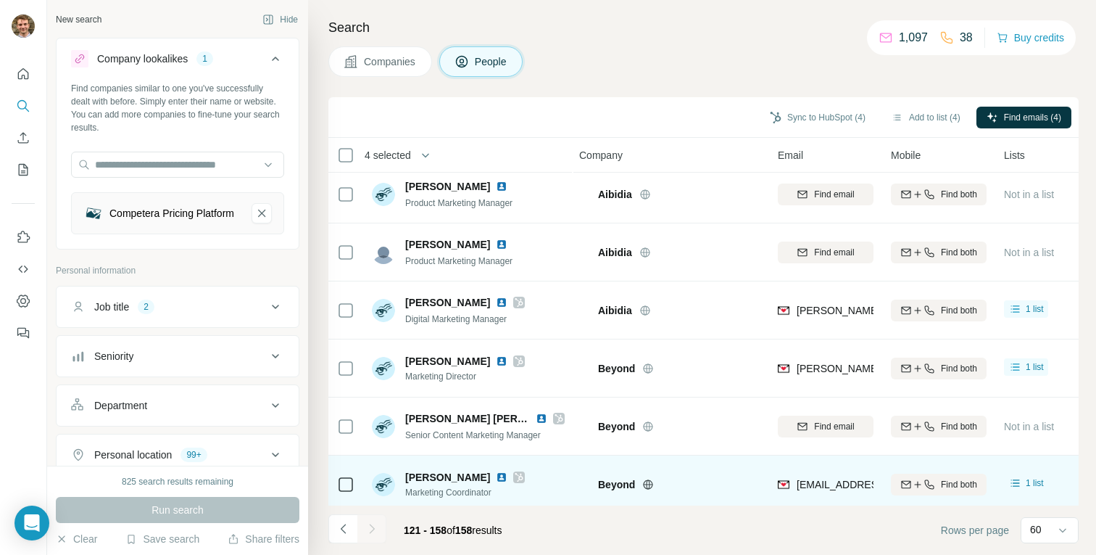
scroll to position [0, 1]
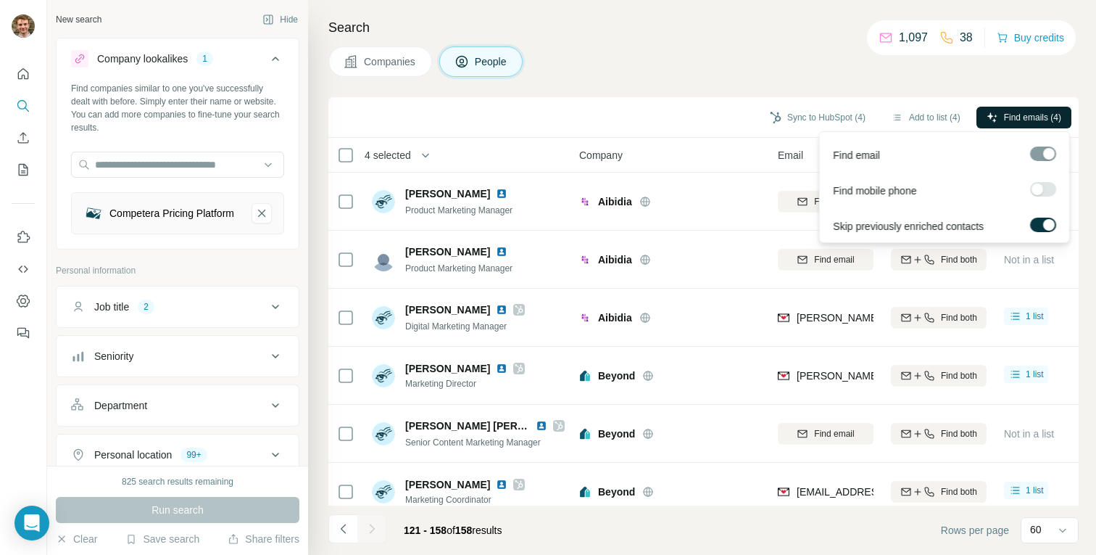
click at [993, 115] on icon "button" at bounding box center [993, 118] width 12 height 12
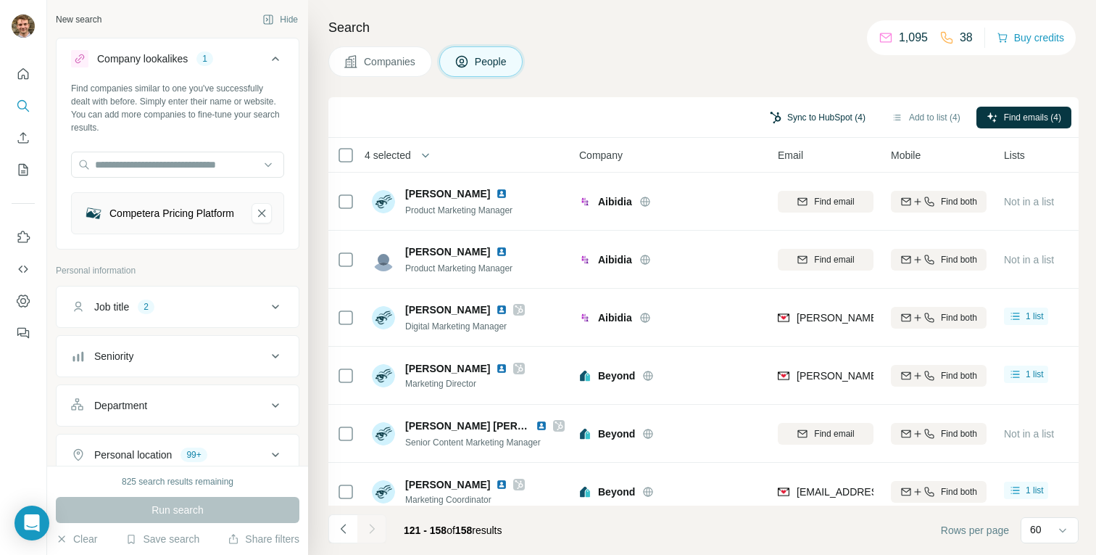
click at [794, 122] on button "Sync to HubSpot (4)" at bounding box center [818, 118] width 116 height 22
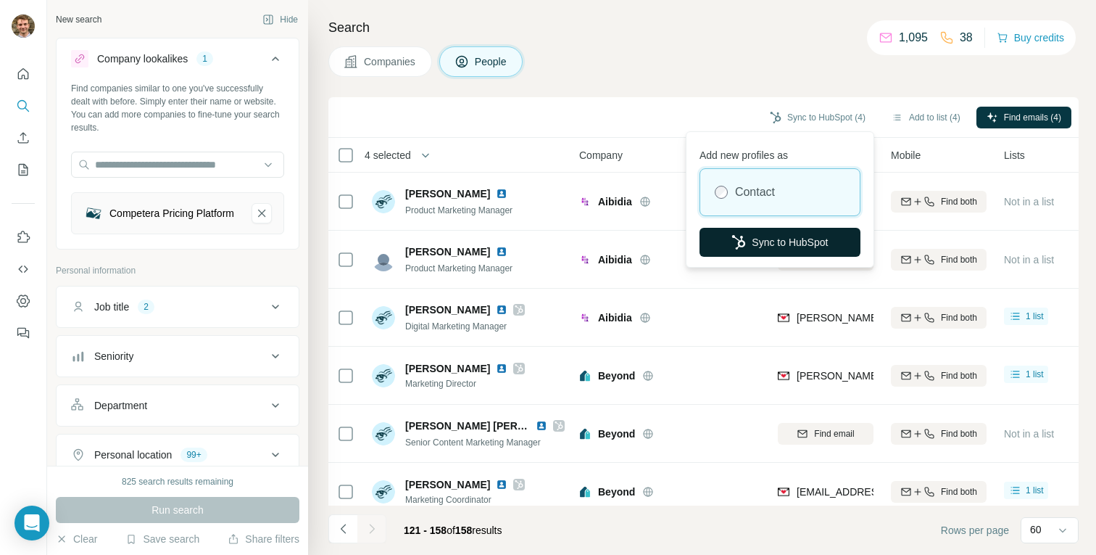
click at [773, 238] on button "Sync to HubSpot" at bounding box center [780, 242] width 161 height 29
